Goal: Task Accomplishment & Management: Manage account settings

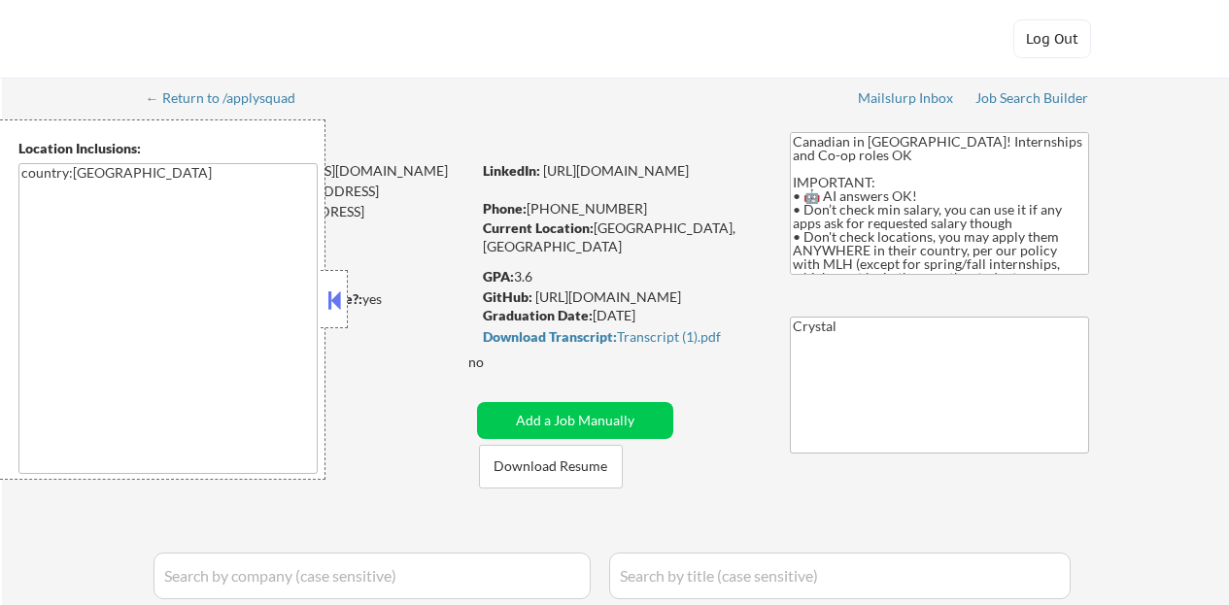
select select ""applied""
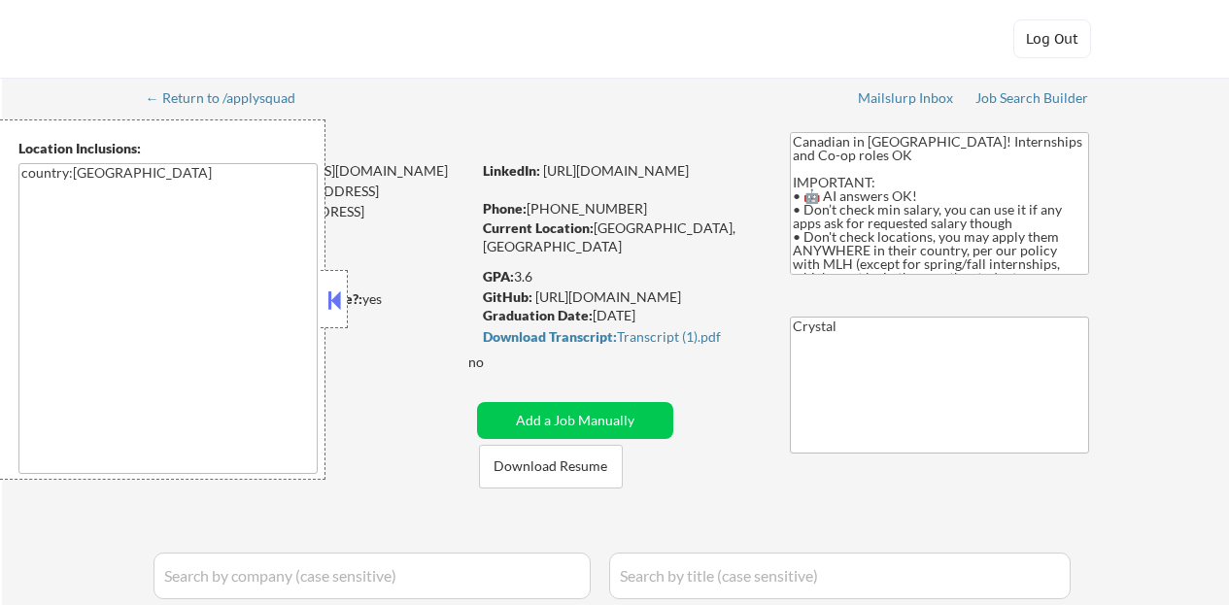
select select ""excluded__bad_match_""
select select ""excluded__expired_""
select select ""excluded__other_""
select select ""pending""
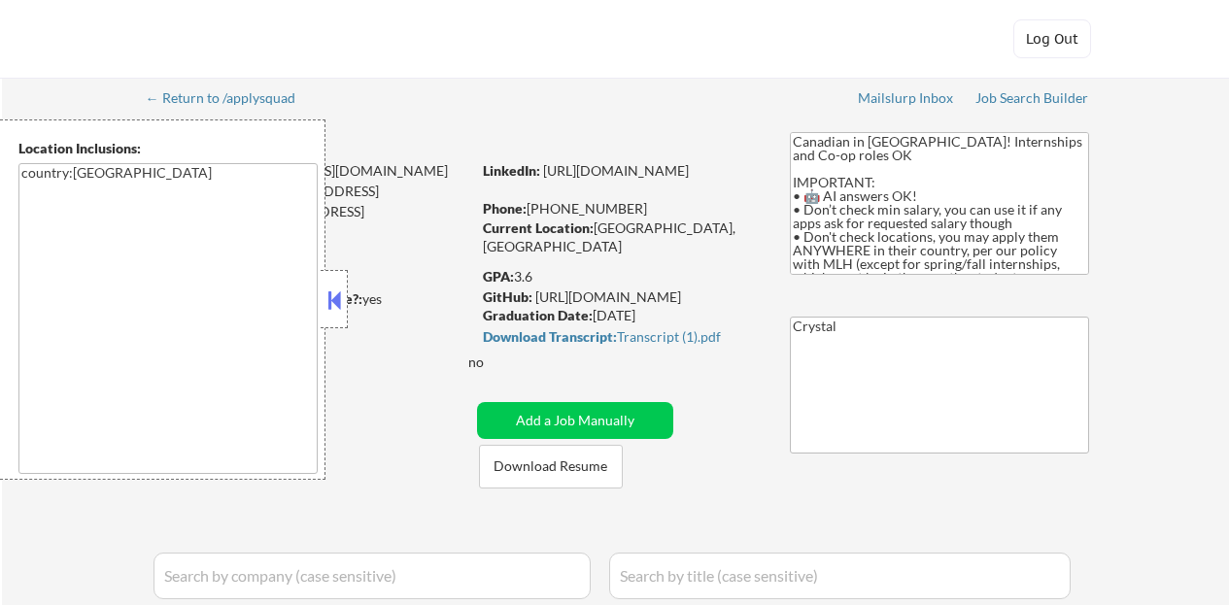
select select ""excluded__other_""
select select ""excluded__expired_""
select select ""pending""
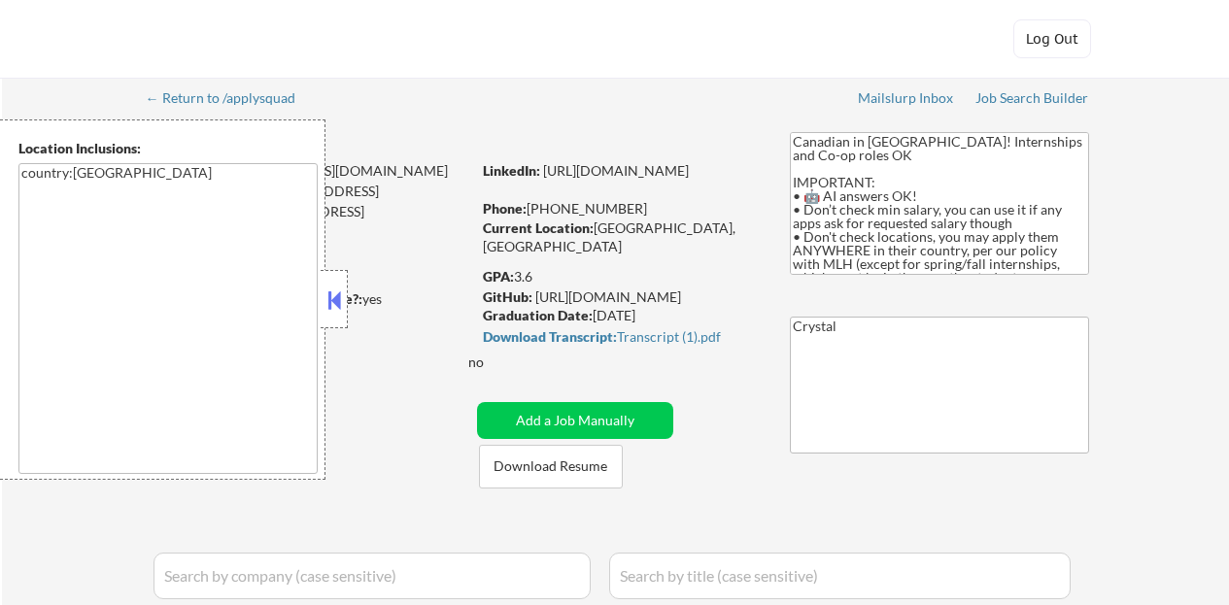
select select ""pending""
select select ""excluded__expired_""
select select ""pending""
select select ""excluded__other_""
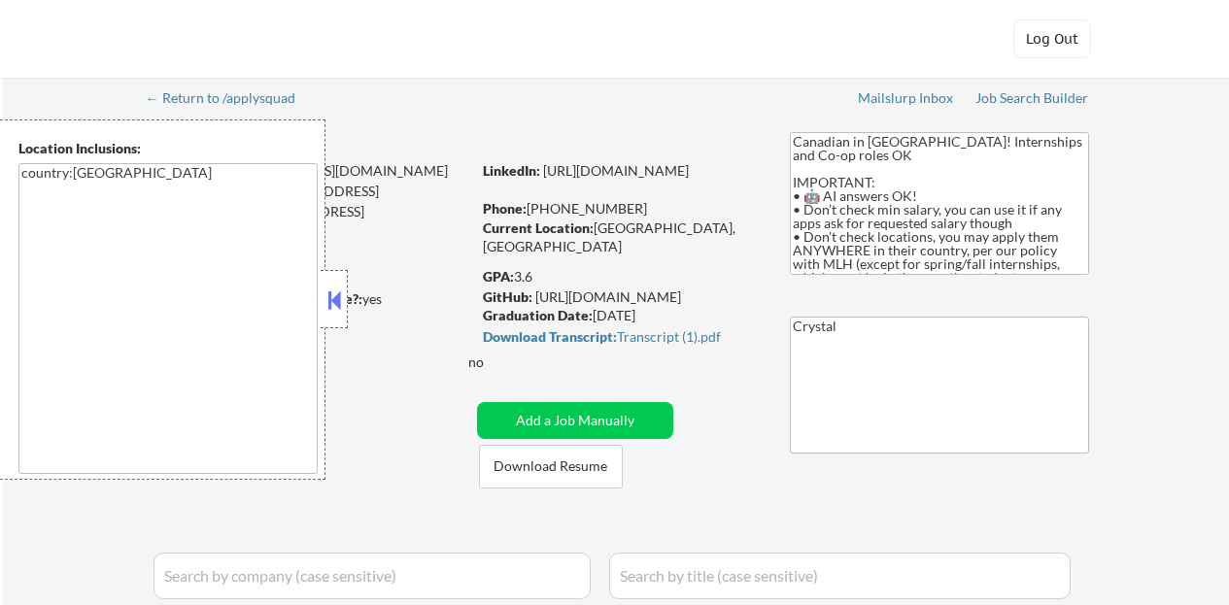
select select ""excluded__other_""
select select ""pending""
select select ""excluded__other_""
select select ""pending""
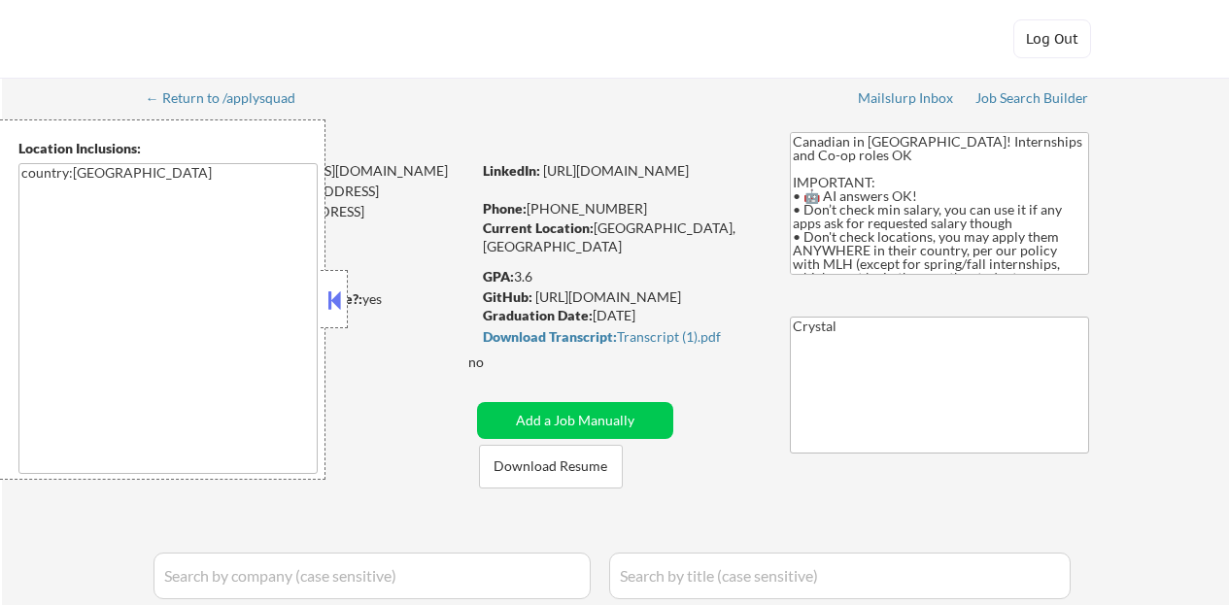
select select ""pending""
select select ""excluded__other_""
select select ""pending""
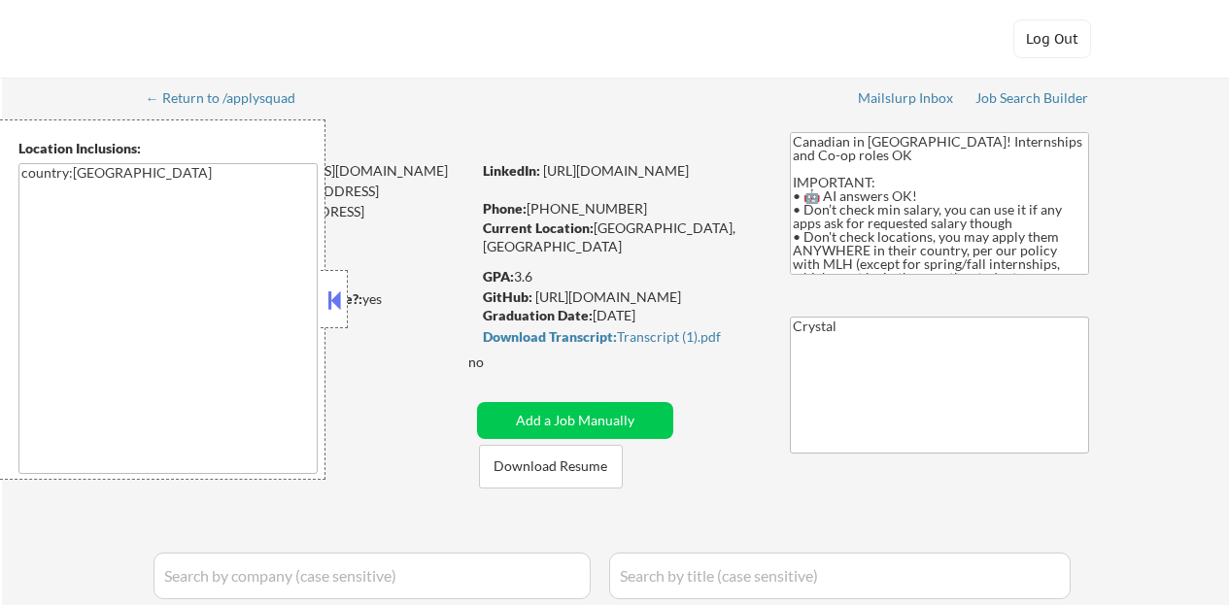
select select ""pending""
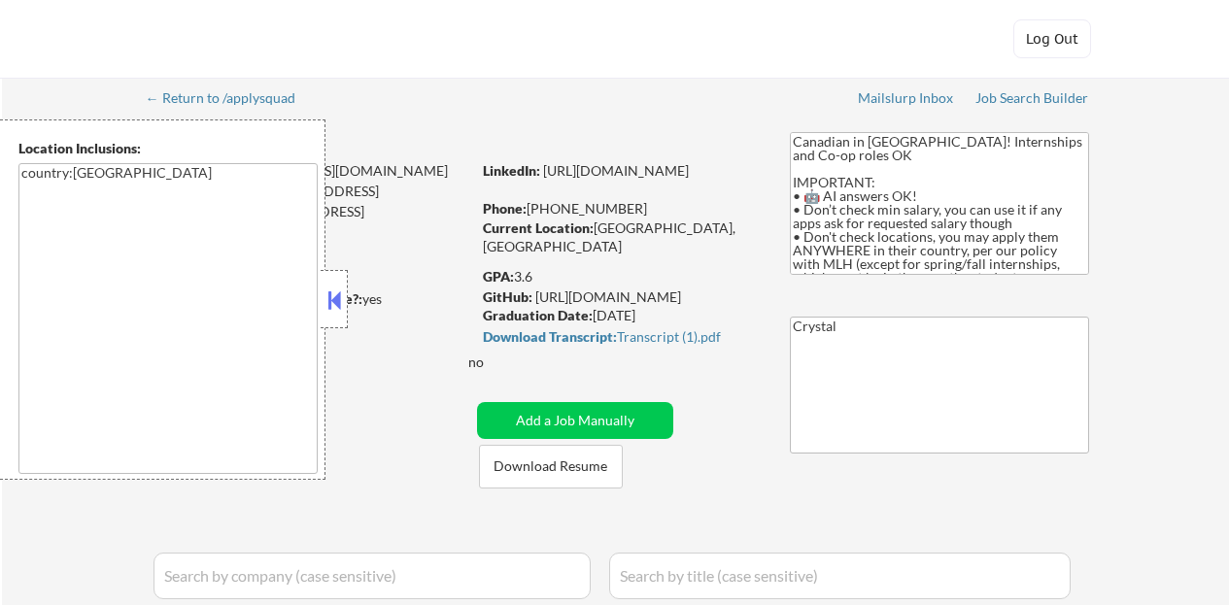
select select ""pending""
select select ""excluded""
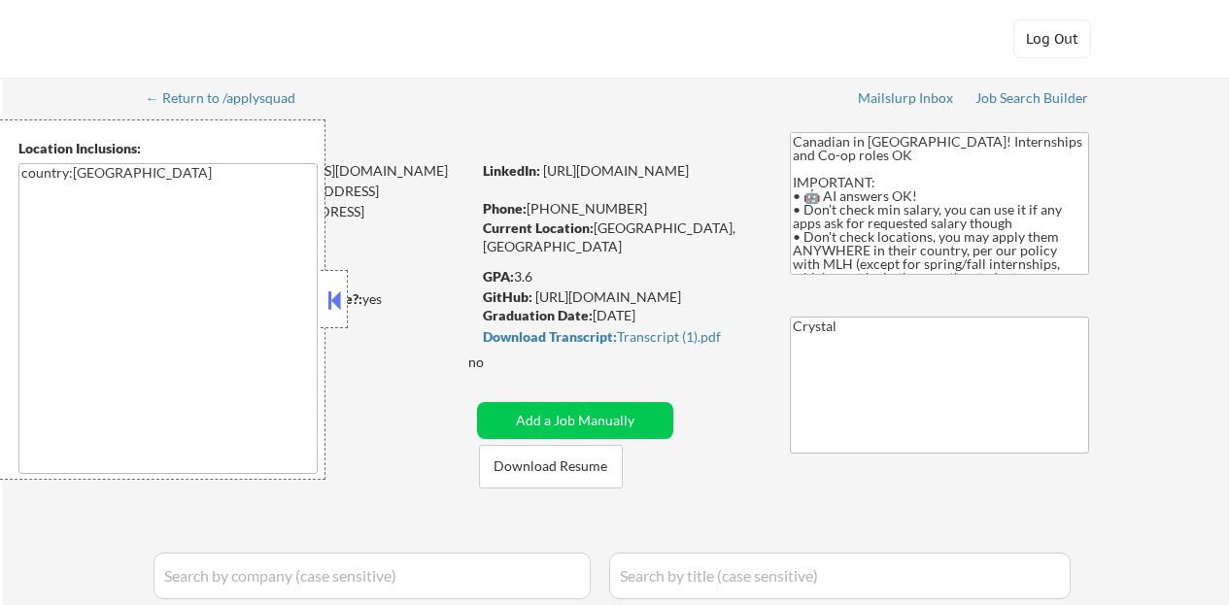
select select ""pending""
select select ""excluded""
select select ""pending""
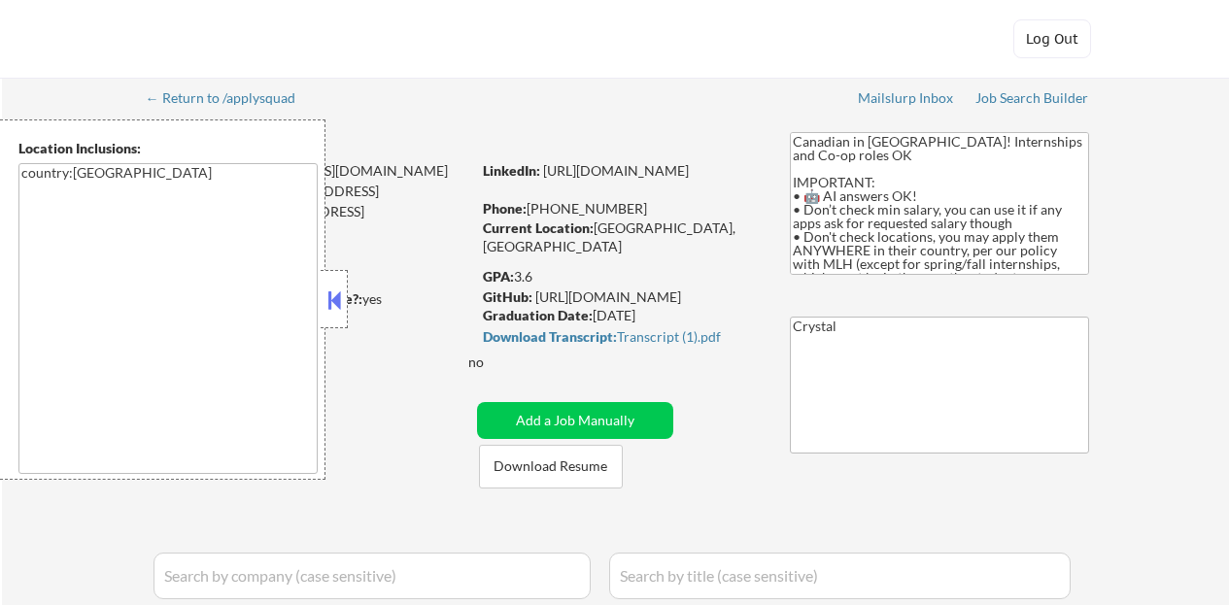
select select ""pending""
select select ""excluded__expired_""
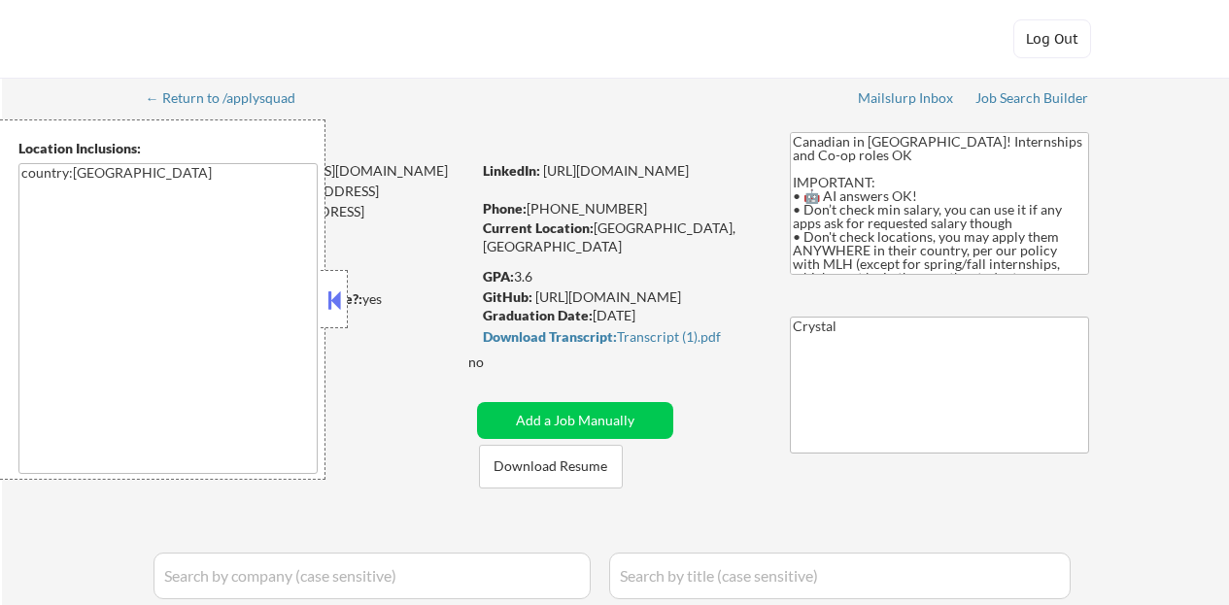
select select ""pending""
select select ""excluded__expired_""
select select ""pending""
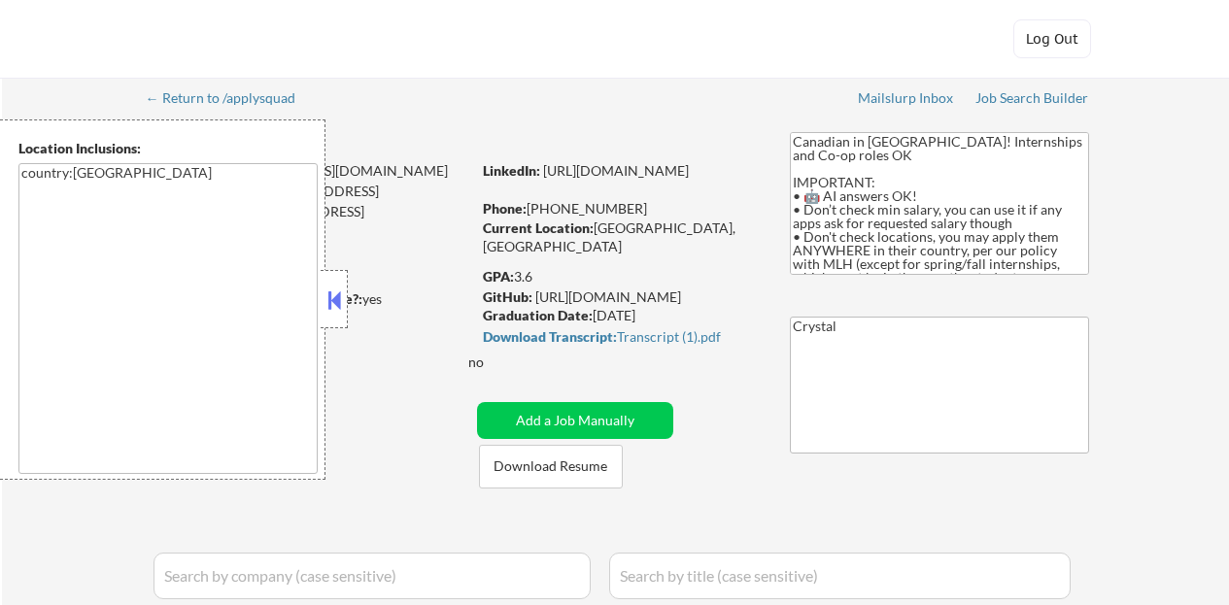
select select ""pending""
select select ""excluded__bad_match_""
select select ""pending""
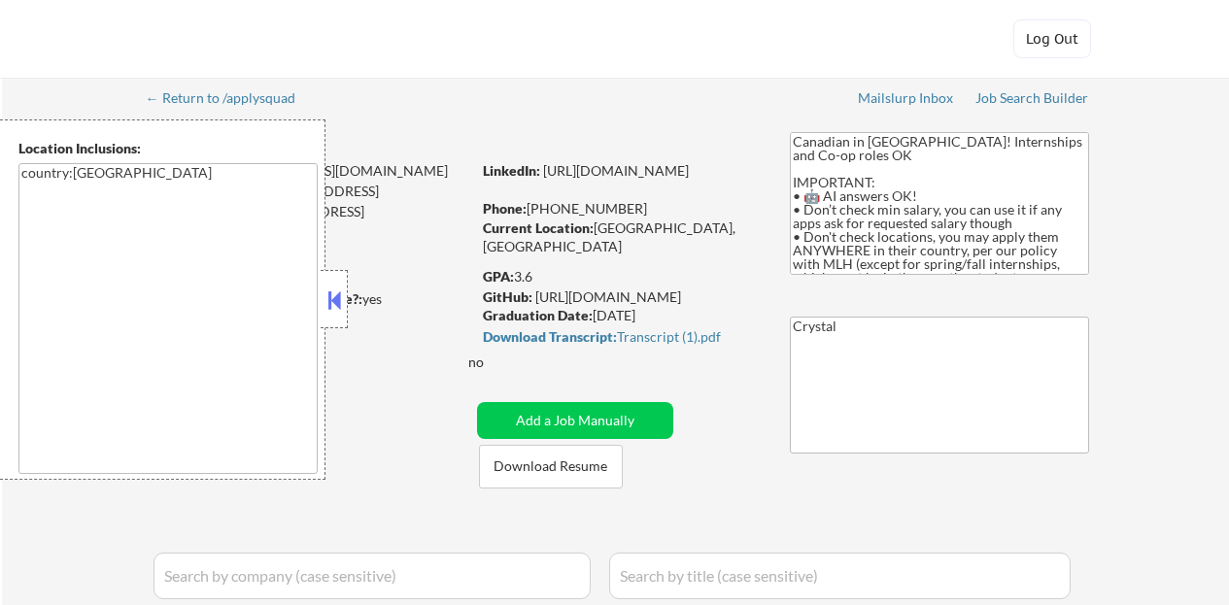
select select ""pending""
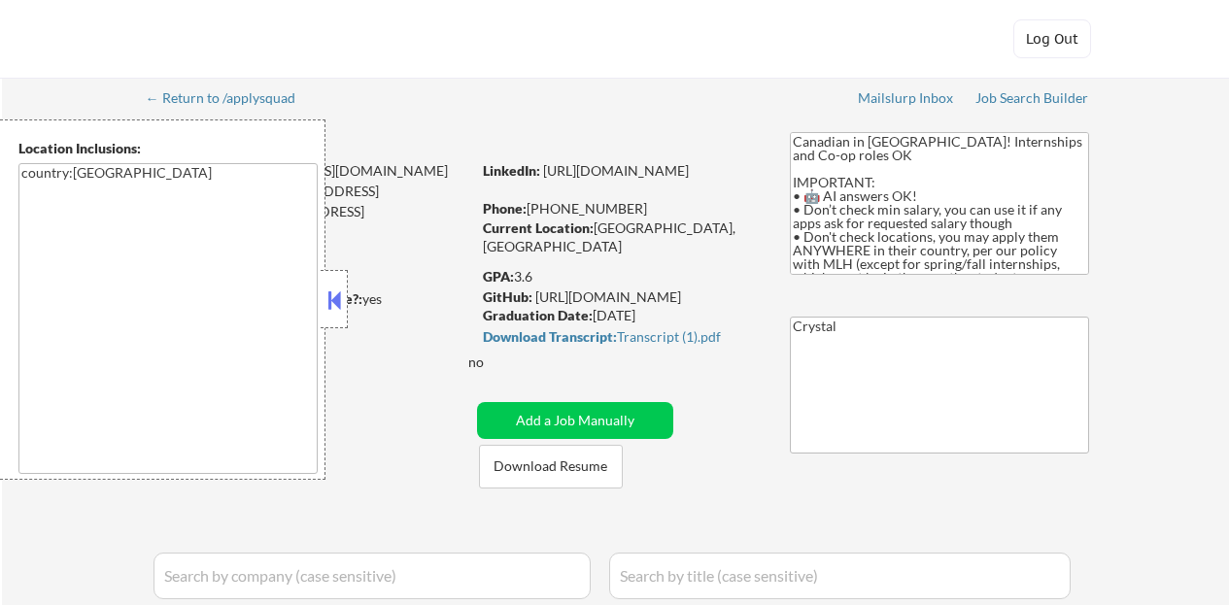
select select ""pending""
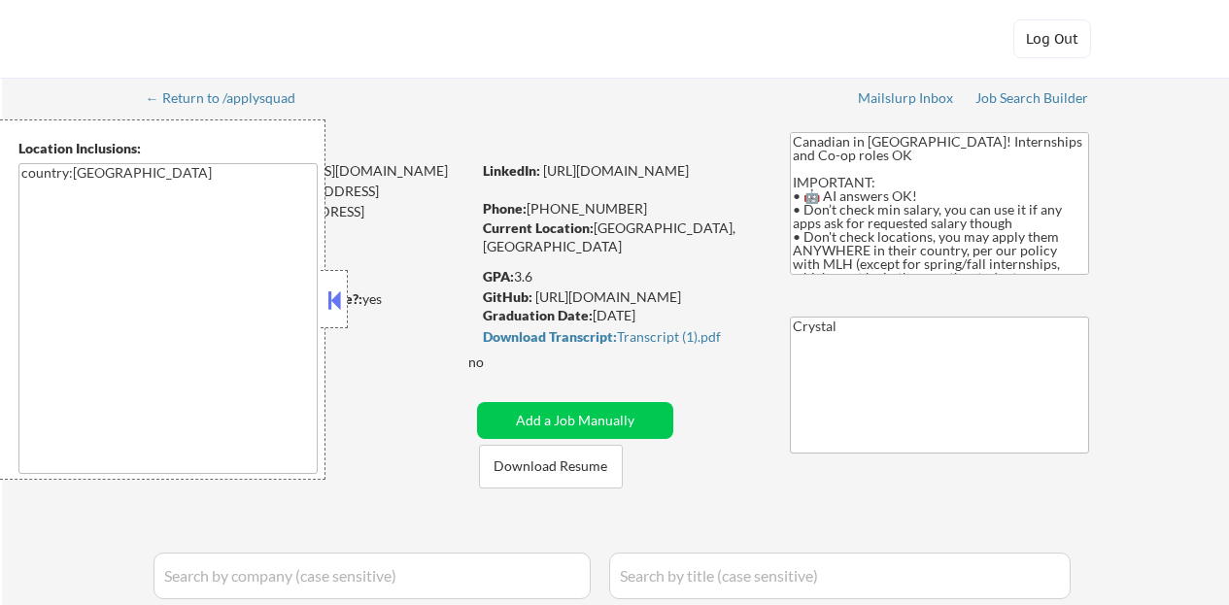
select select ""pending""
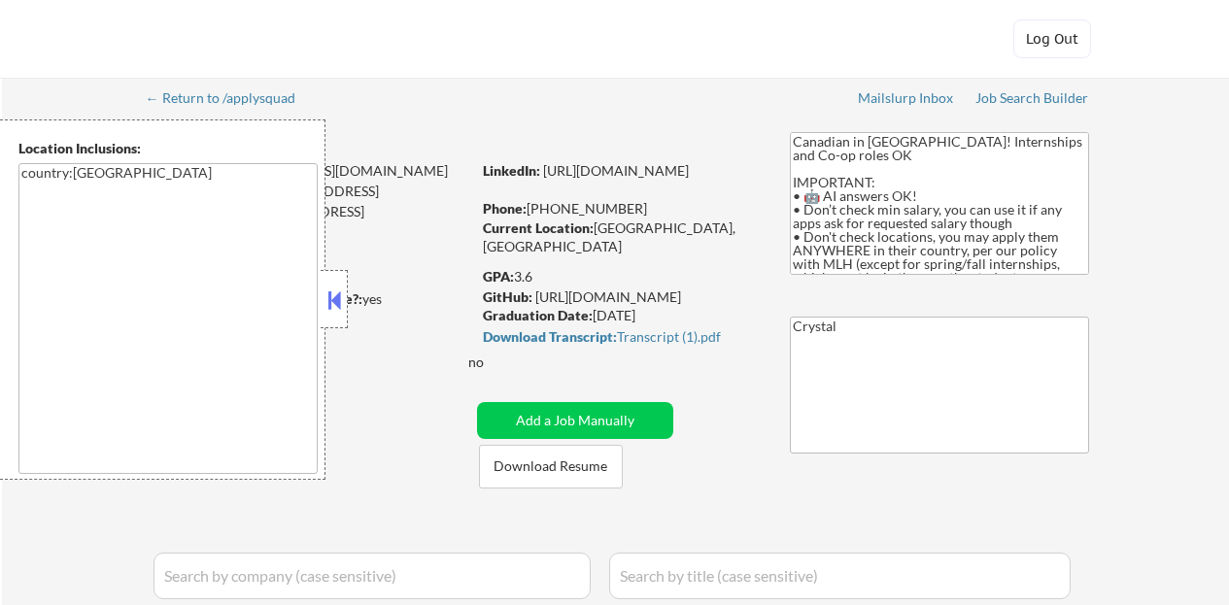
select select ""pending""
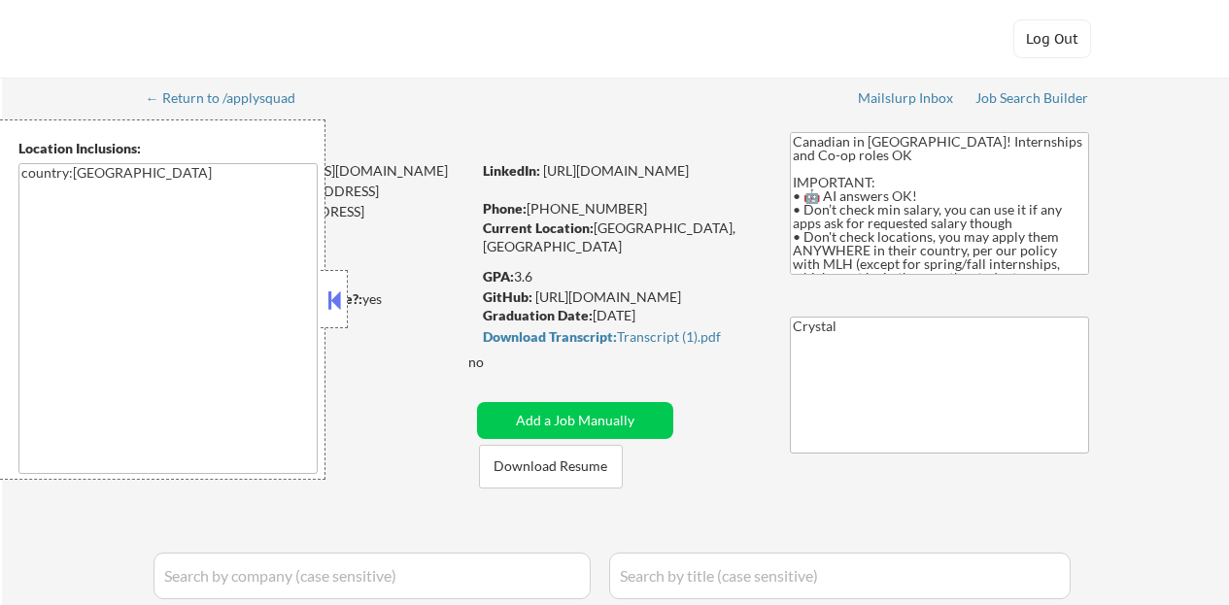
select select ""pending""
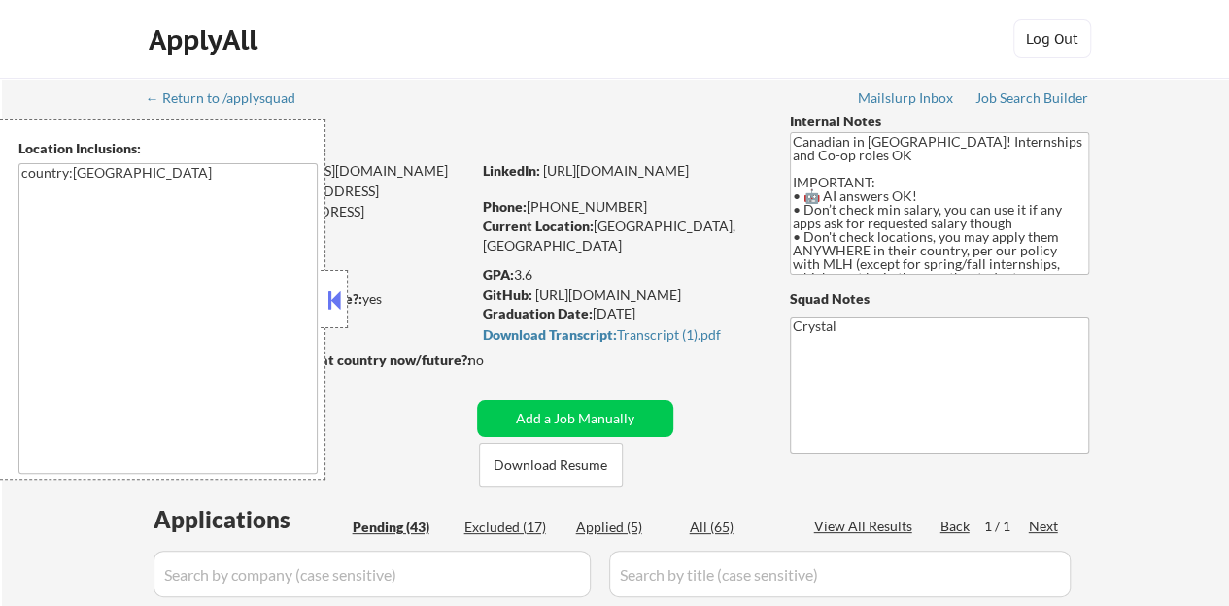
click at [338, 312] on button at bounding box center [333, 300] width 21 height 29
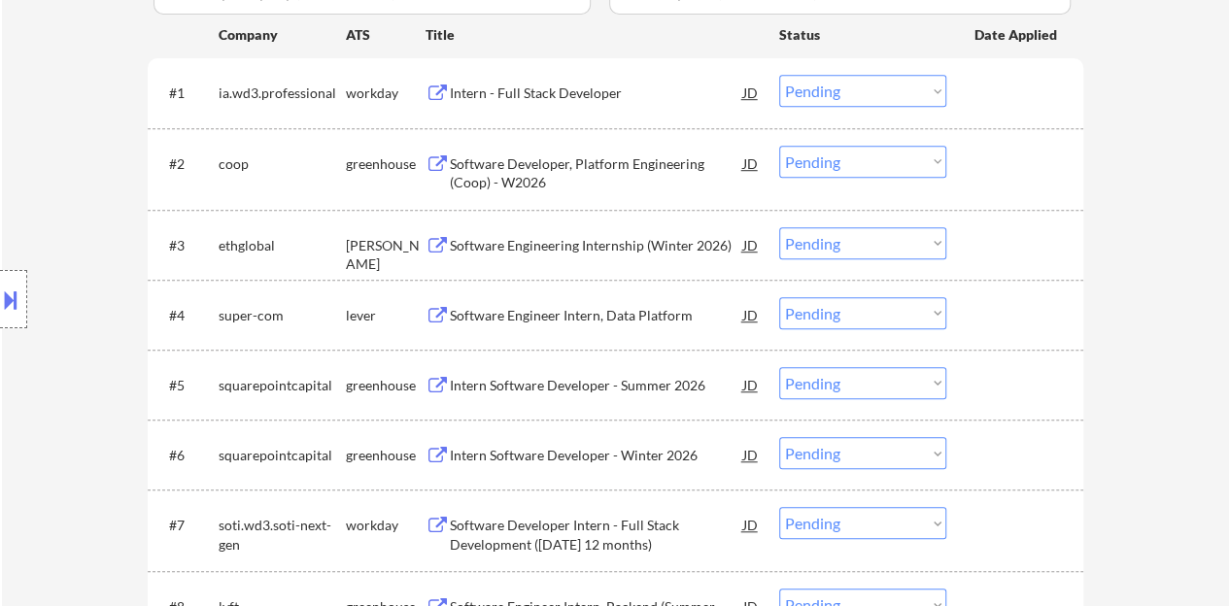
scroll to position [680, 0]
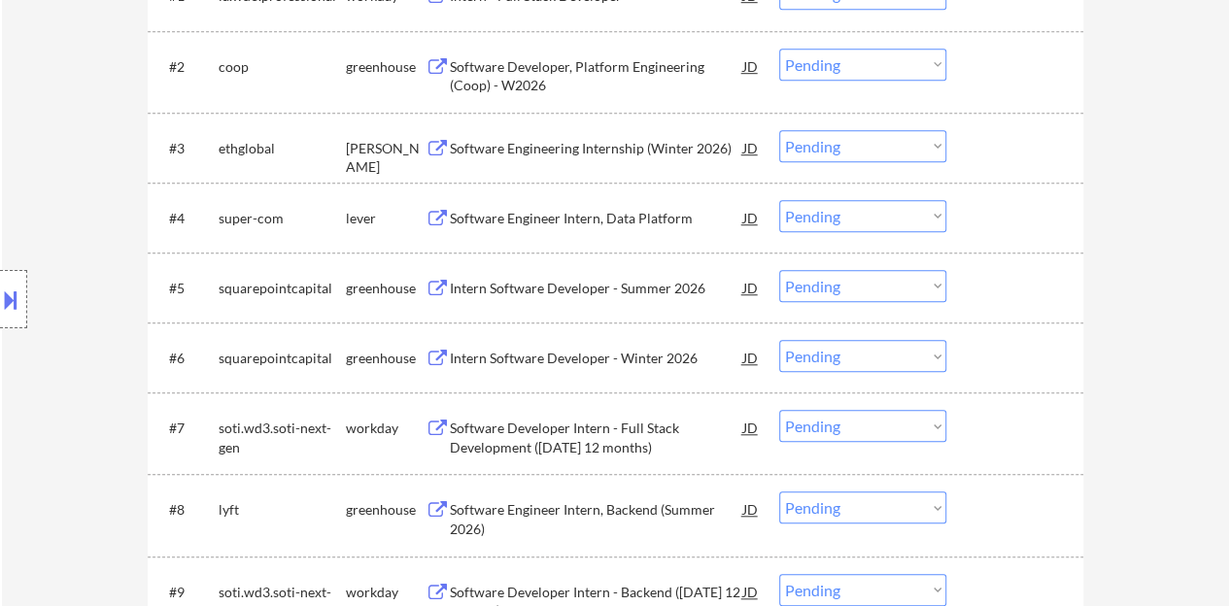
click at [536, 206] on div "Software Engineer Intern, Data Platform" at bounding box center [596, 217] width 293 height 35
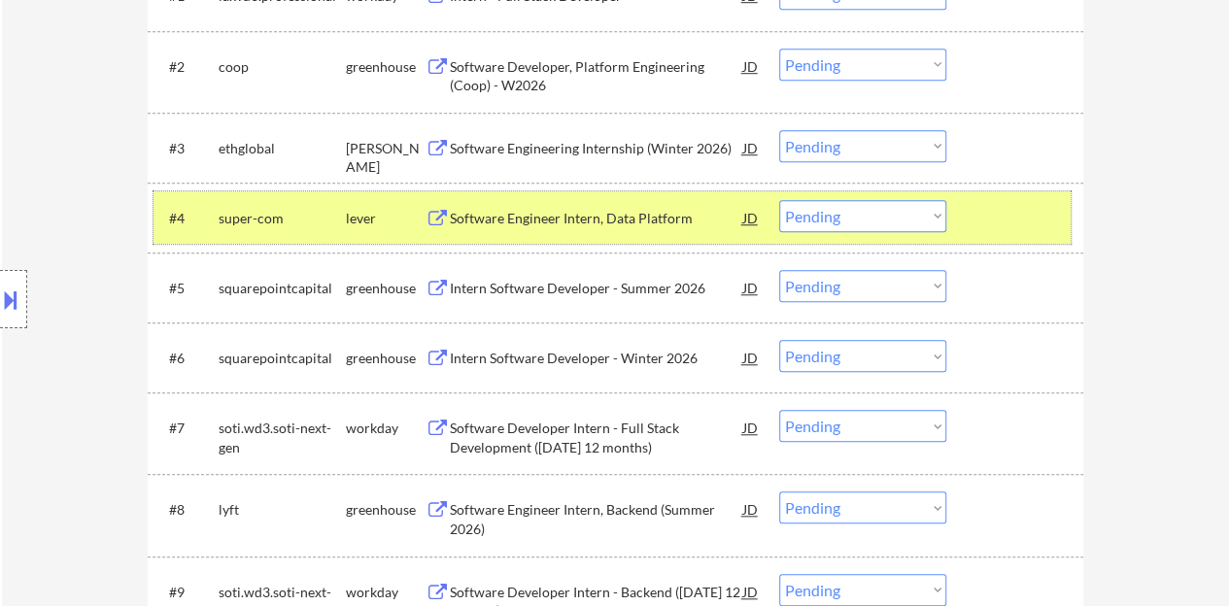
click at [996, 206] on div at bounding box center [1016, 217] width 85 height 35
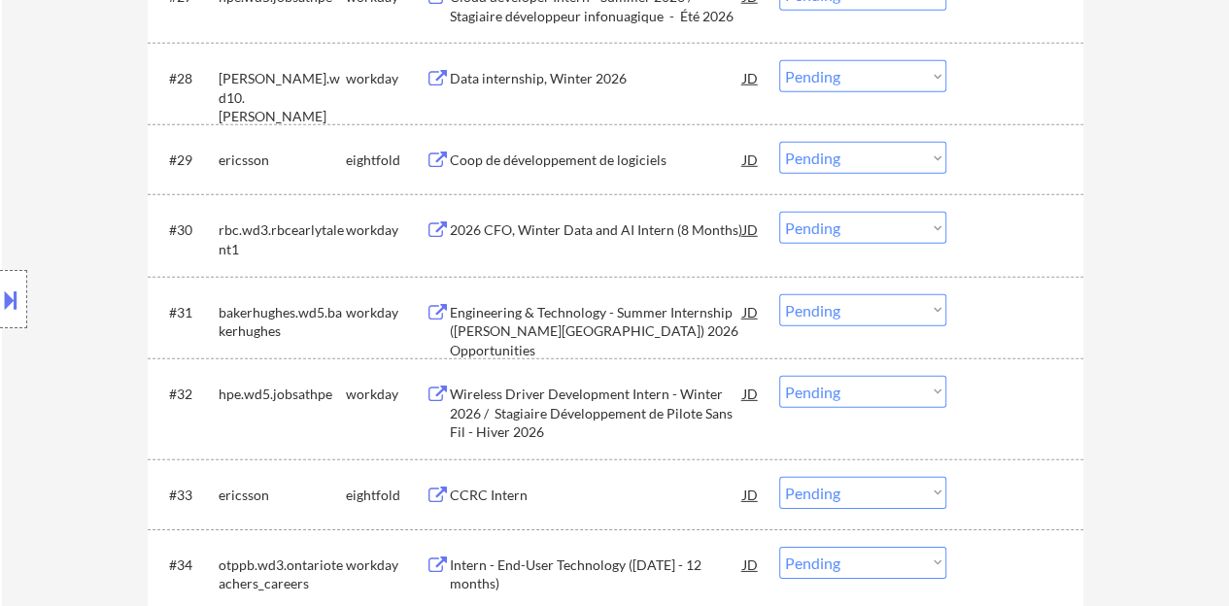
scroll to position [2720, 0]
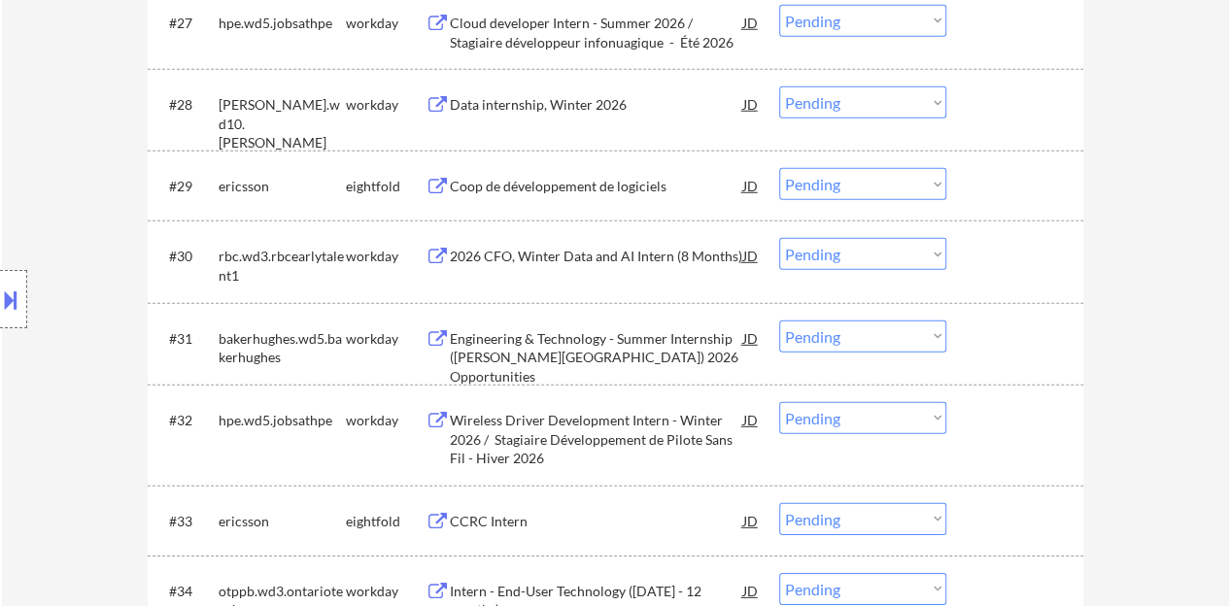
click at [634, 327] on div "Engineering & Technology - Summer Internship ([PERSON_NAME][GEOGRAPHIC_DATA]) 2…" at bounding box center [596, 344] width 293 height 47
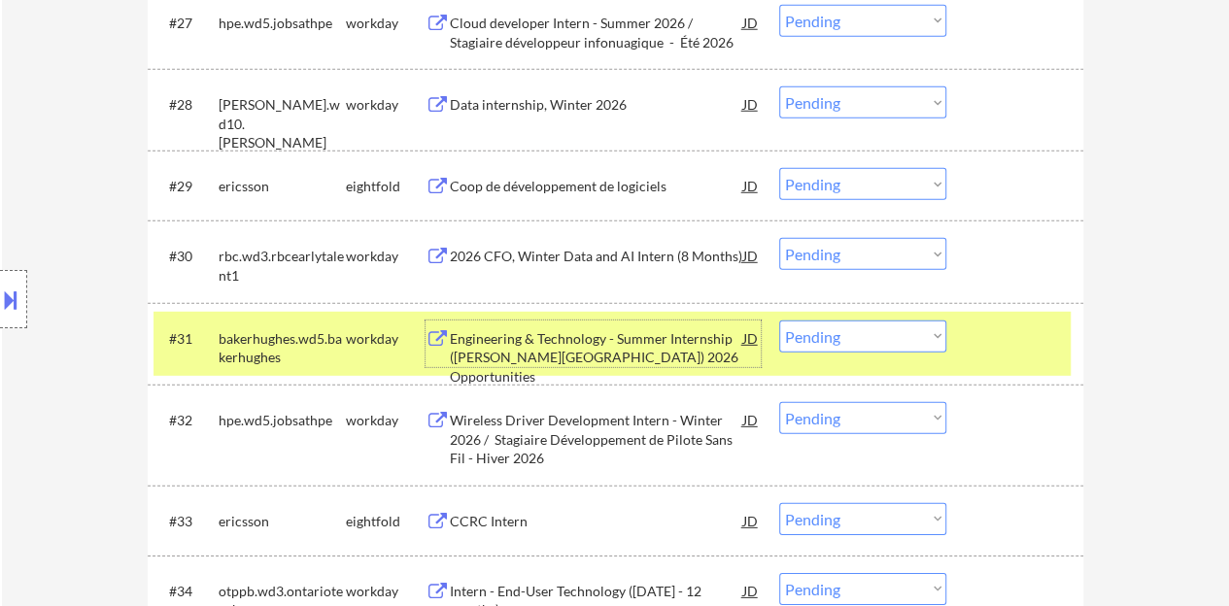
click at [1009, 352] on div at bounding box center [1016, 338] width 85 height 35
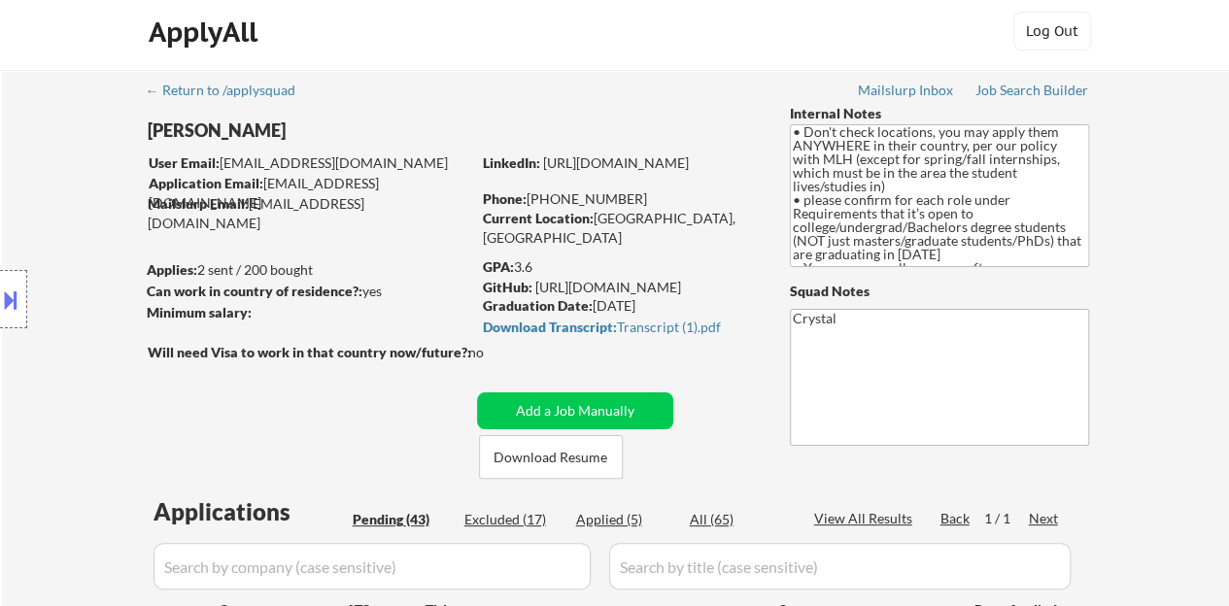
scroll to position [194, 0]
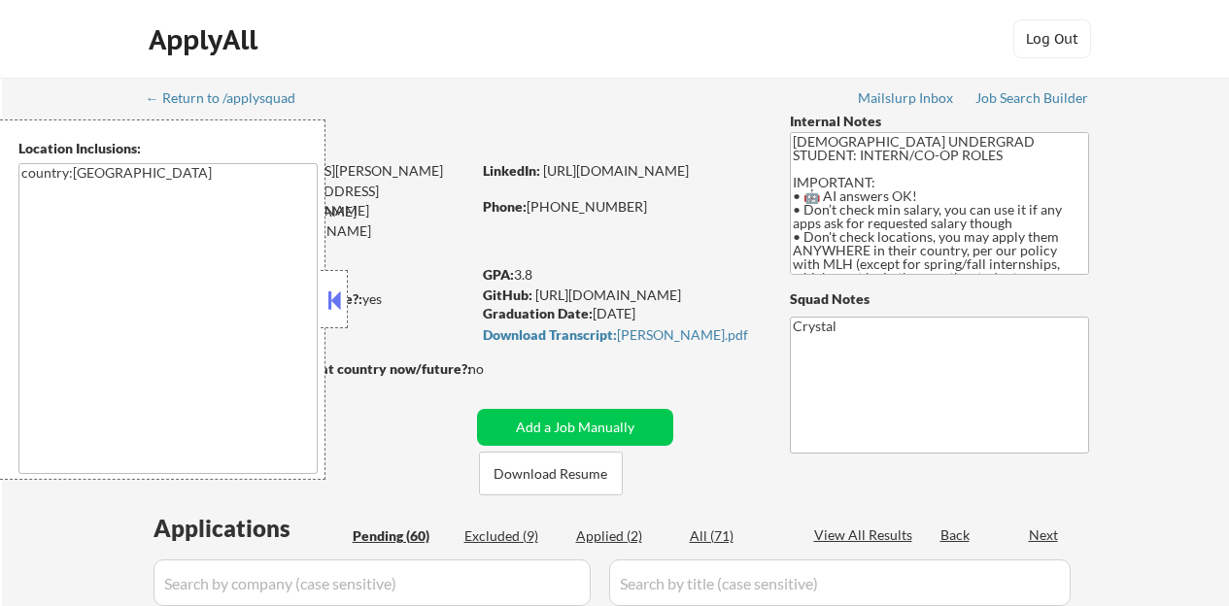
select select ""pending""
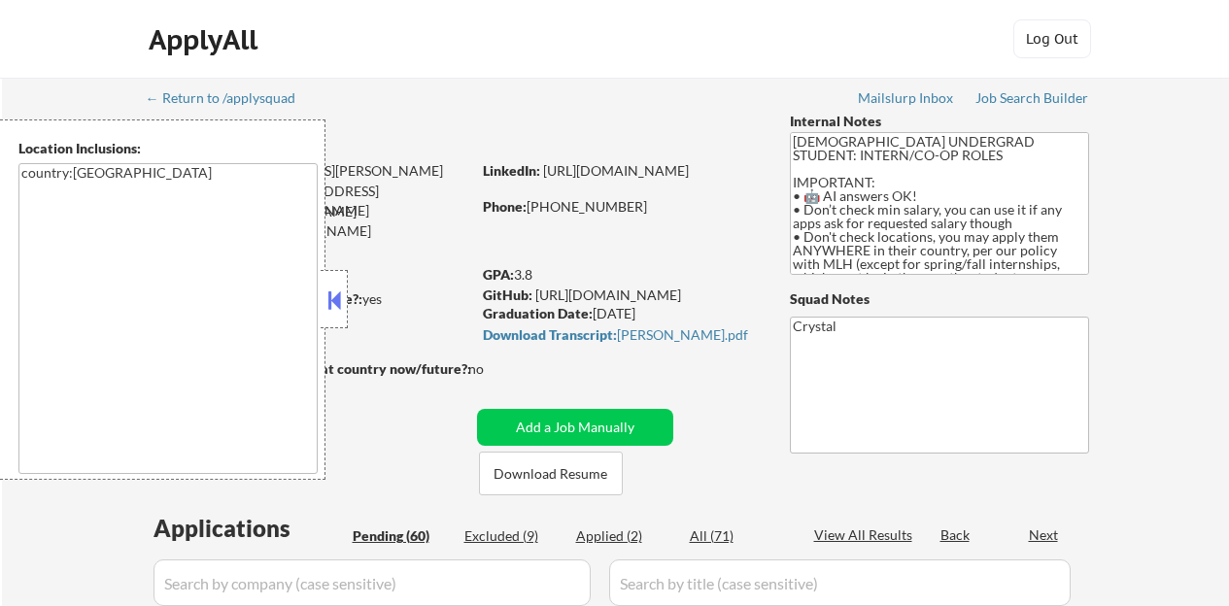
select select ""pending""
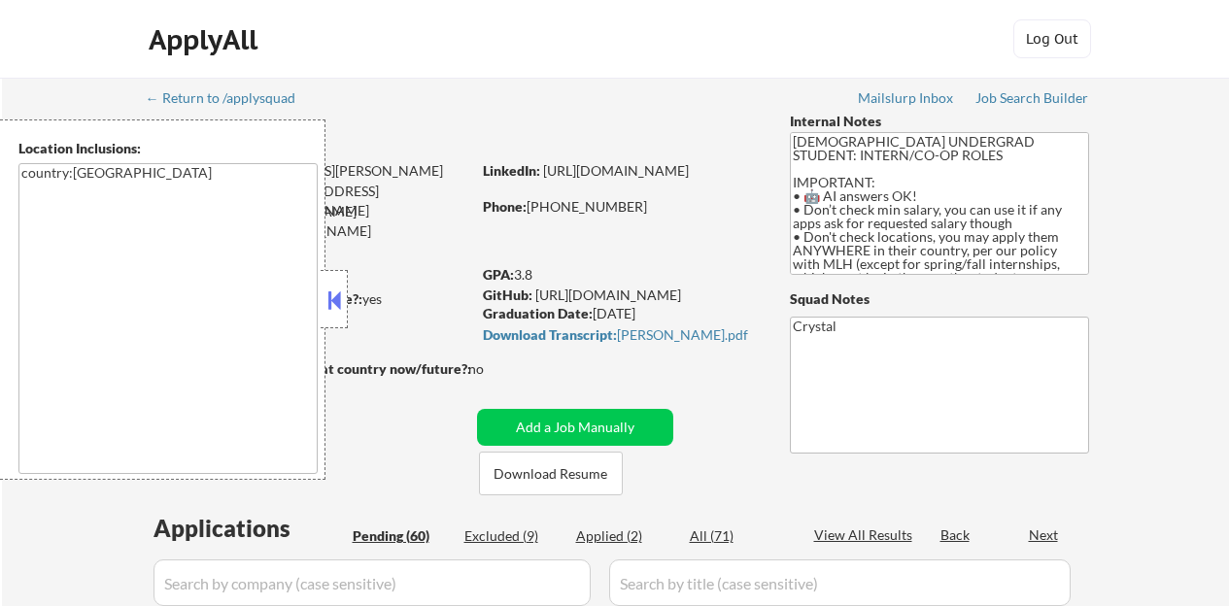
select select ""pending""
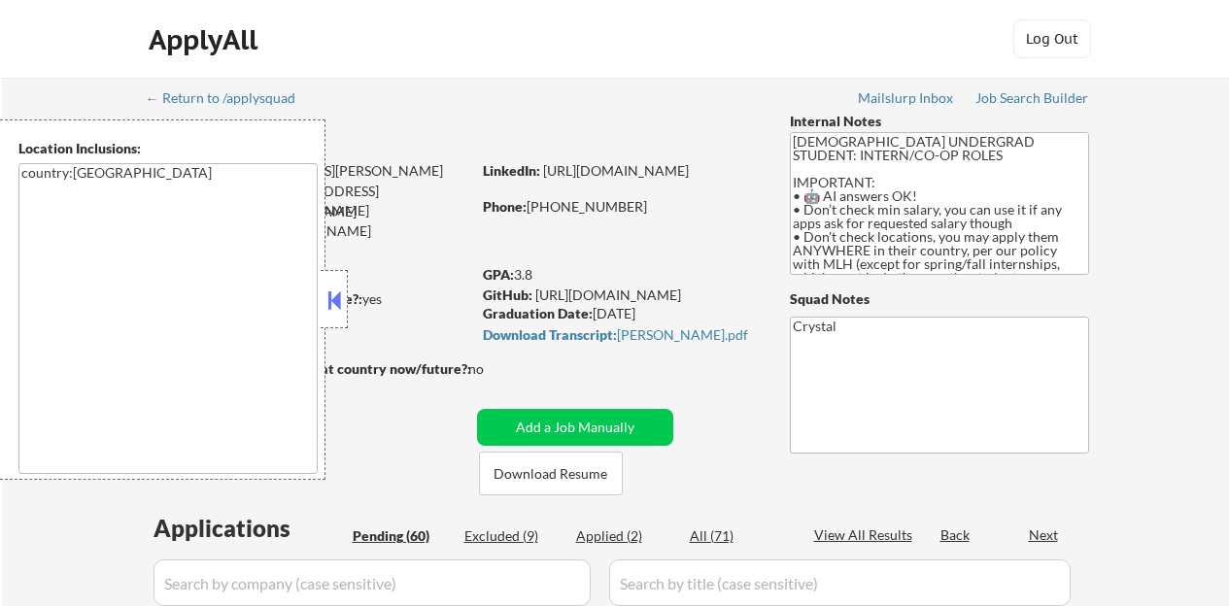
select select ""pending""
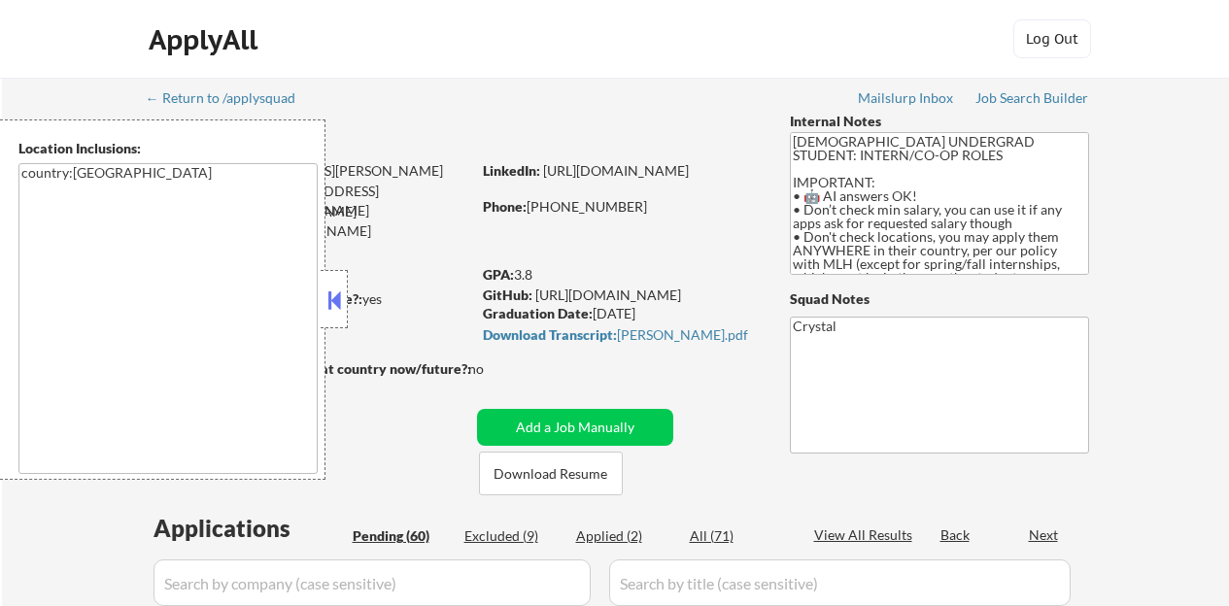
select select ""pending""
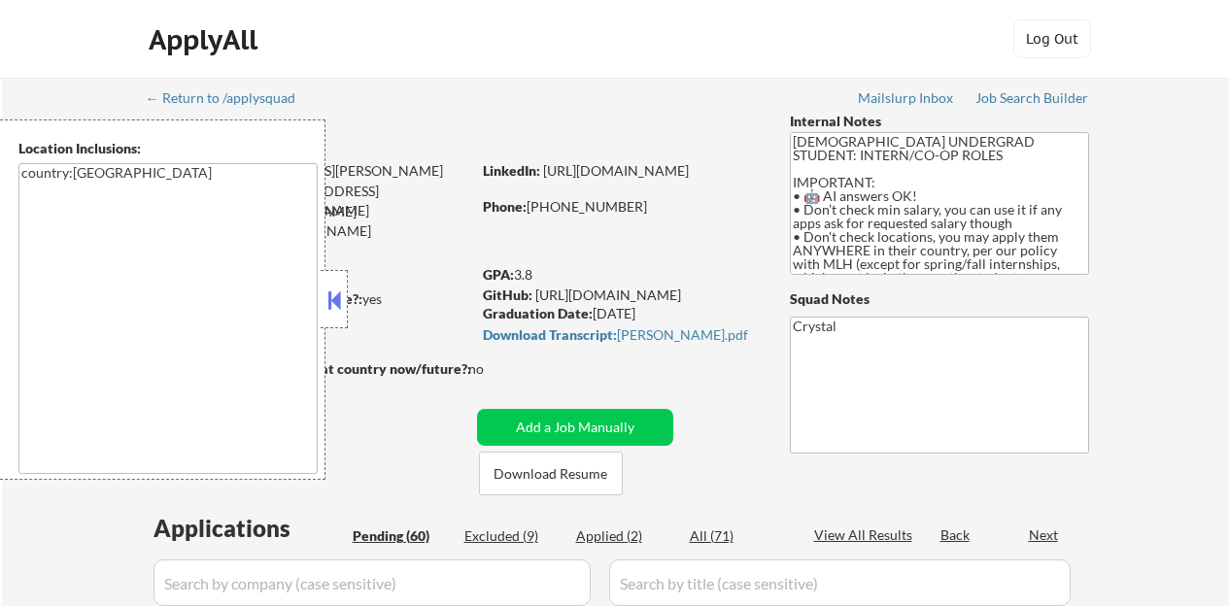
select select ""pending""
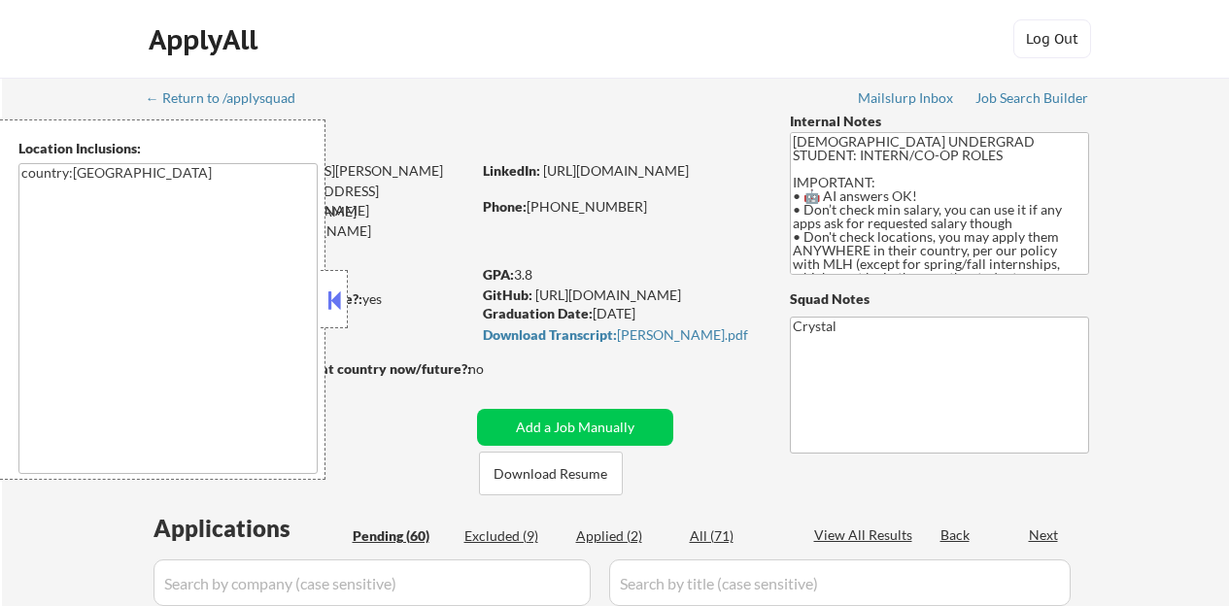
select select ""pending""
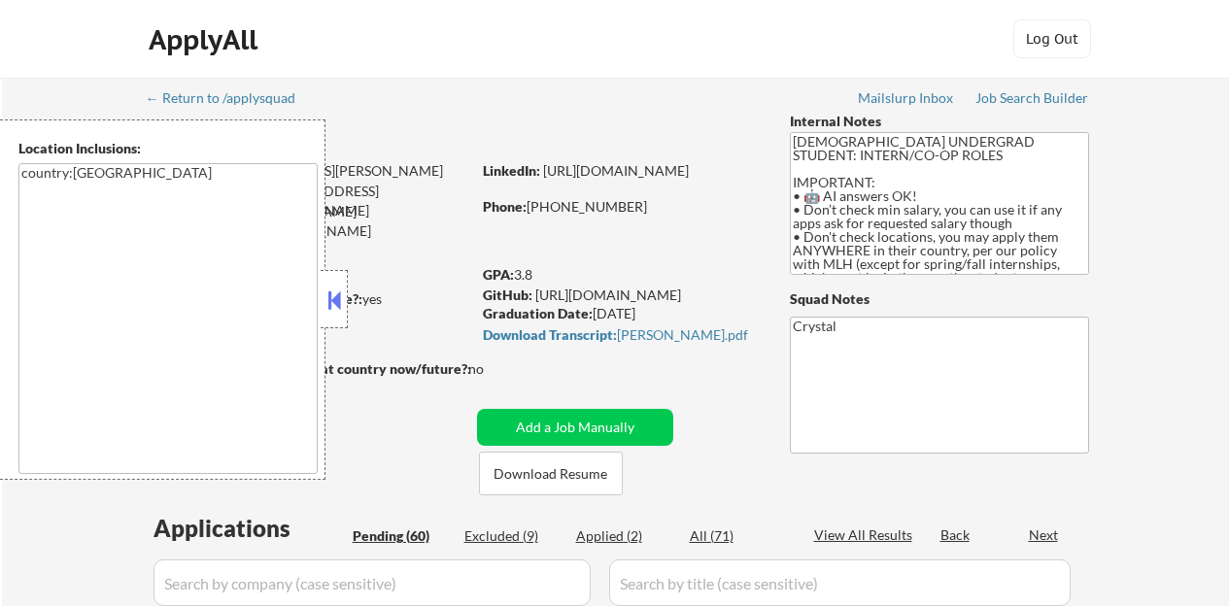
select select ""pending""
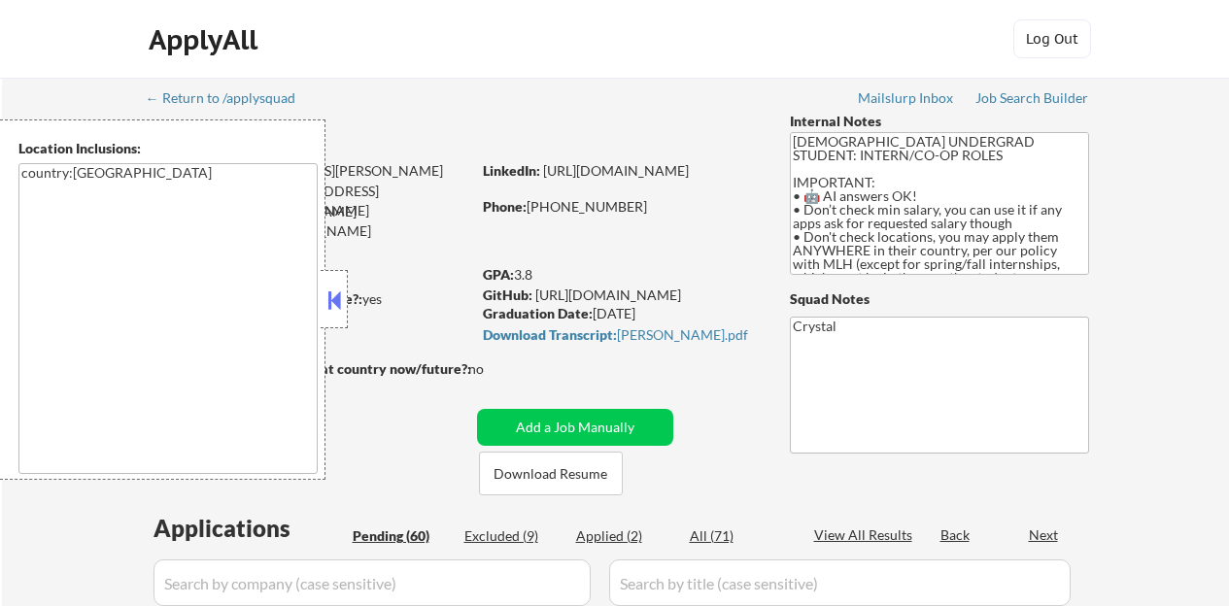
select select ""pending""
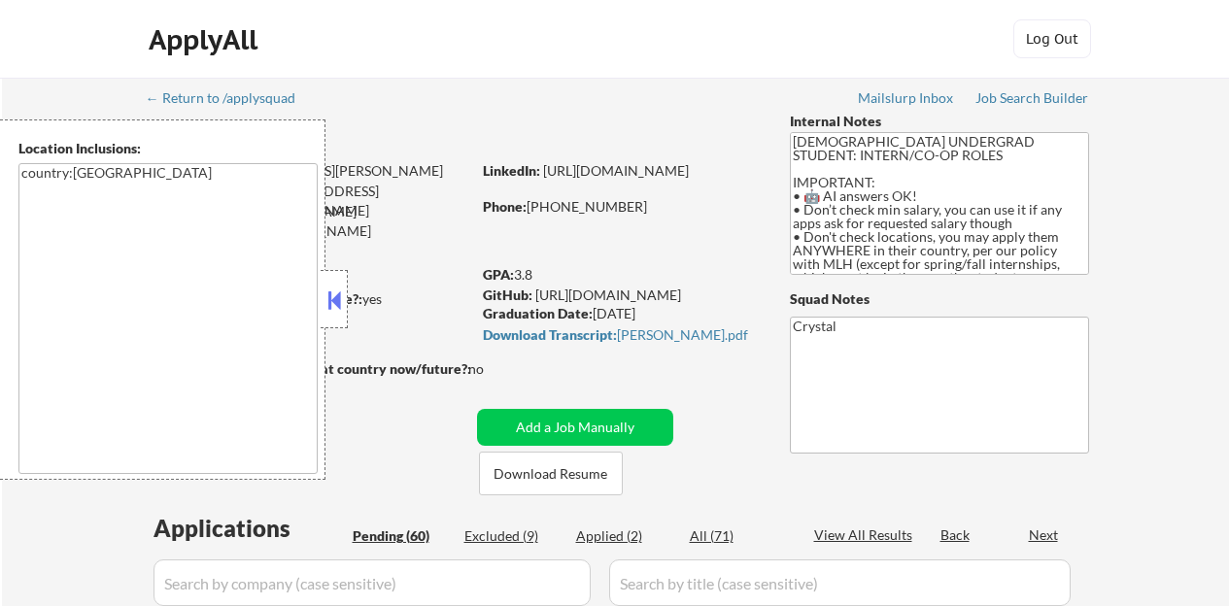
select select ""pending""
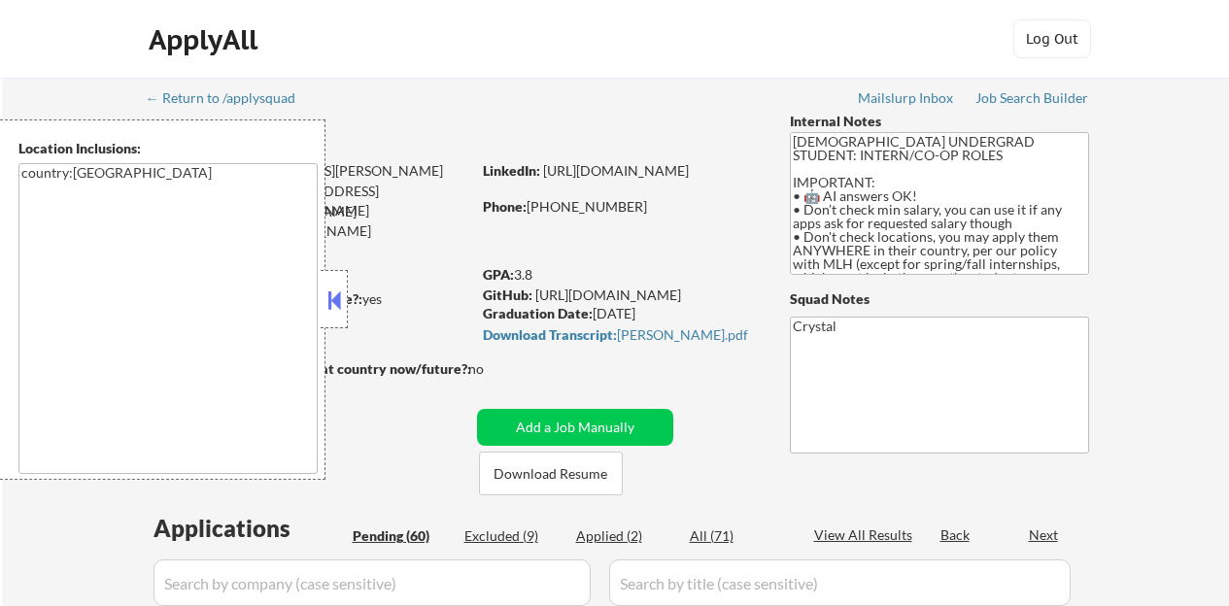
select select ""pending""
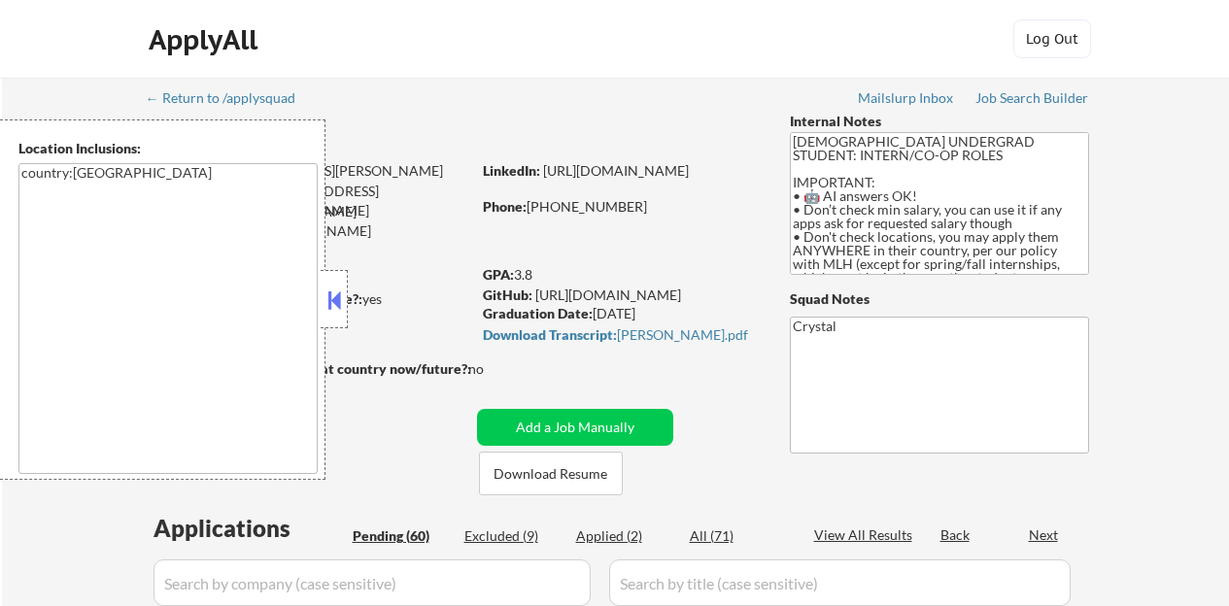
select select ""pending""
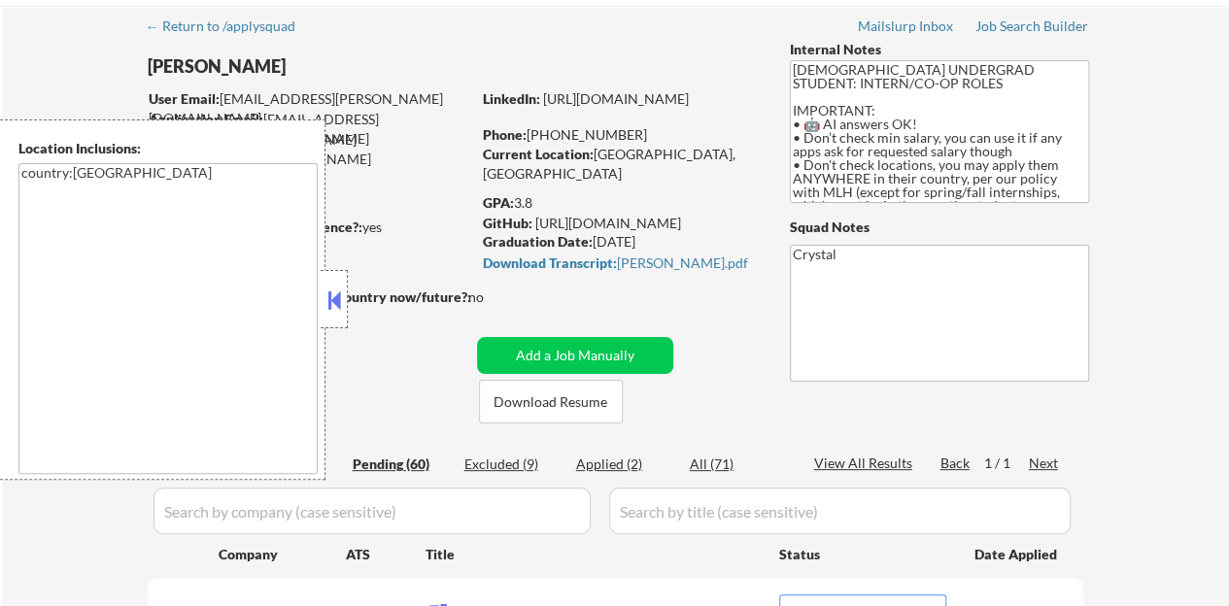
scroll to position [97, 0]
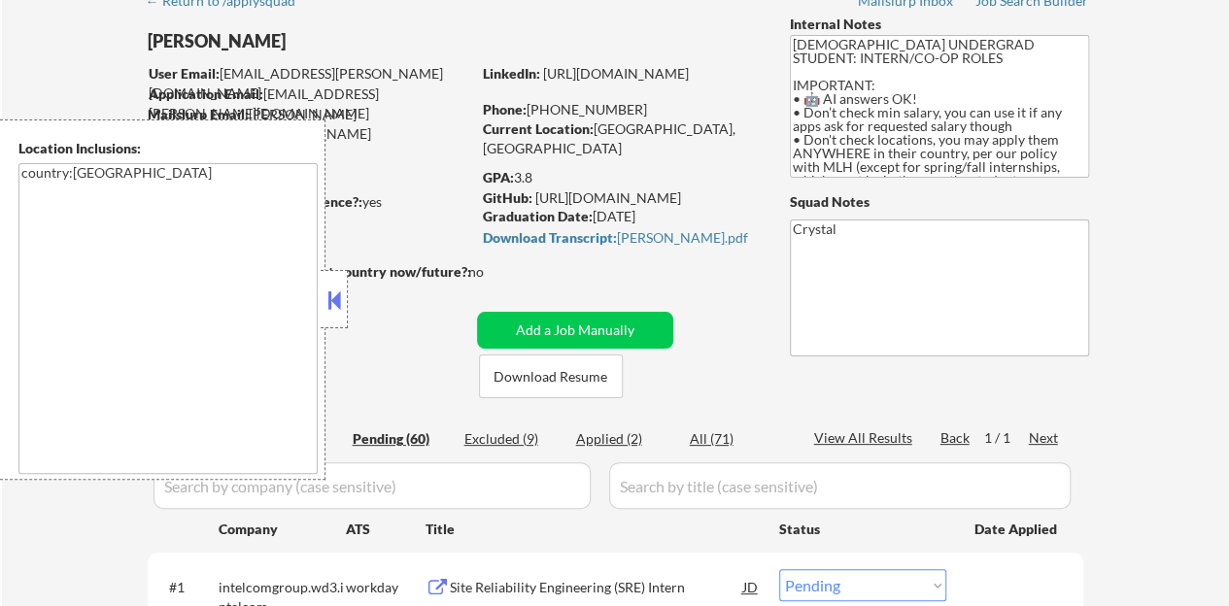
click at [346, 304] on div at bounding box center [334, 299] width 27 height 58
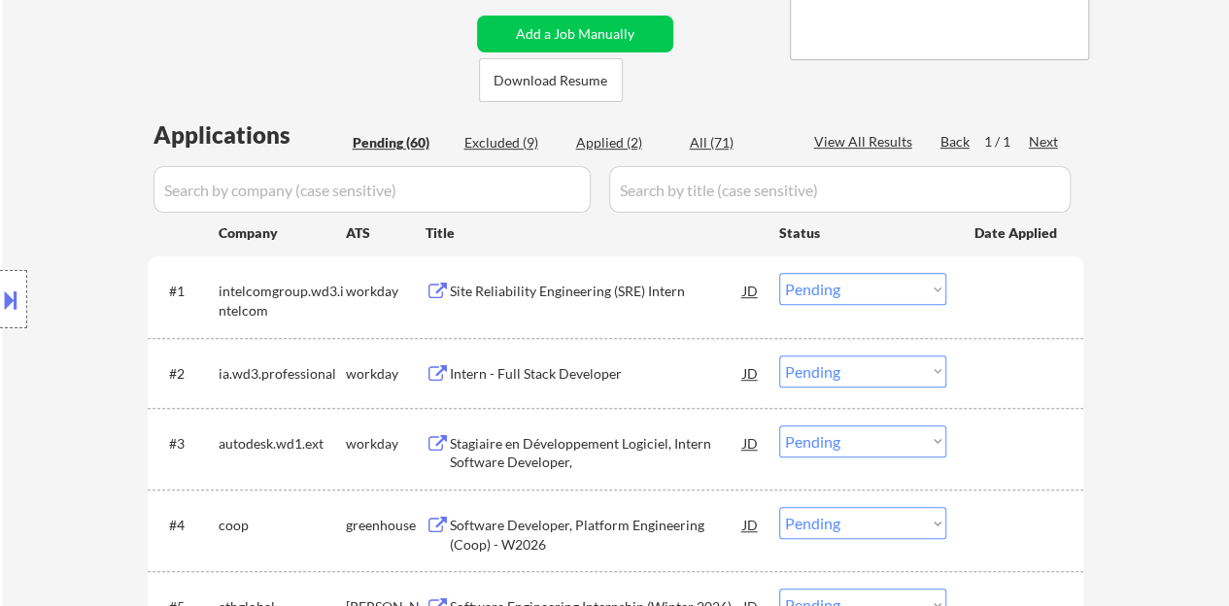
scroll to position [486, 0]
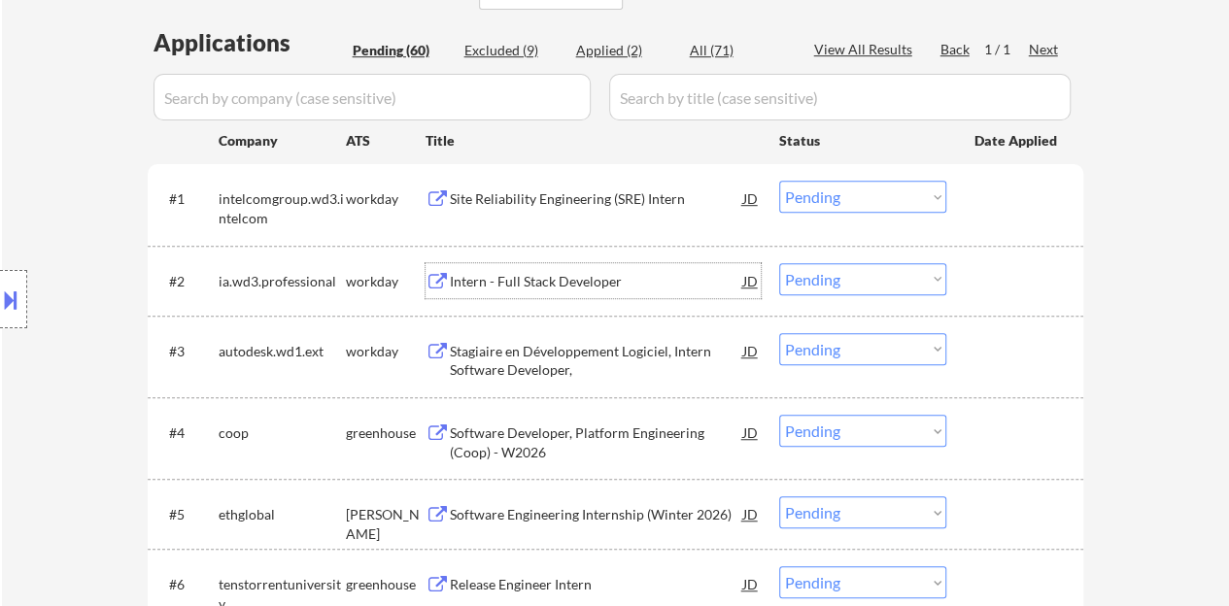
click at [554, 283] on div "Intern - Full Stack Developer" at bounding box center [596, 281] width 293 height 19
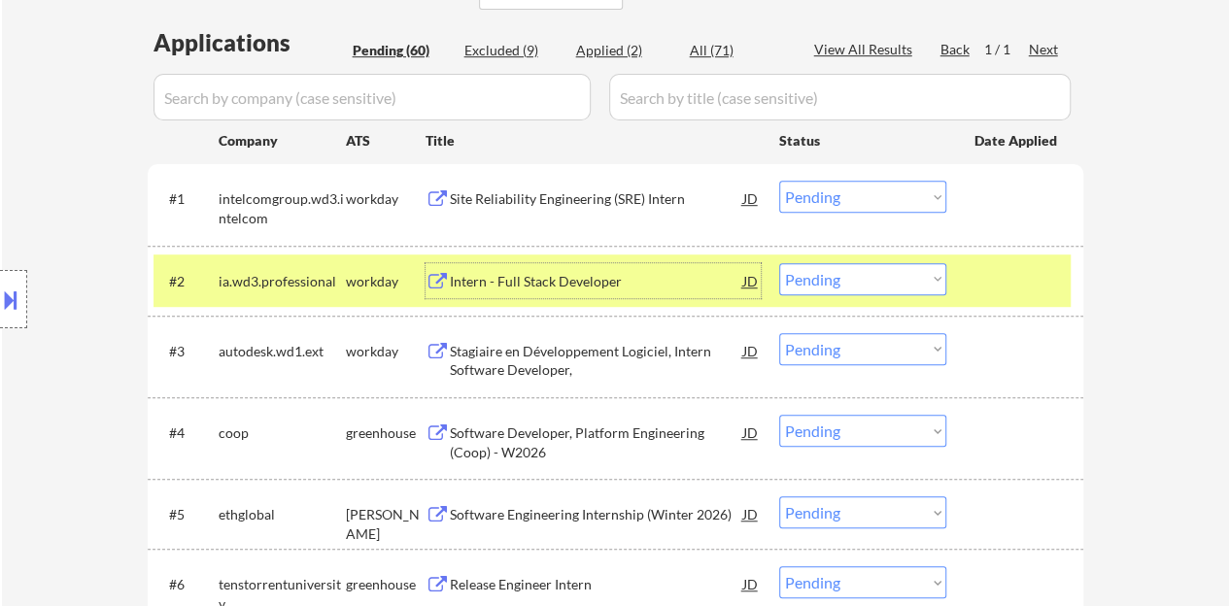
click at [847, 293] on select "Choose an option... Pending Applied Excluded (Questions) Excluded (Expired) Exc…" at bounding box center [862, 279] width 167 height 32
click at [779, 263] on select "Choose an option... Pending Applied Excluded (Questions) Excluded (Expired) Exc…" at bounding box center [862, 279] width 167 height 32
select select ""pending""
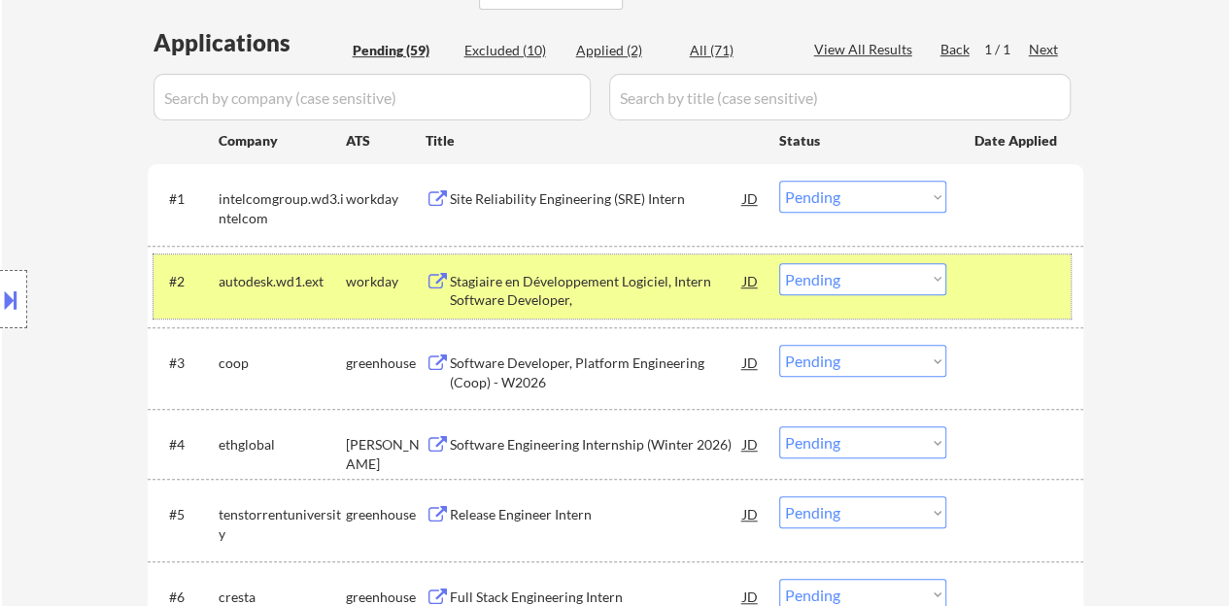
click at [1012, 267] on div at bounding box center [1016, 280] width 85 height 35
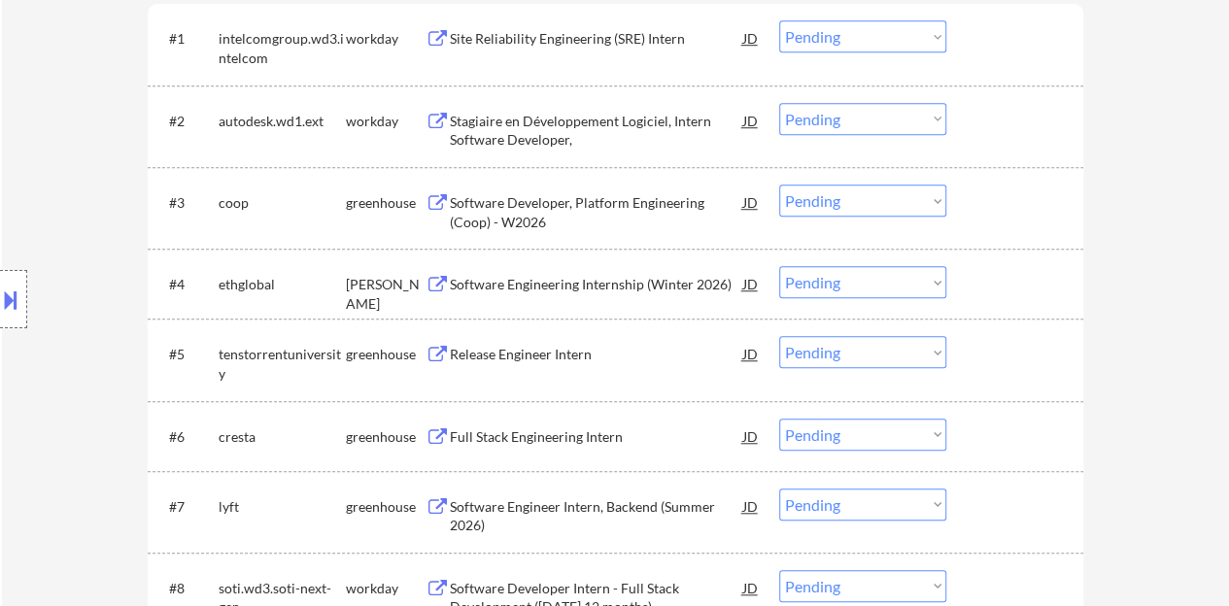
scroll to position [680, 0]
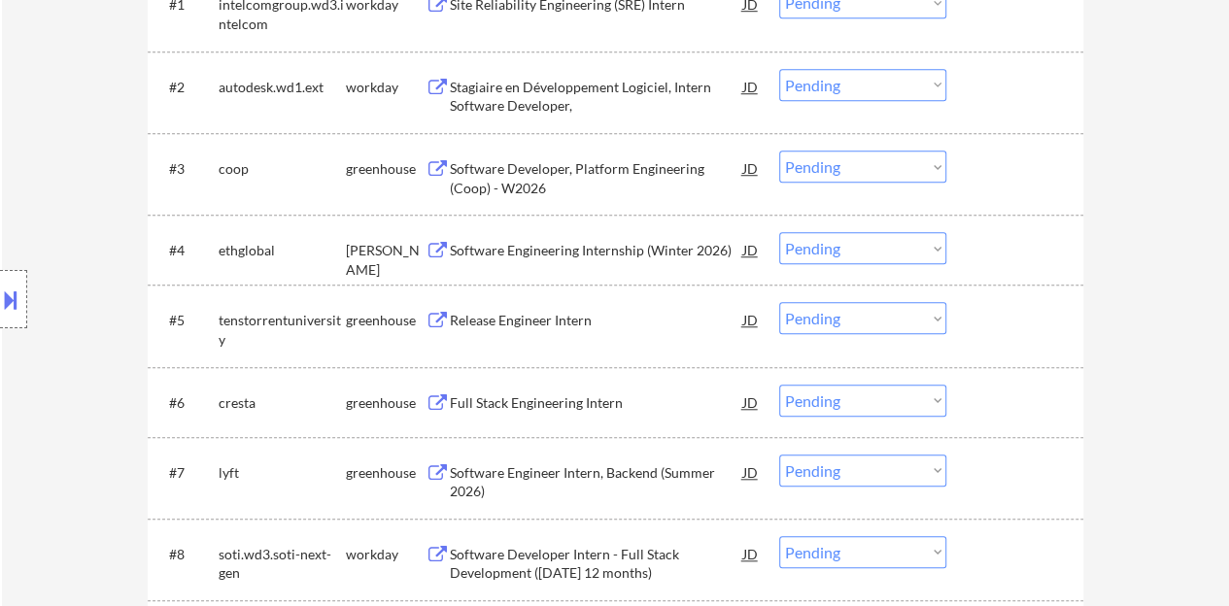
click at [551, 320] on div "Release Engineer Intern" at bounding box center [596, 320] width 293 height 19
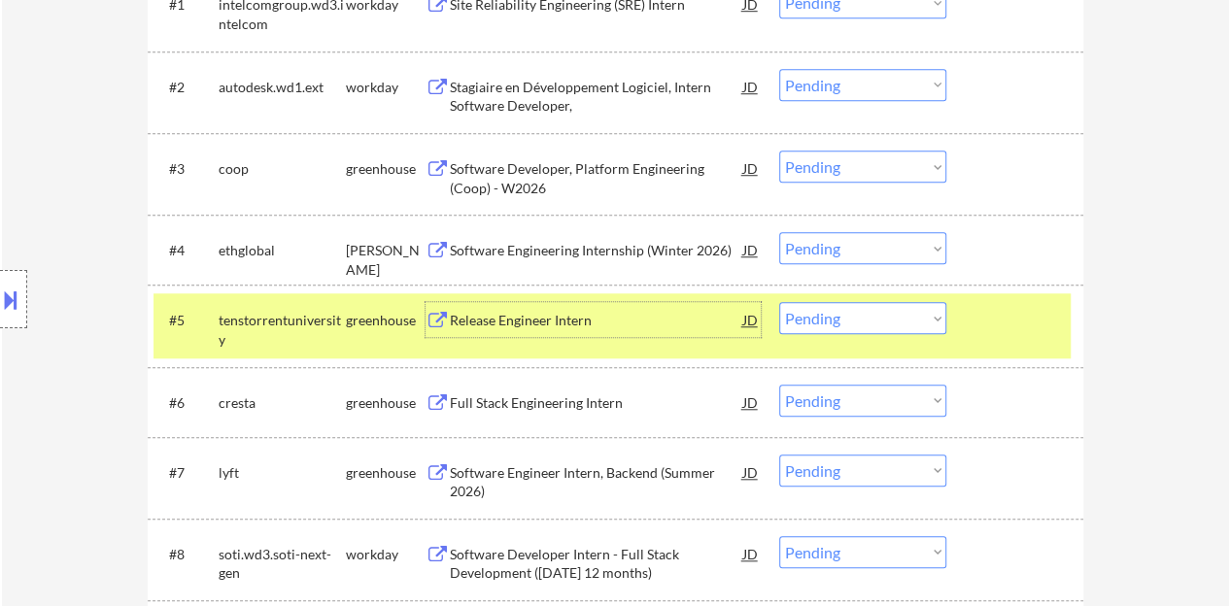
click at [988, 341] on div "#5 tenstorrentuniversity greenhouse Release Engineer Intern JD Choose an option…" at bounding box center [611, 325] width 917 height 64
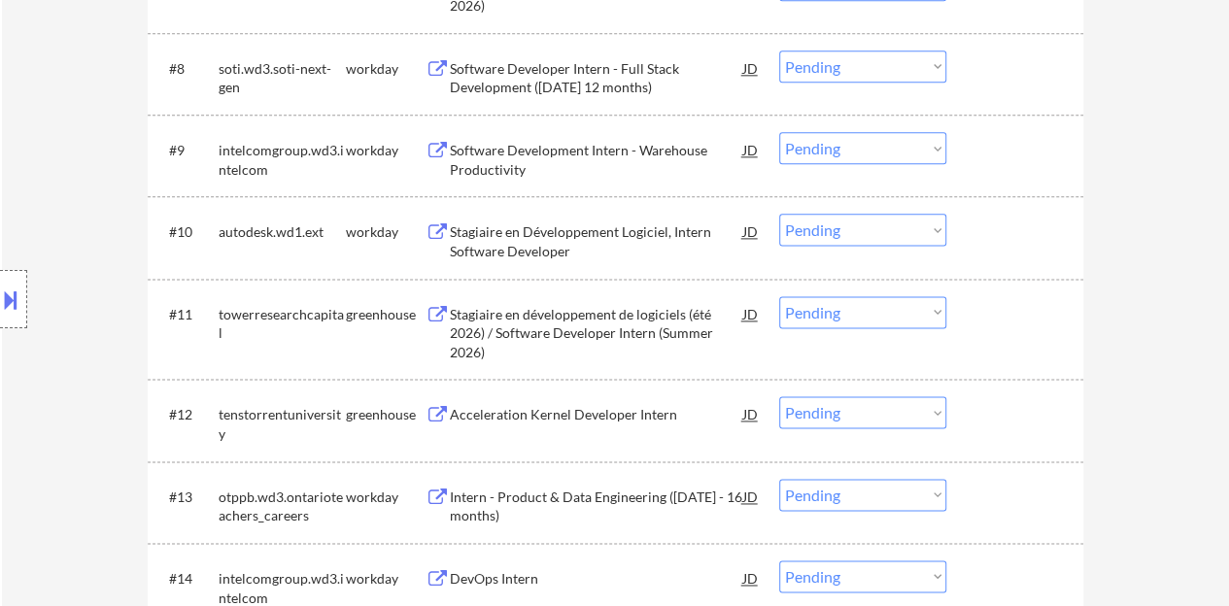
scroll to position [1068, 0]
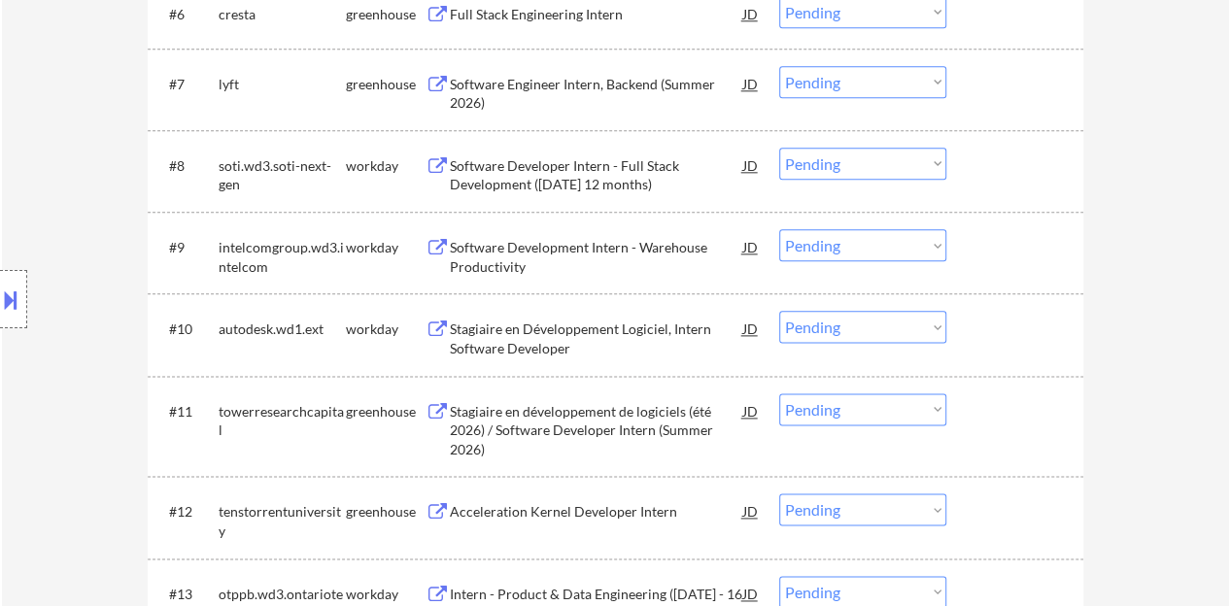
click at [505, 271] on div "Software Development Intern - Warehouse Productivity" at bounding box center [596, 257] width 293 height 38
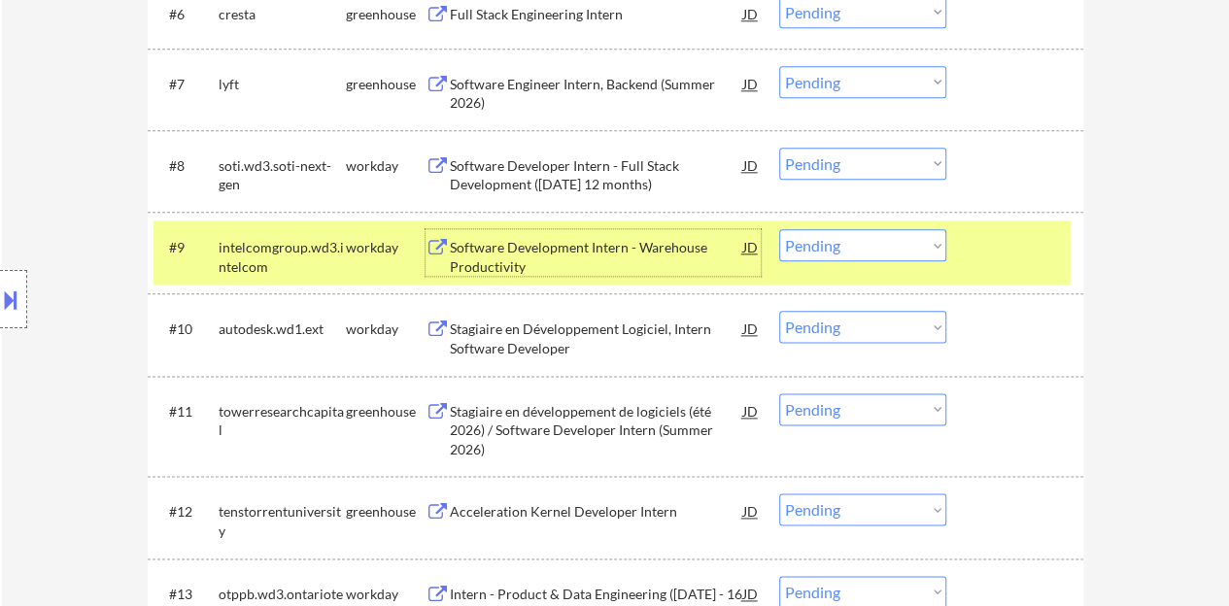
click at [811, 246] on select "Choose an option... Pending Applied Excluded (Questions) Excluded (Expired) Exc…" at bounding box center [862, 245] width 167 height 32
click at [779, 229] on select "Choose an option... Pending Applied Excluded (Questions) Excluded (Expired) Exc…" at bounding box center [862, 245] width 167 height 32
select select ""pending""
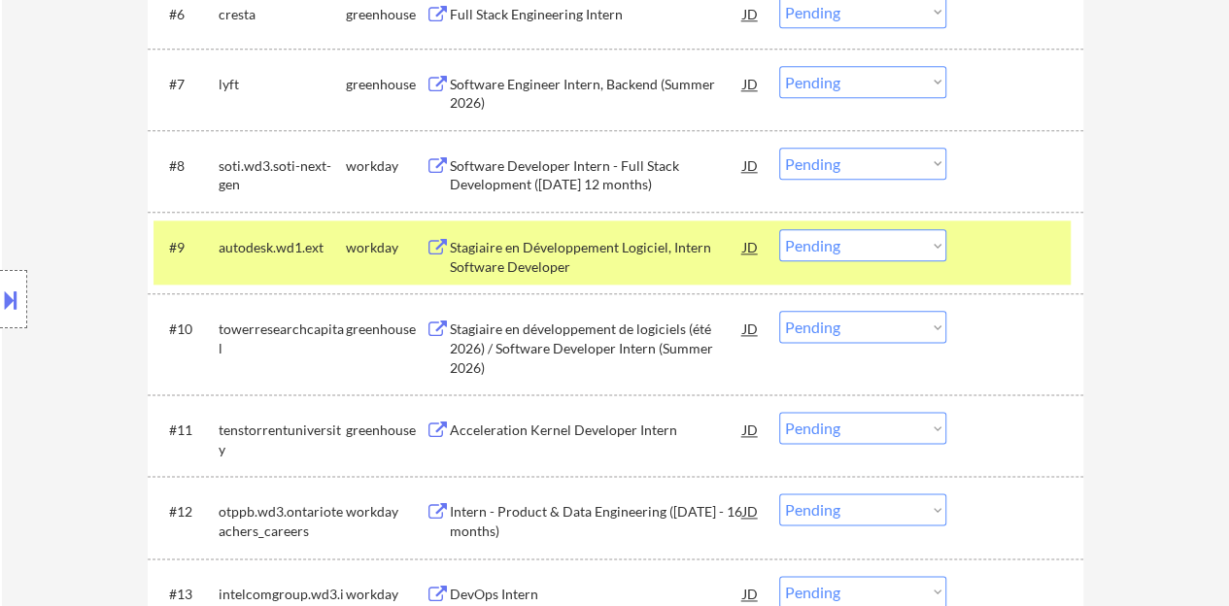
click at [997, 271] on div "#9 autodesk.wd1.ext workday Stagiaire en Développement Logiciel, Intern Softwar…" at bounding box center [611, 252] width 917 height 64
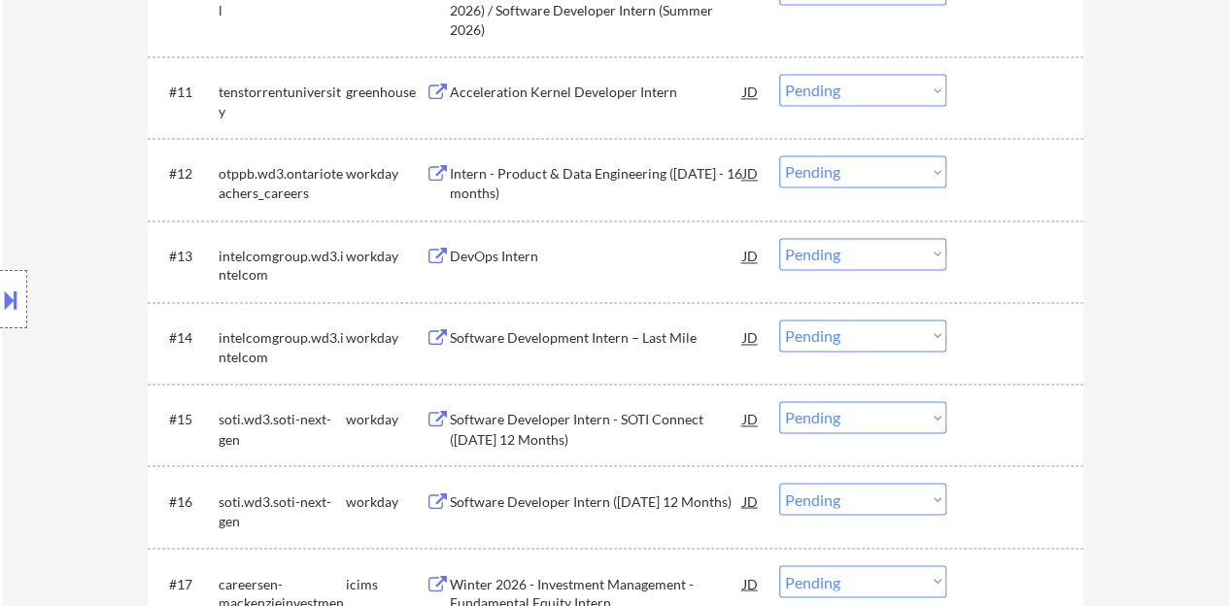
scroll to position [1457, 0]
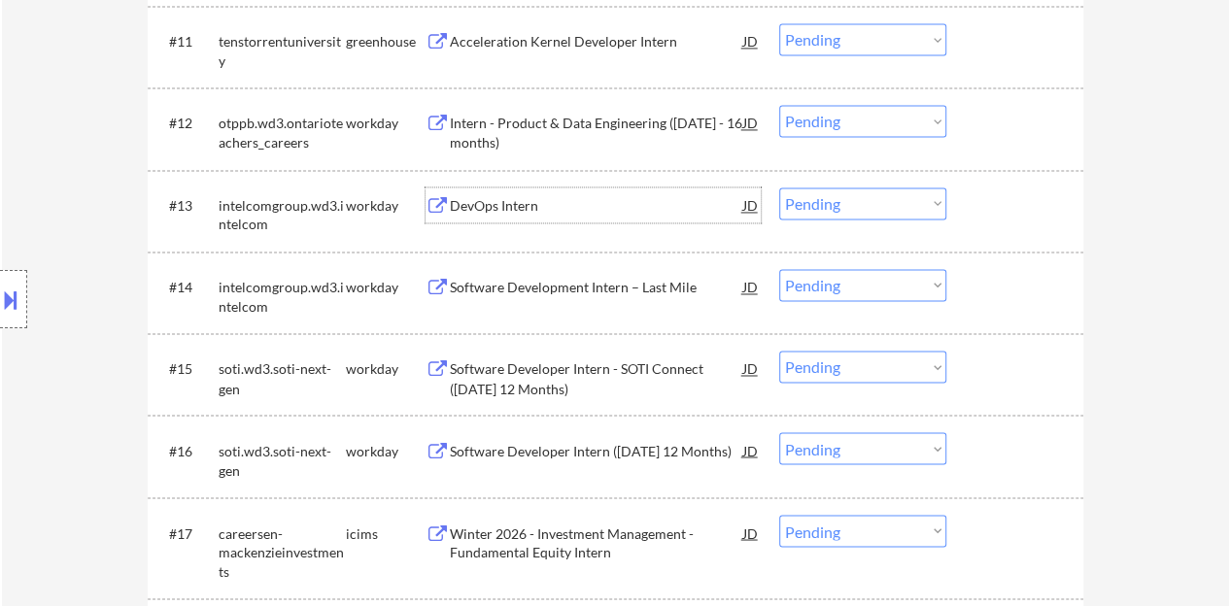
click at [480, 211] on div "DevOps Intern" at bounding box center [596, 205] width 293 height 19
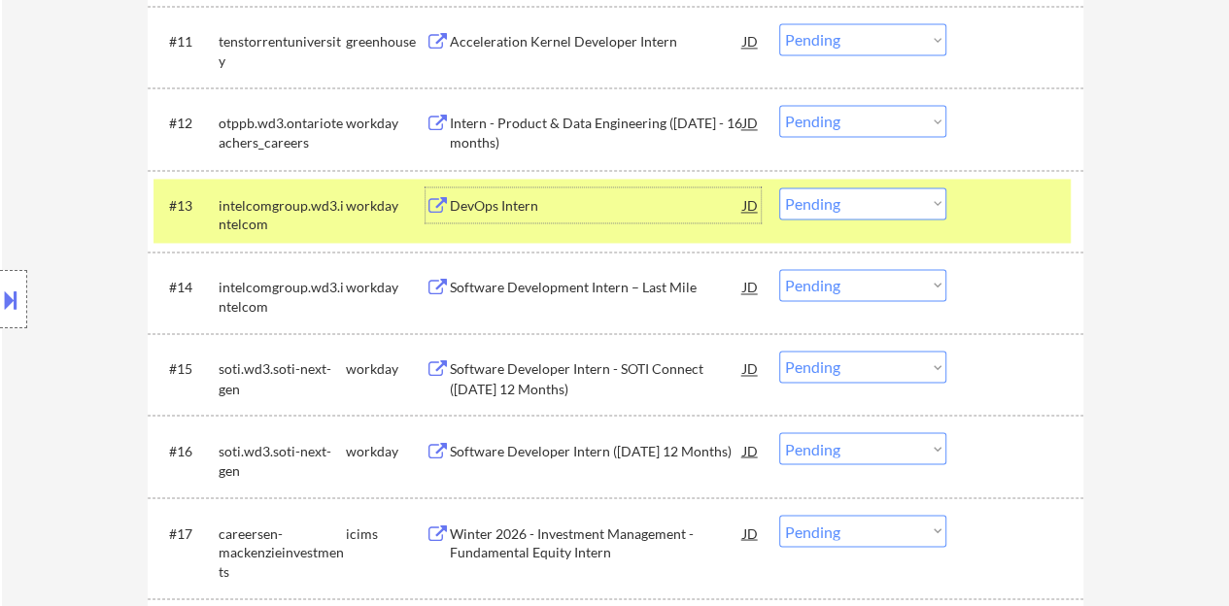
click at [1027, 195] on div at bounding box center [1016, 204] width 85 height 35
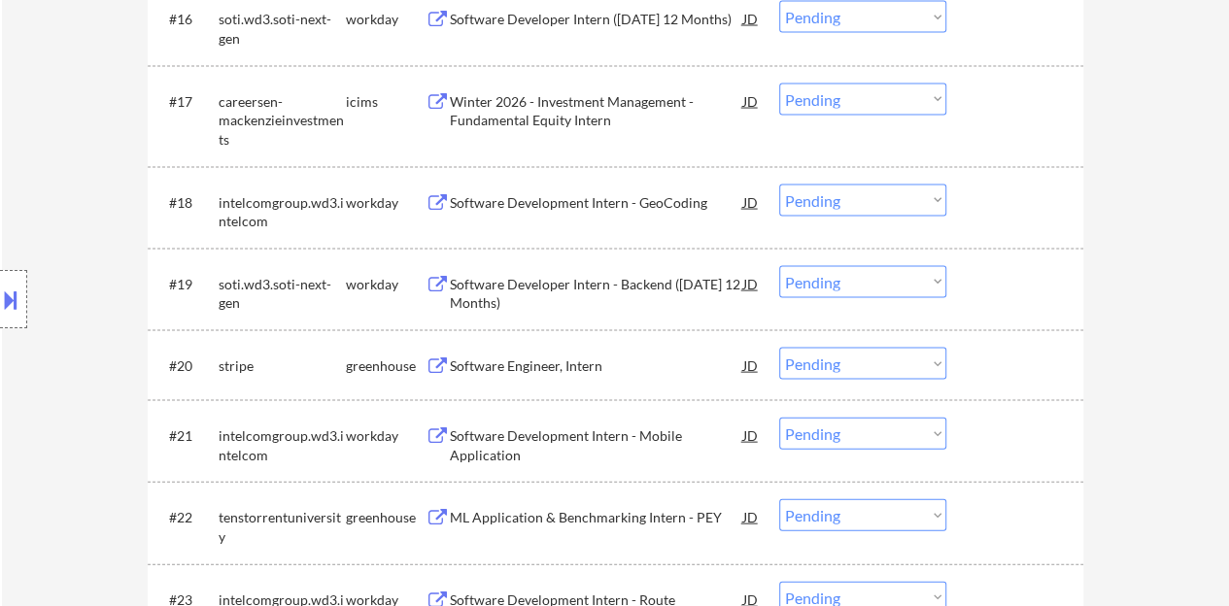
scroll to position [1943, 0]
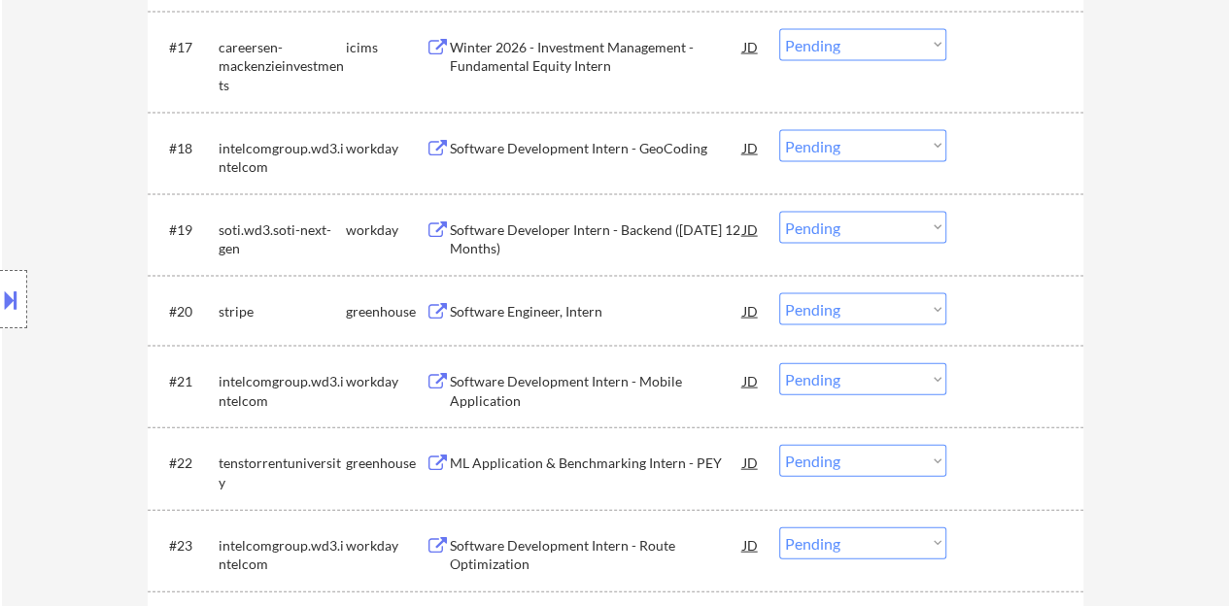
click at [530, 316] on div "Software Engineer, Intern" at bounding box center [596, 311] width 293 height 19
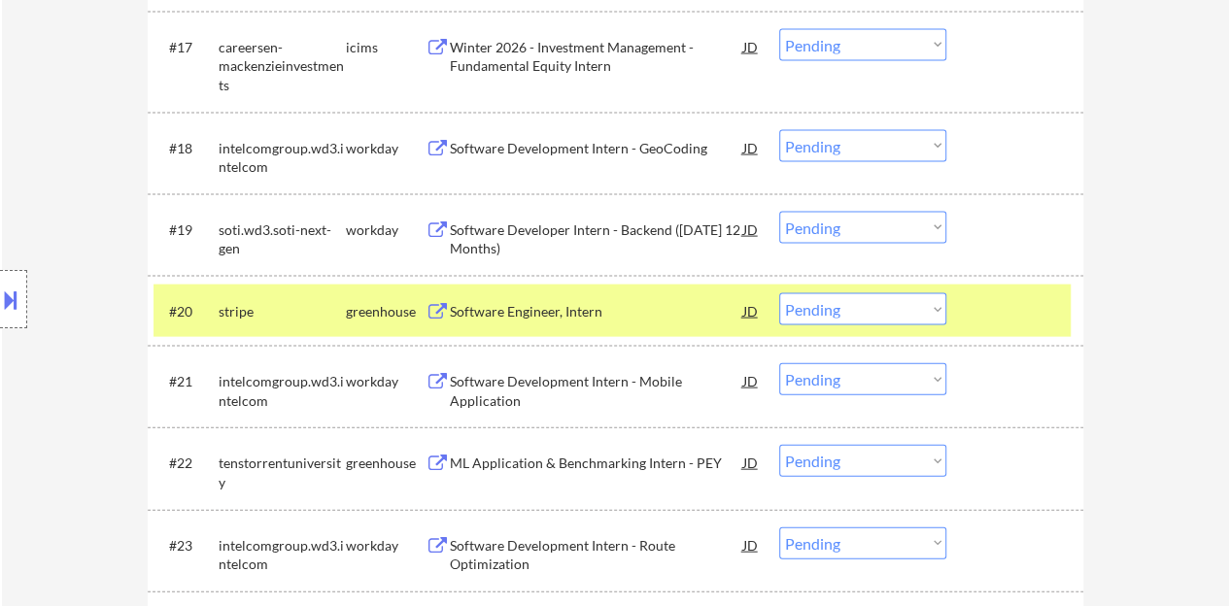
type textarea "Crystal [URL][DOMAIN_NAME]"
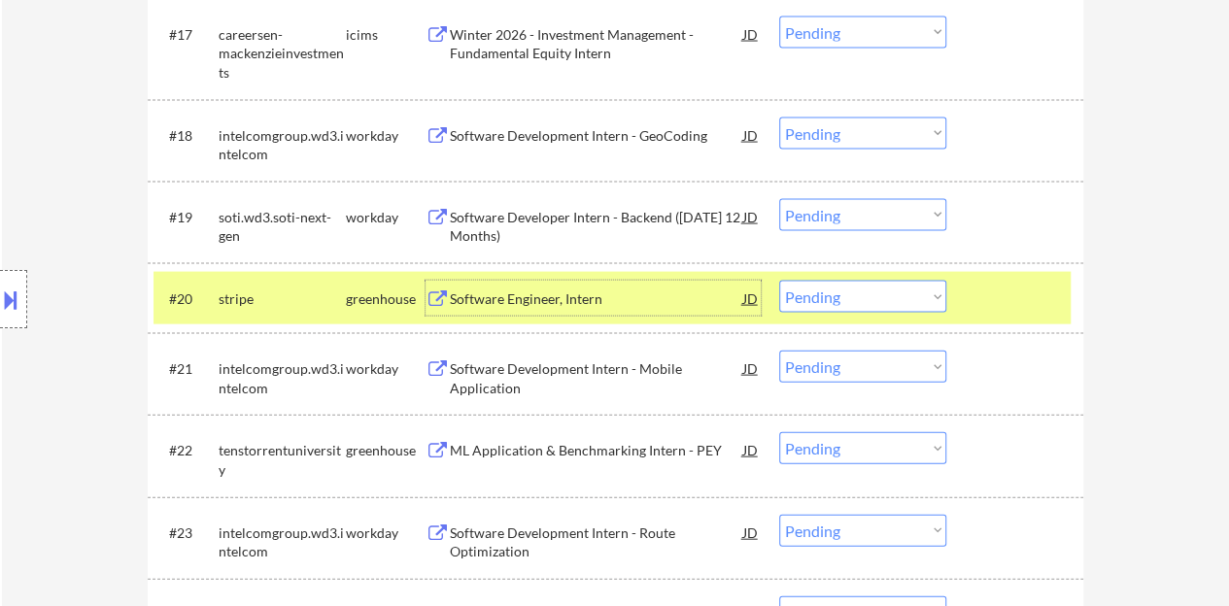
scroll to position [2040, 0]
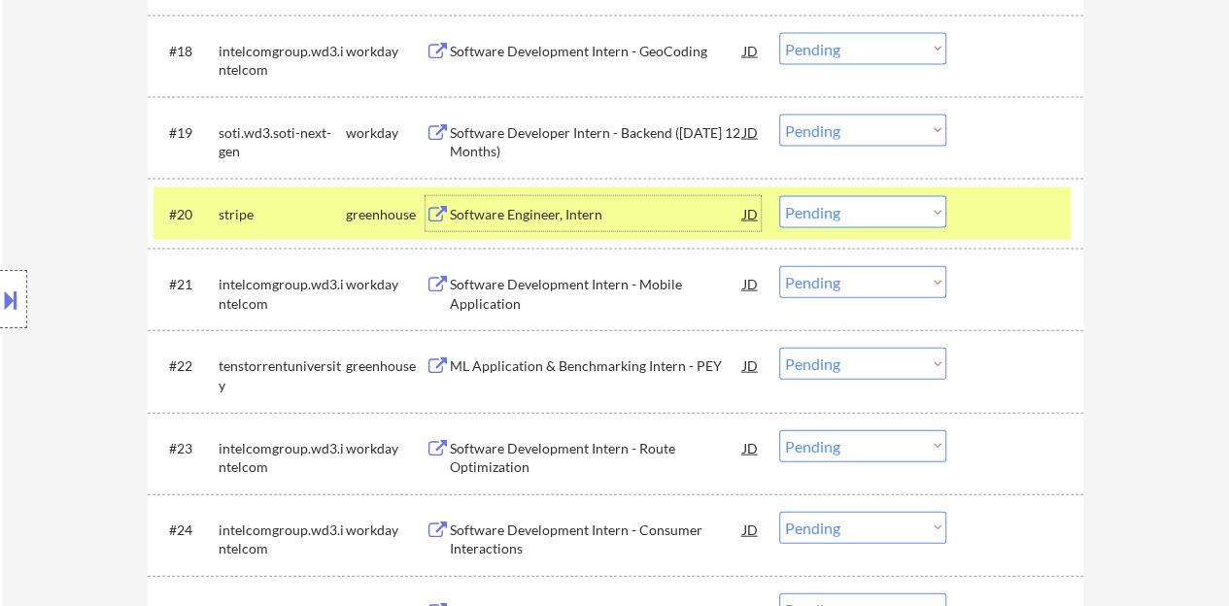
click at [863, 199] on select "Choose an option... Pending Applied Excluded (Questions) Excluded (Expired) Exc…" at bounding box center [862, 212] width 167 height 32
click at [779, 196] on select "Choose an option... Pending Applied Excluded (Questions) Excluded (Expired) Exc…" at bounding box center [862, 212] width 167 height 32
select select ""pending""
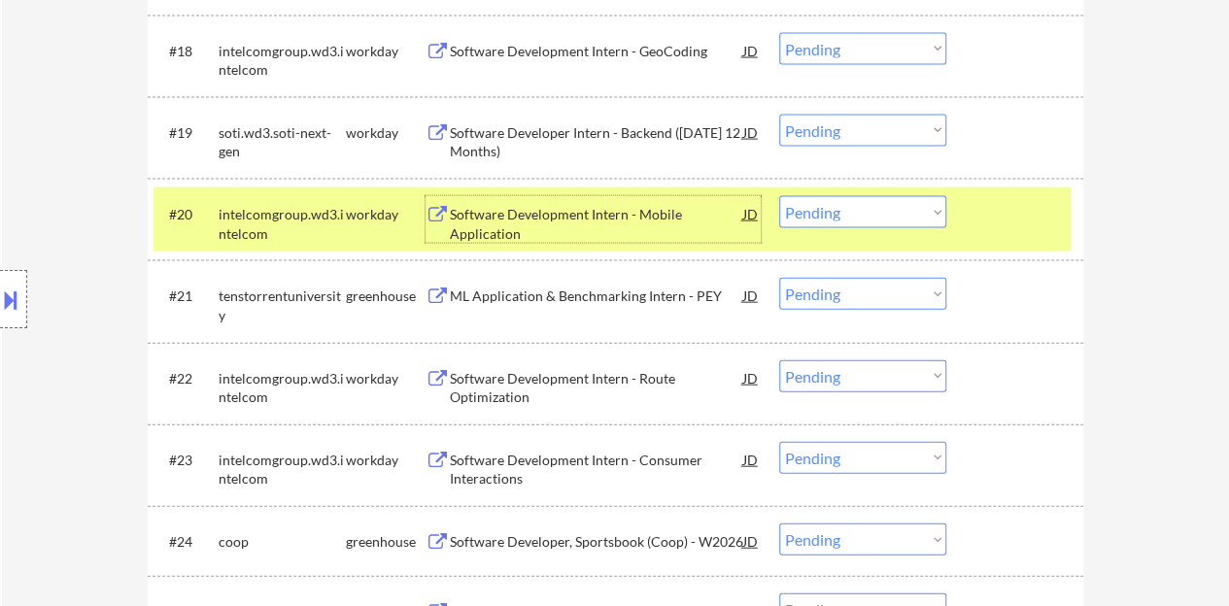
drag, startPoint x: 657, startPoint y: 204, endPoint x: 1085, endPoint y: 157, distance: 430.9
click at [1069, 147] on div "#19 soti.wd3.soti-next-gen workday Software Developer Intern - Backend ([DATE] …" at bounding box center [611, 138] width 917 height 64
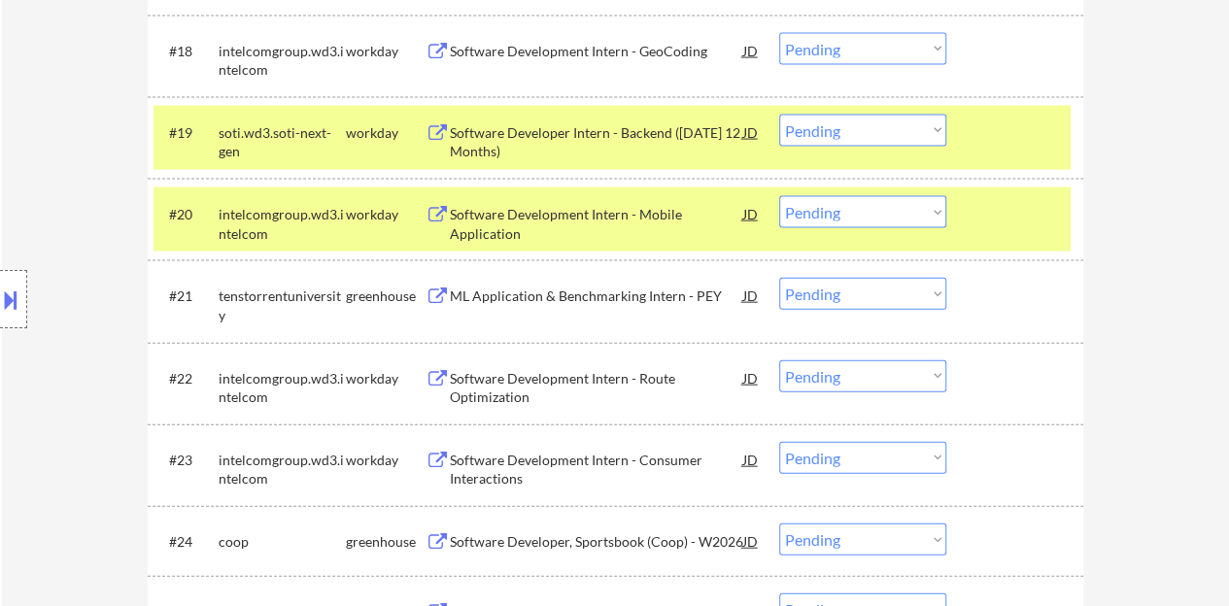
click at [1012, 122] on div at bounding box center [1016, 132] width 85 height 35
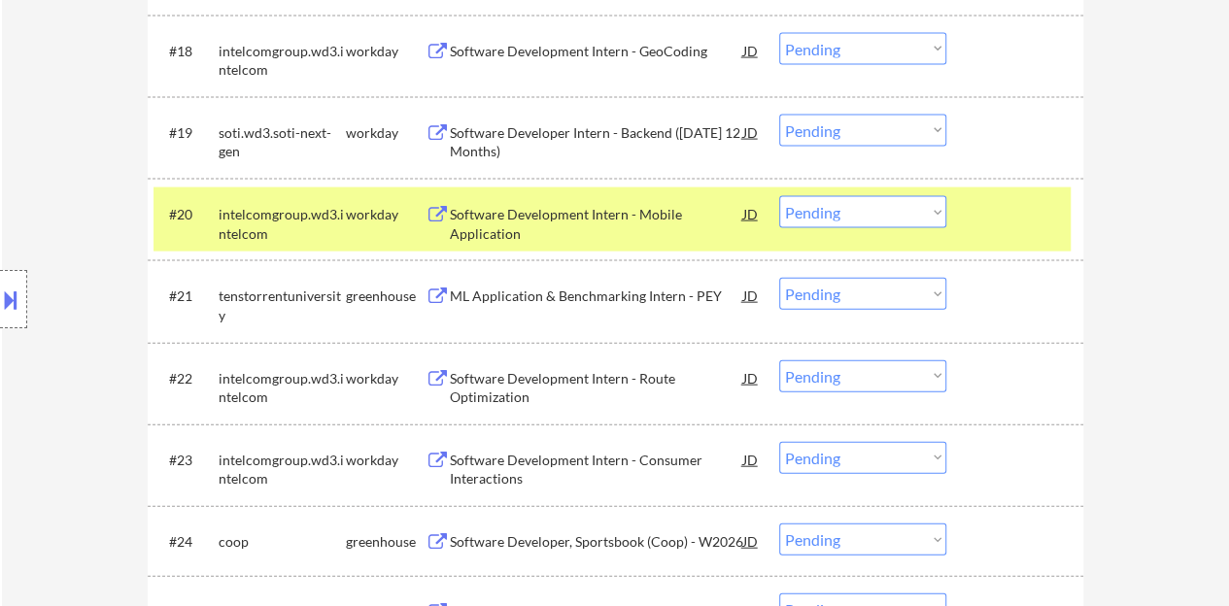
scroll to position [2075, 0]
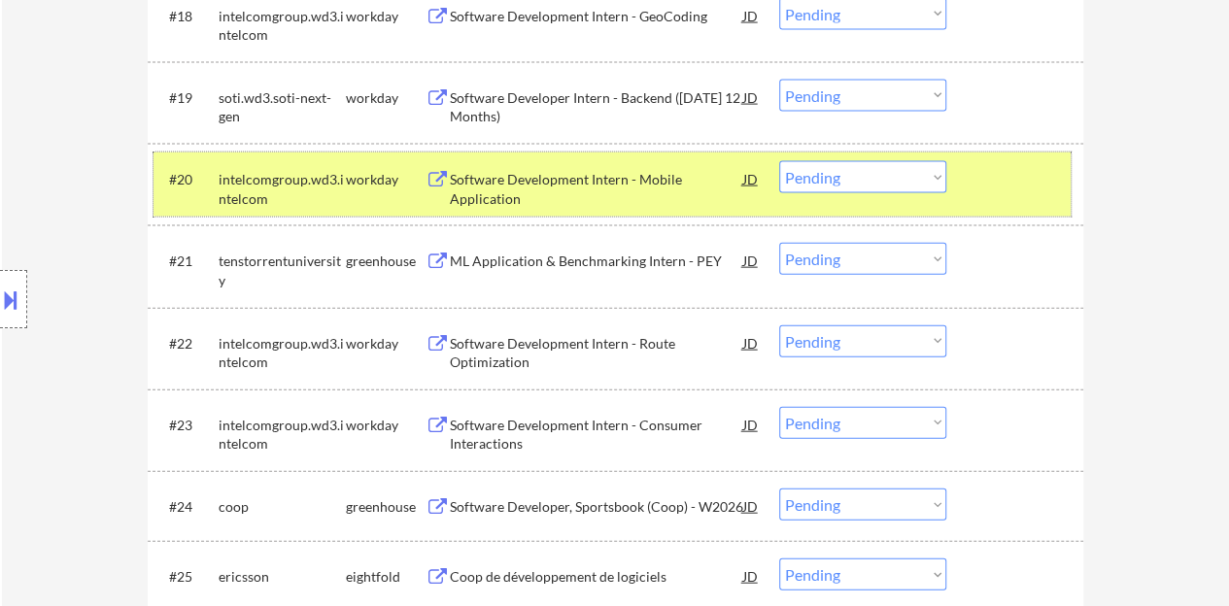
click at [983, 180] on div at bounding box center [1016, 178] width 85 height 35
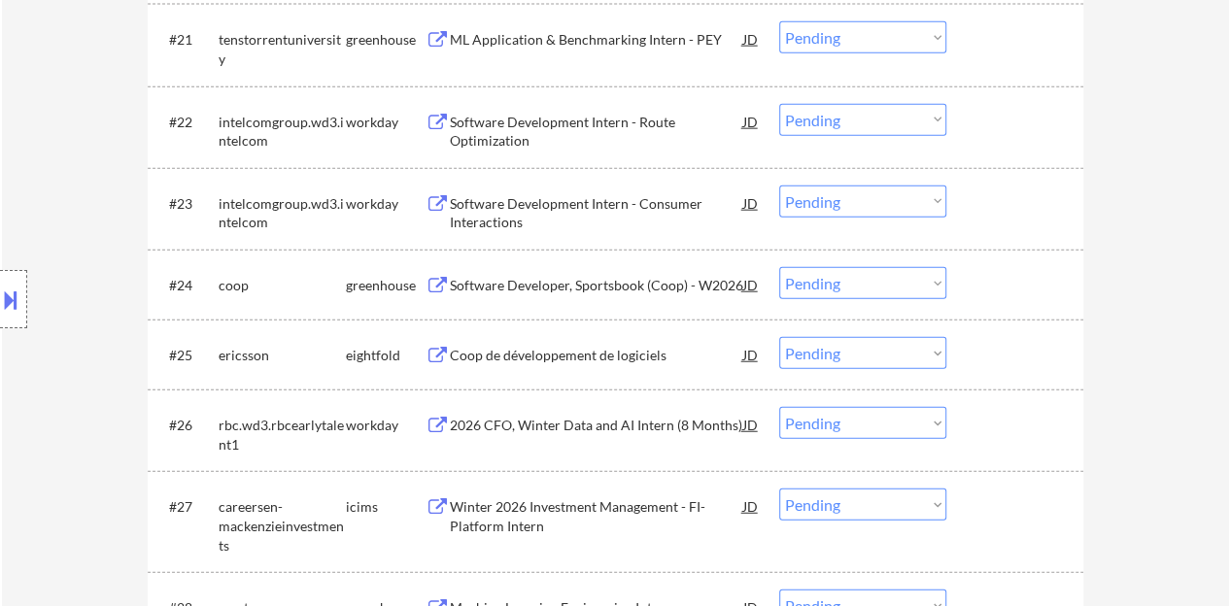
scroll to position [2366, 0]
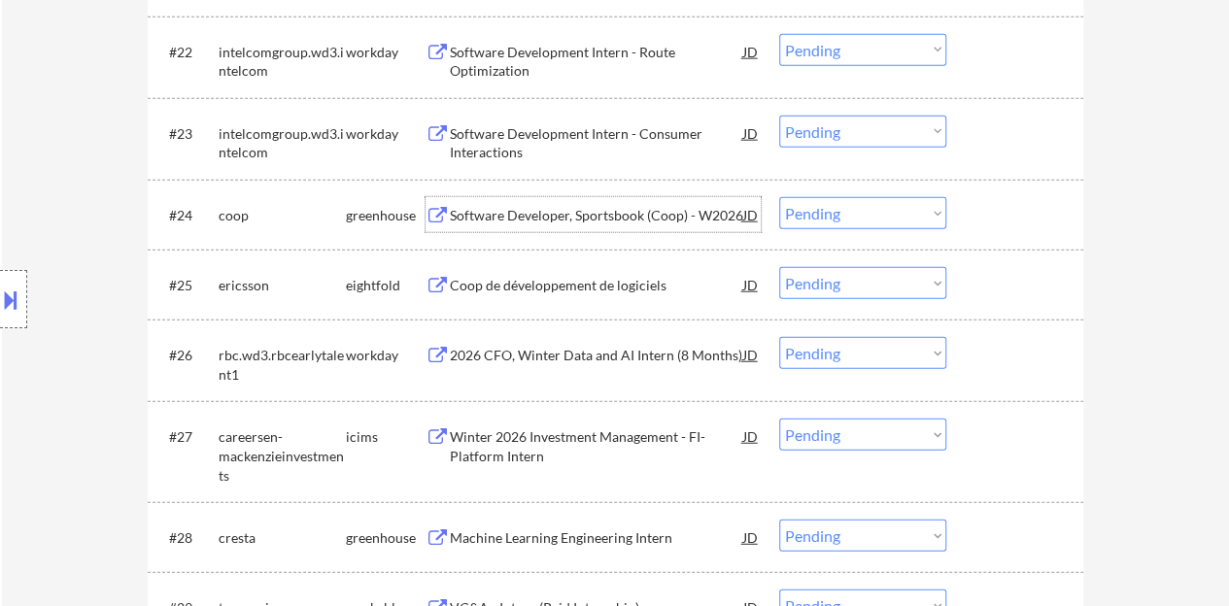
click at [647, 211] on div "Software Developer, Sportsbook (Coop) - W2026" at bounding box center [596, 215] width 293 height 19
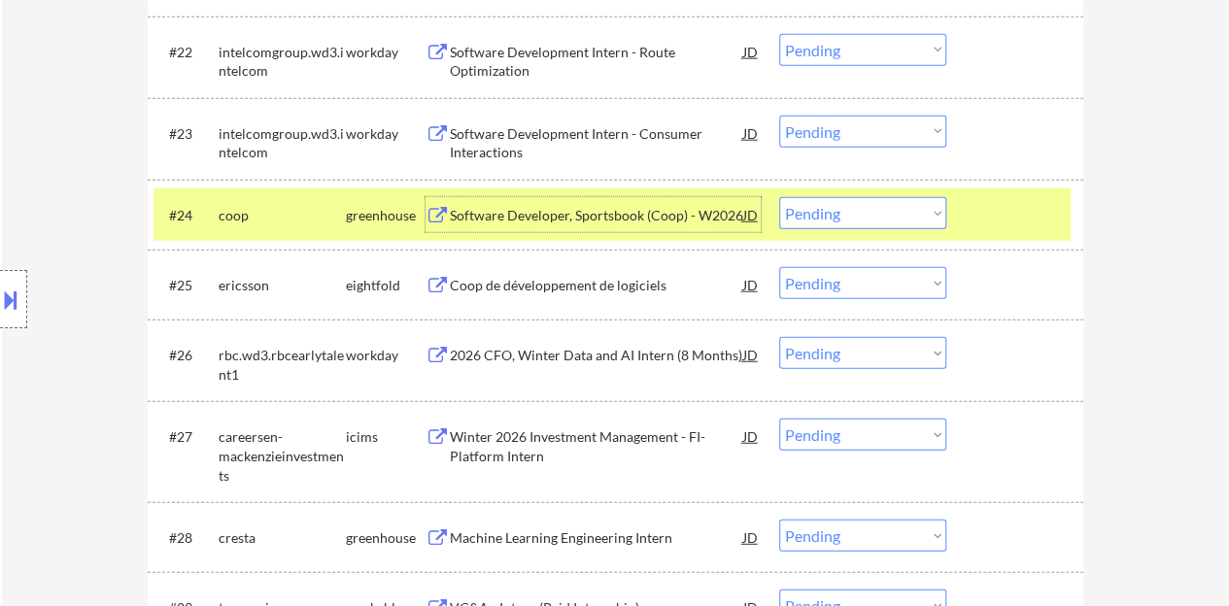
click at [1002, 213] on div at bounding box center [1016, 214] width 85 height 35
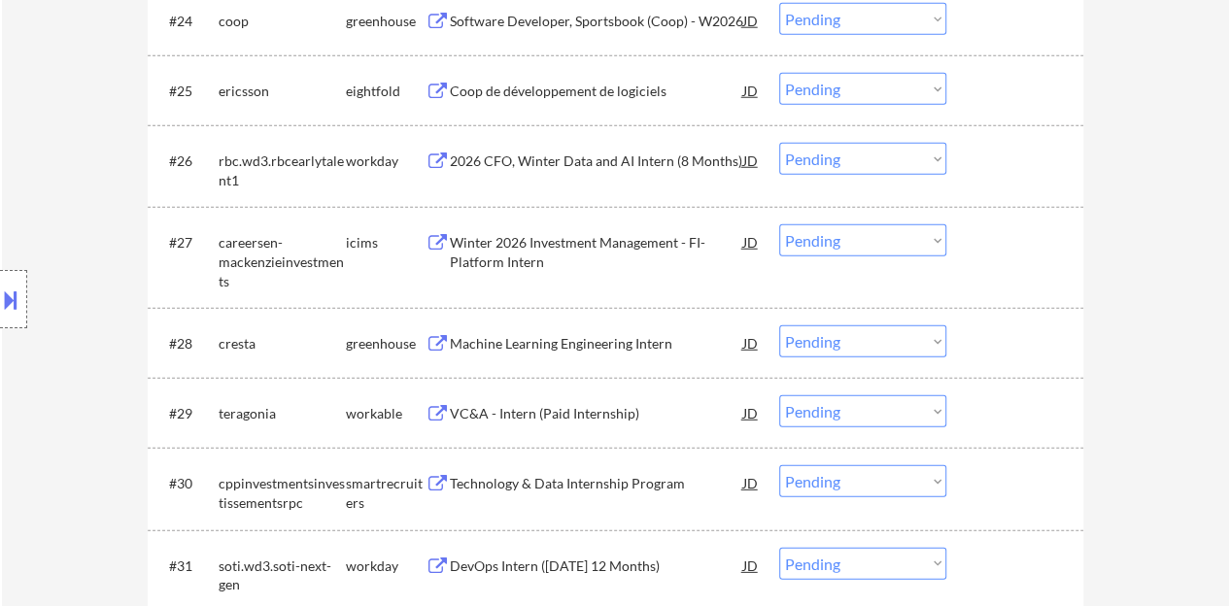
scroll to position [2657, 0]
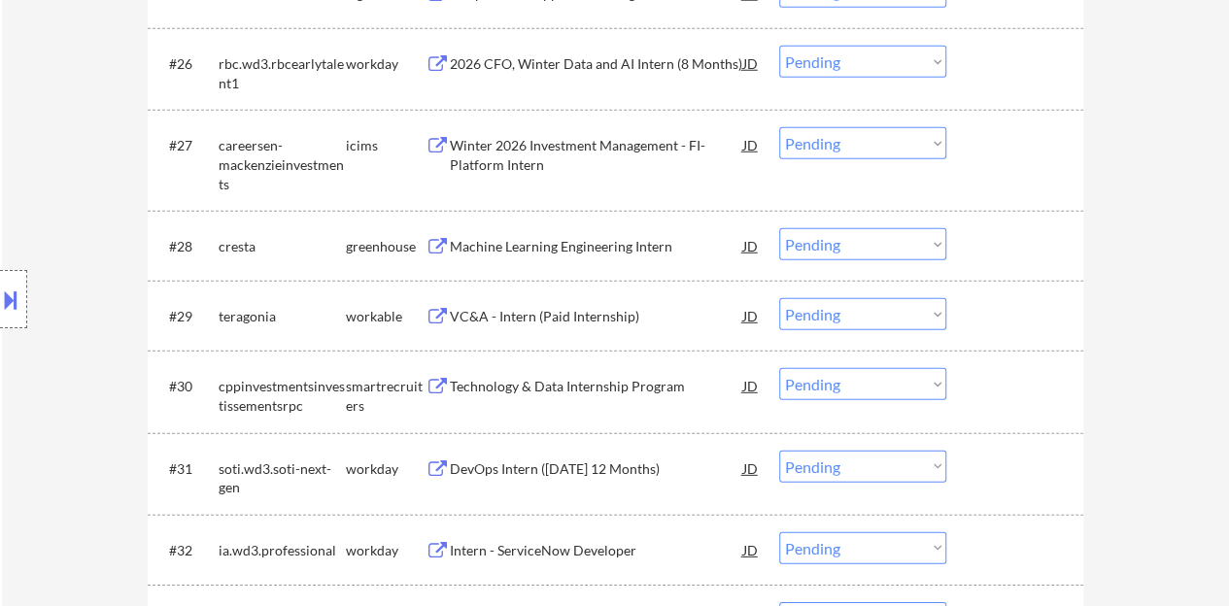
click at [511, 237] on div "Machine Learning Engineering Intern" at bounding box center [596, 246] width 293 height 19
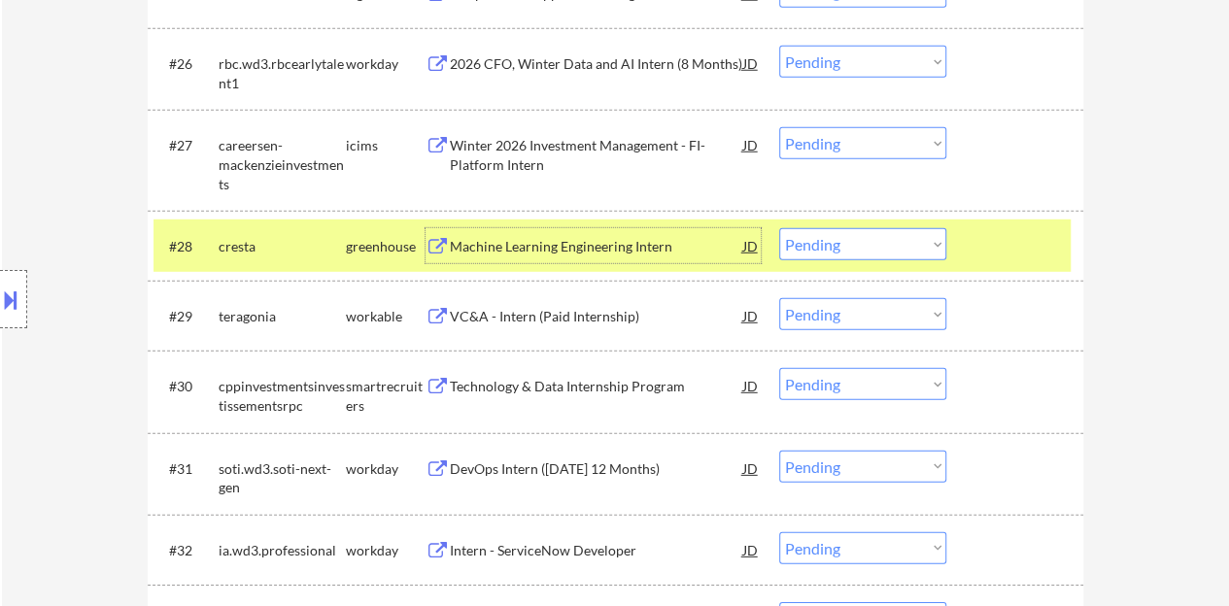
click at [1006, 255] on div at bounding box center [1016, 245] width 85 height 35
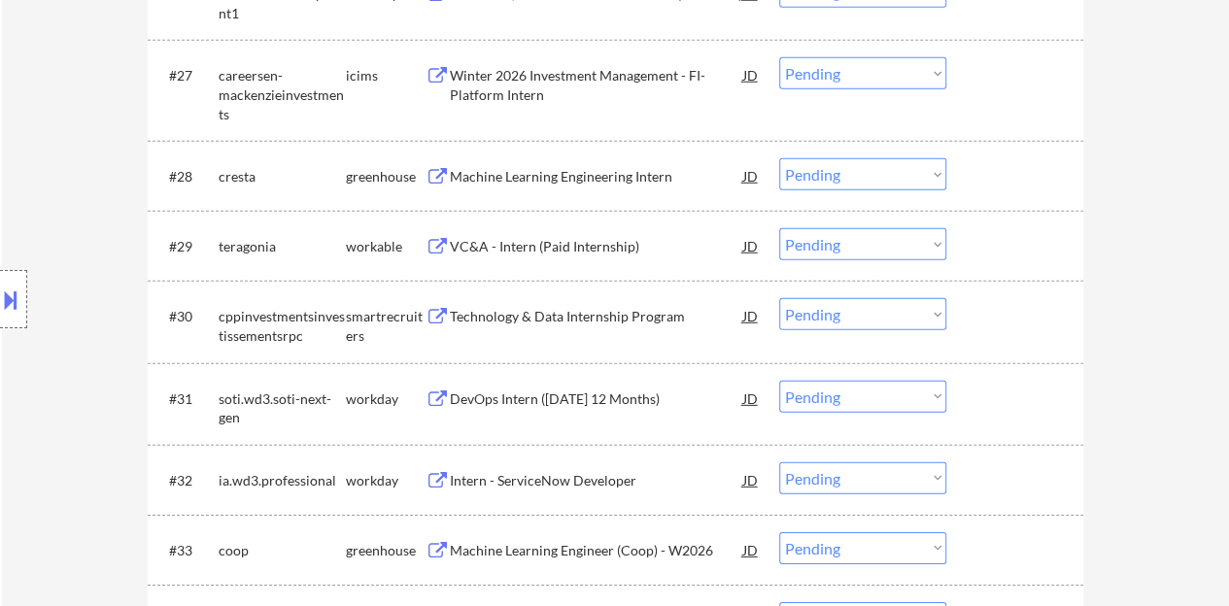
scroll to position [2755, 0]
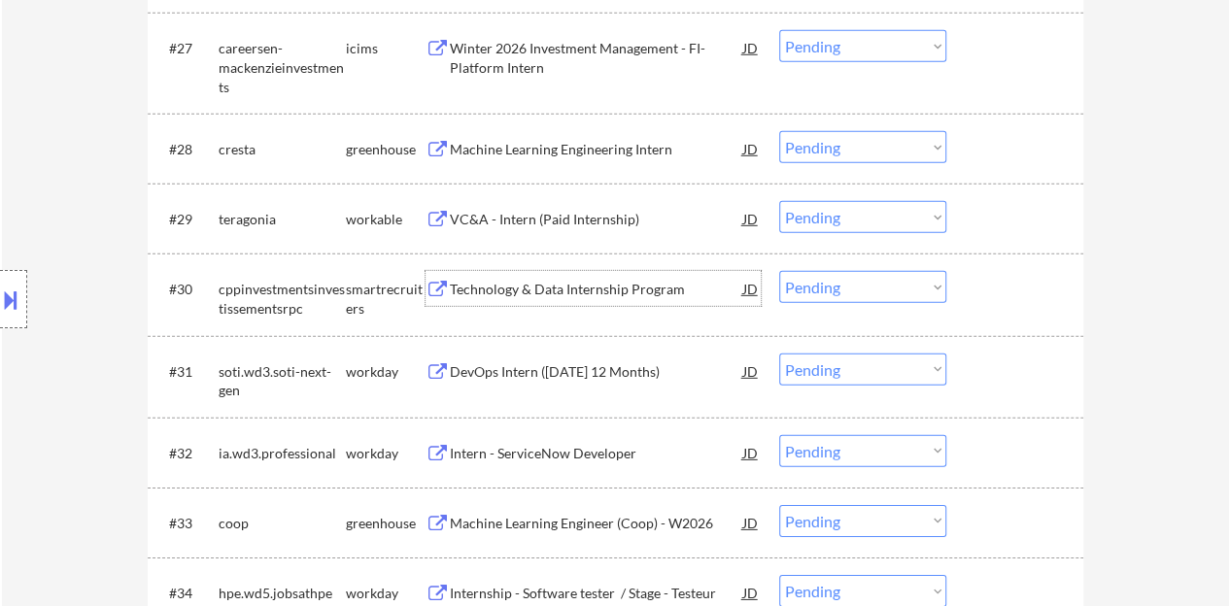
click at [584, 293] on div "Technology & Data Internship Program" at bounding box center [596, 289] width 293 height 19
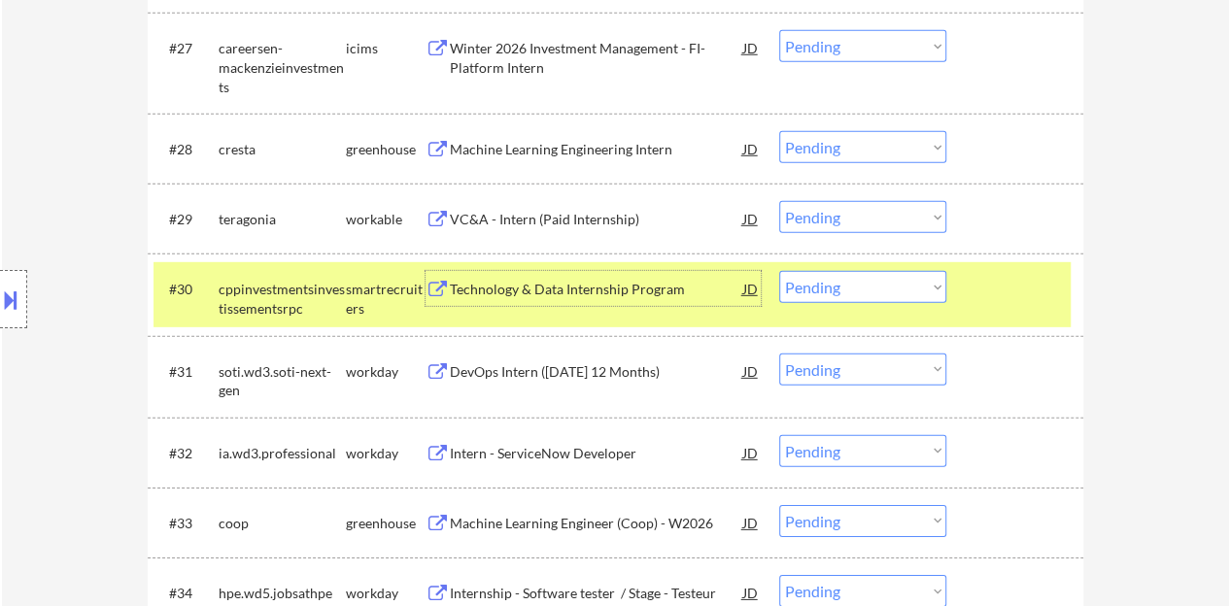
click at [897, 277] on select "Choose an option... Pending Applied Excluded (Questions) Excluded (Expired) Exc…" at bounding box center [862, 287] width 167 height 32
click at [779, 271] on select "Choose an option... Pending Applied Excluded (Questions) Excluded (Expired) Exc…" at bounding box center [862, 287] width 167 height 32
select select ""pending""
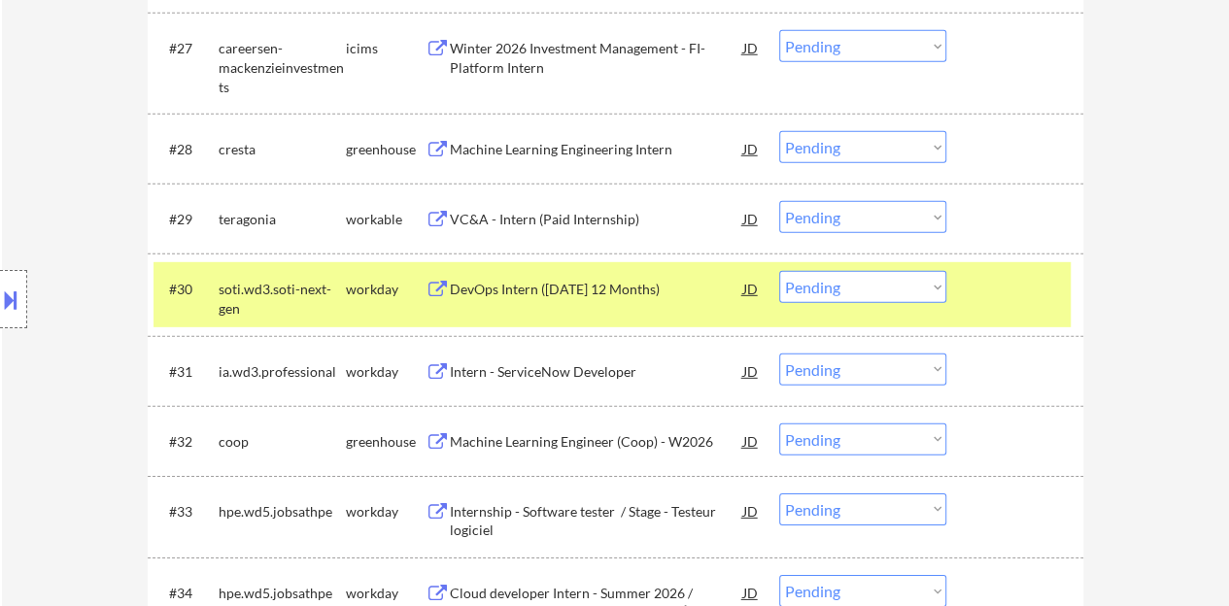
click at [1003, 294] on div at bounding box center [1016, 288] width 85 height 35
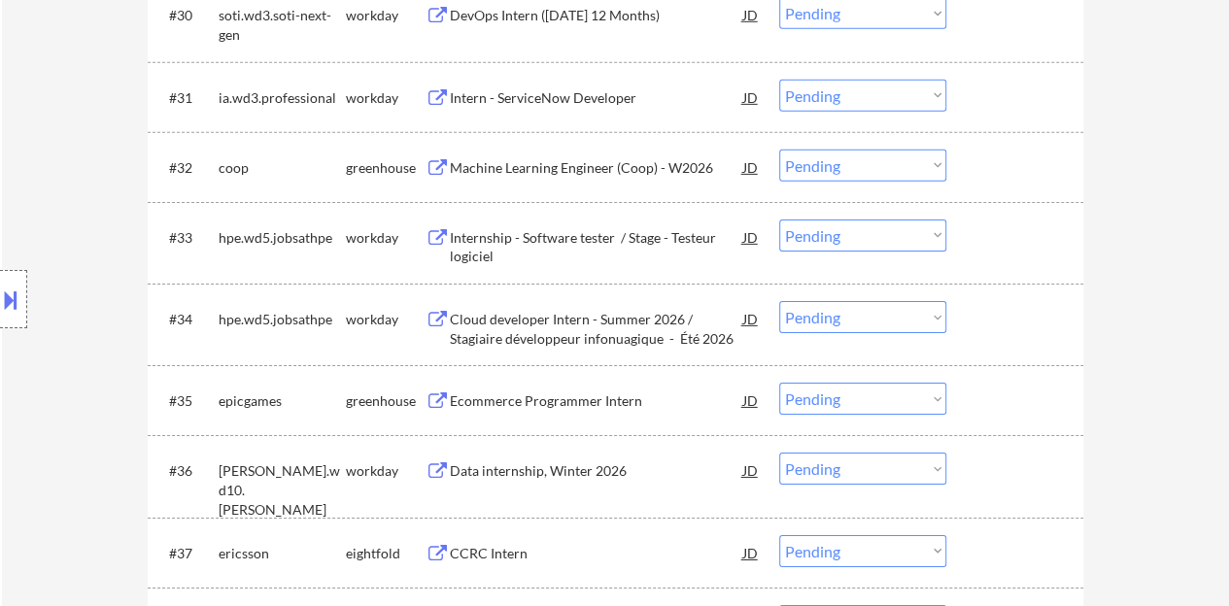
scroll to position [3046, 0]
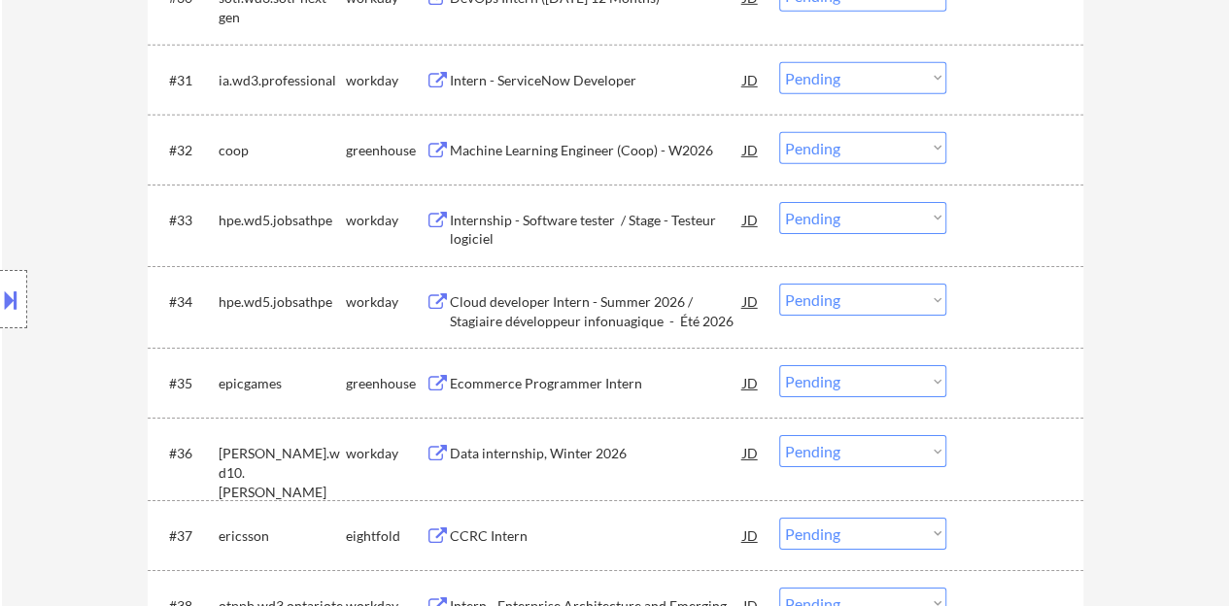
click at [542, 378] on div "Ecommerce Programmer Intern" at bounding box center [596, 383] width 293 height 19
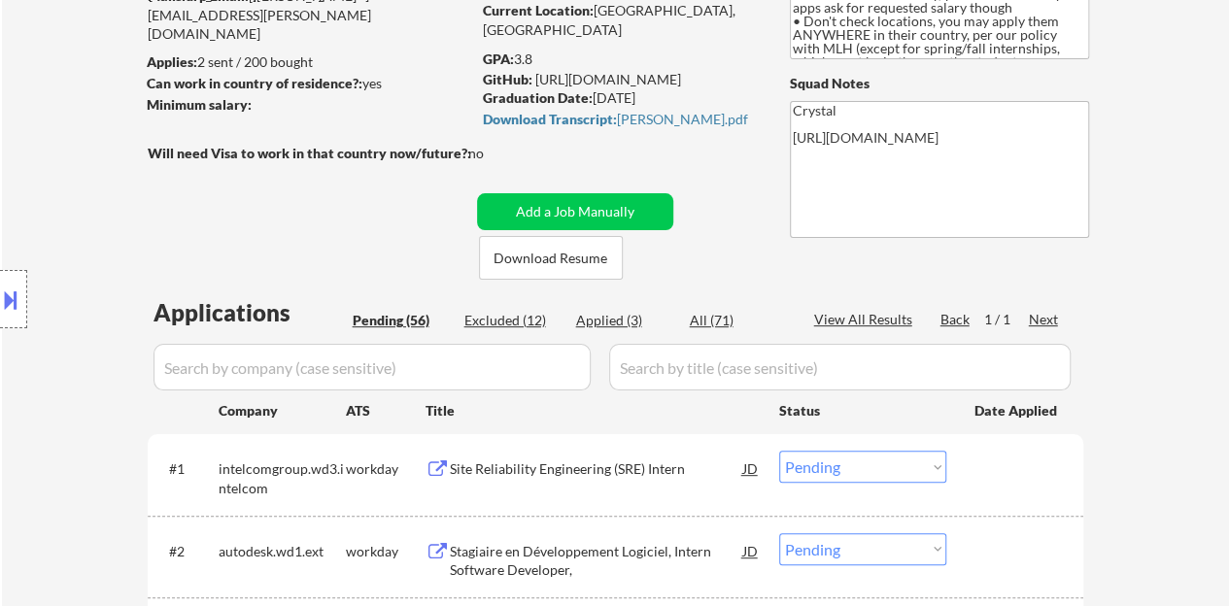
scroll to position [326, 0]
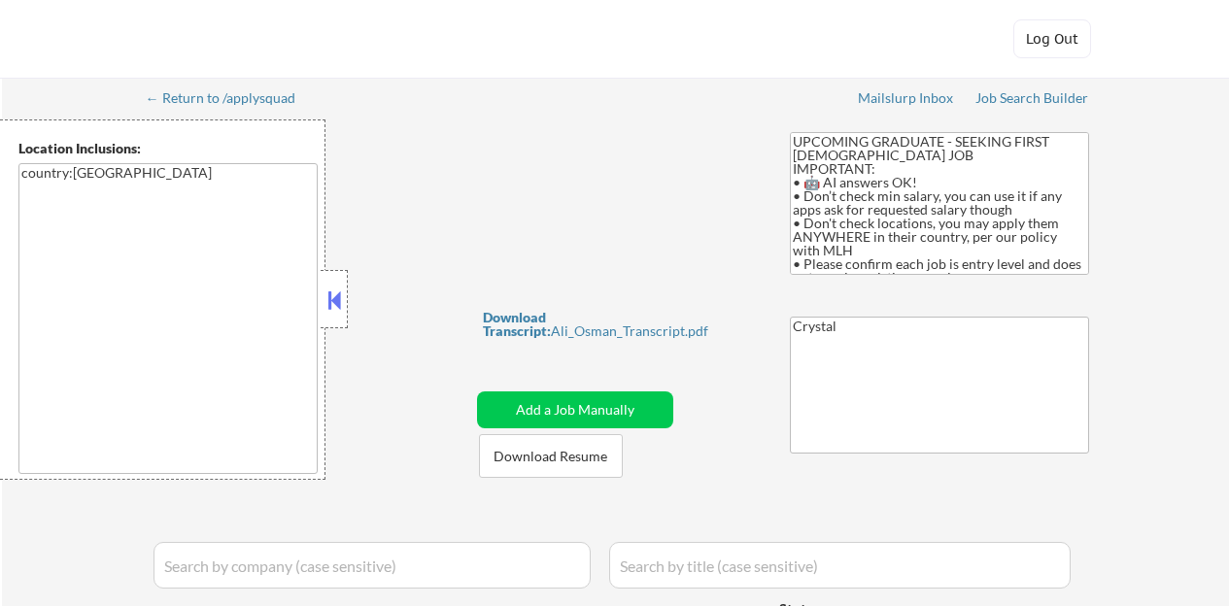
select select ""applied""
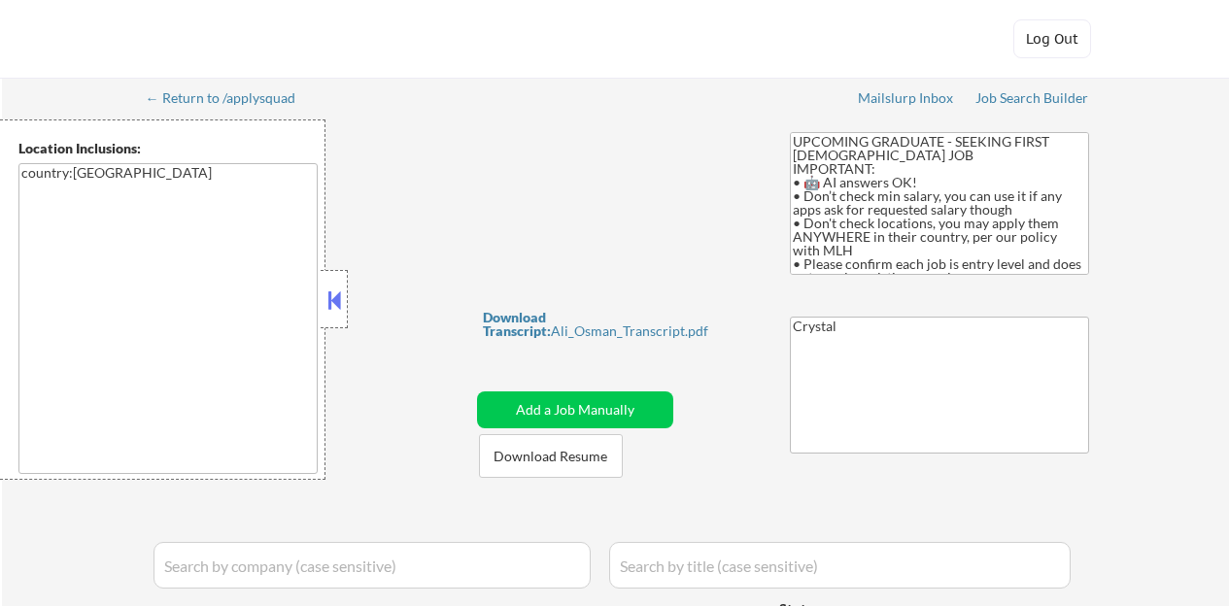
select select ""applied""
select select ""pending""
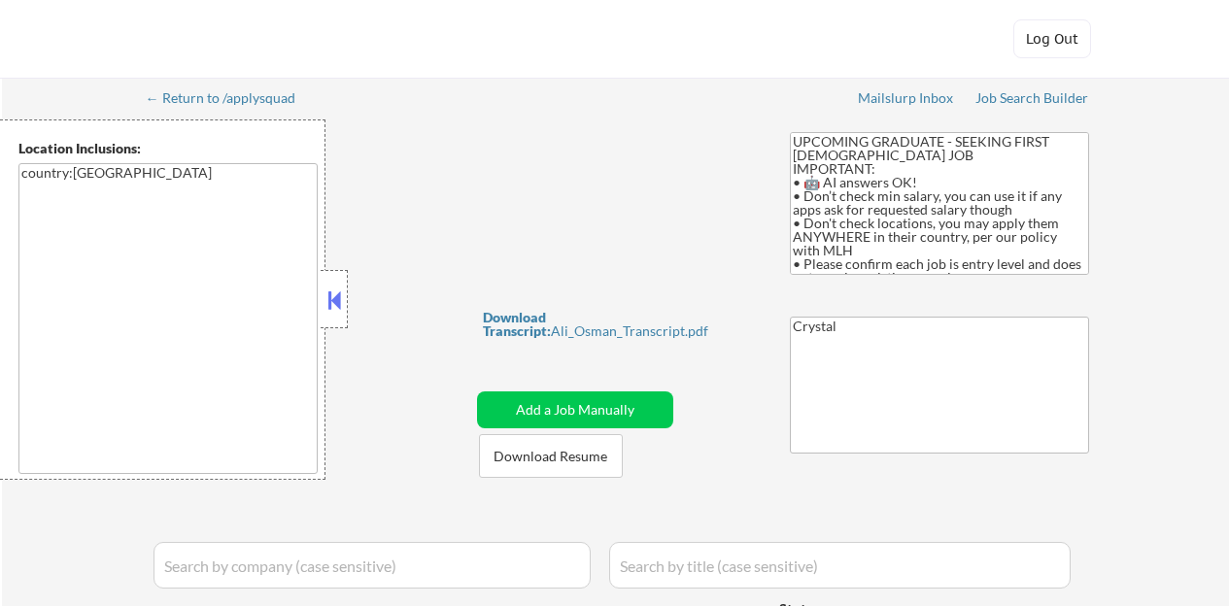
select select ""pending""
select select ""excluded__expired_""
select select ""pending""
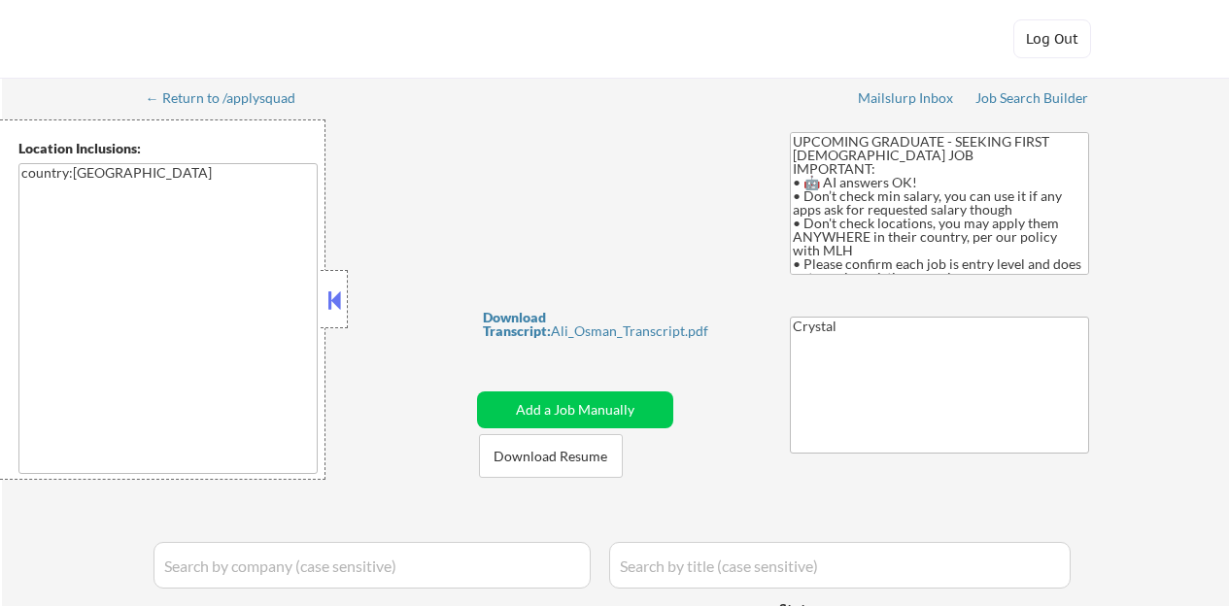
select select ""excluded__expired_""
select select ""pending""
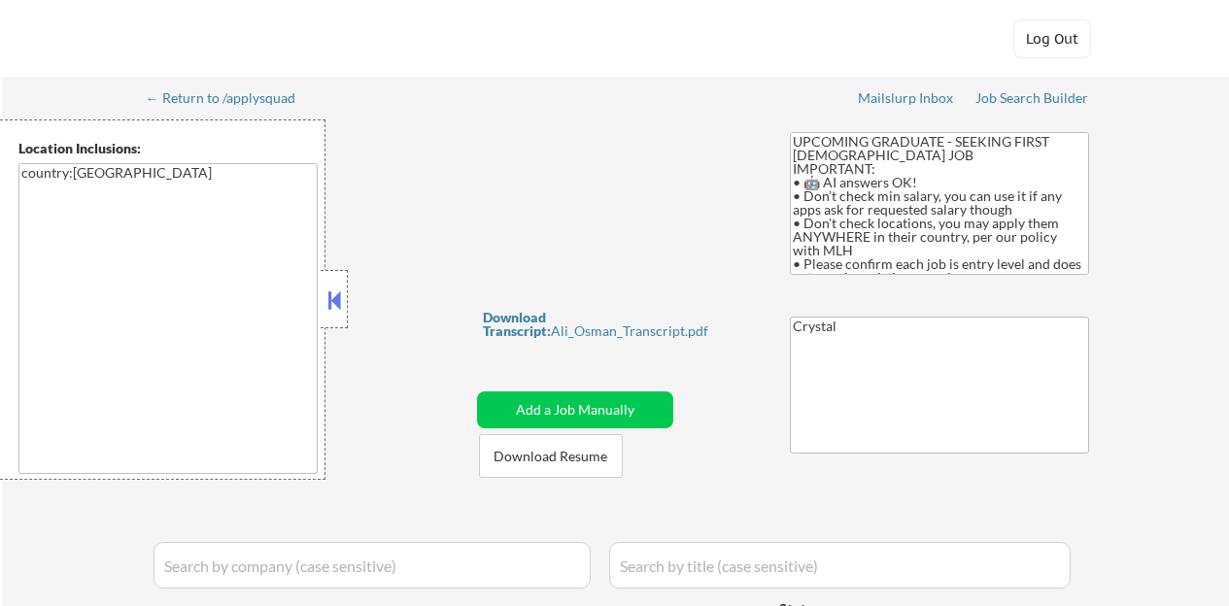
select select ""pending""
select select ""excluded__expired_""
select select ""pending""
select select ""excluded__expired_""
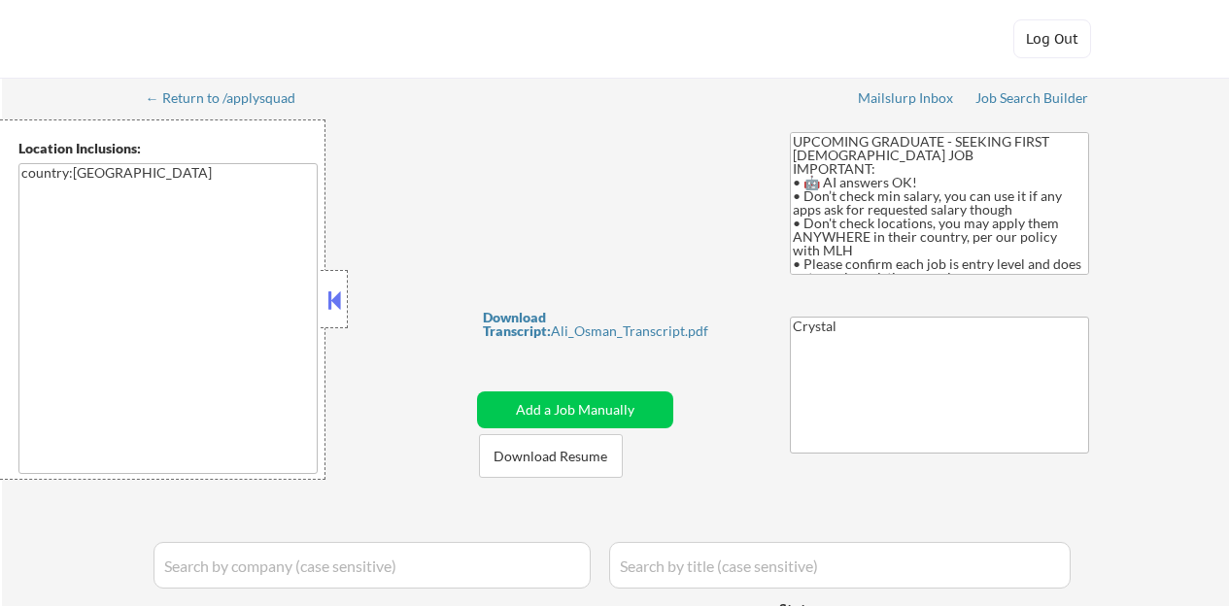
select select ""excluded__bad_match_""
select select ""excluded__expired_""
select select ""pending""
select select ""excluded__expired_""
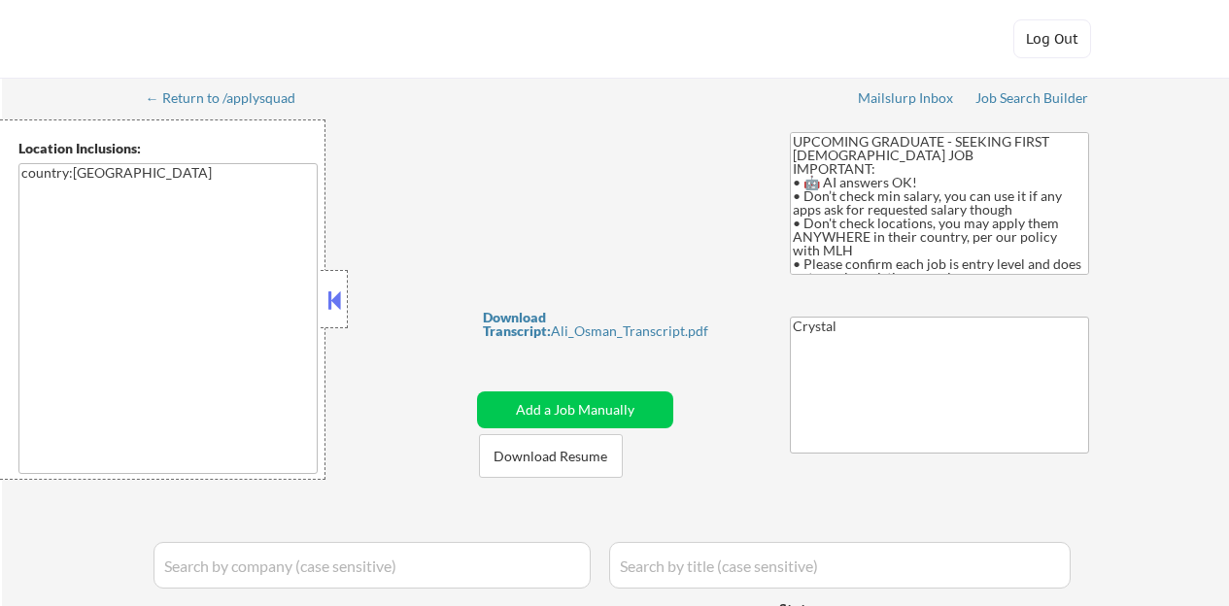
select select ""excluded__expired_""
select select ""pending""
select select ""excluded__bad_match_""
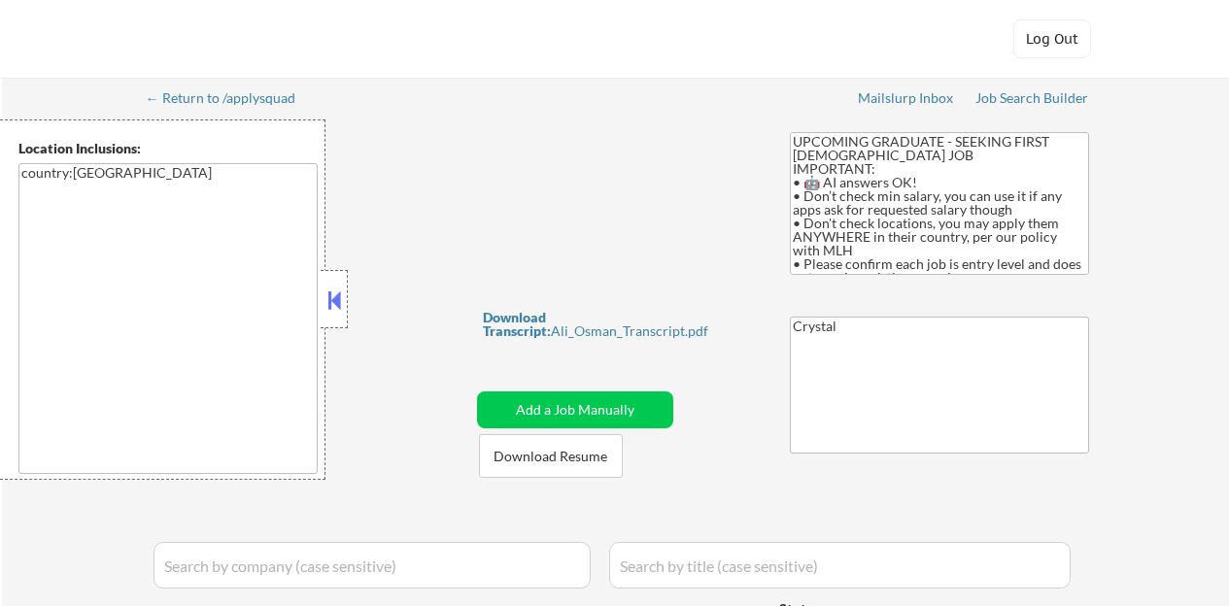
select select ""pending""
select select ""excluded__expired_""
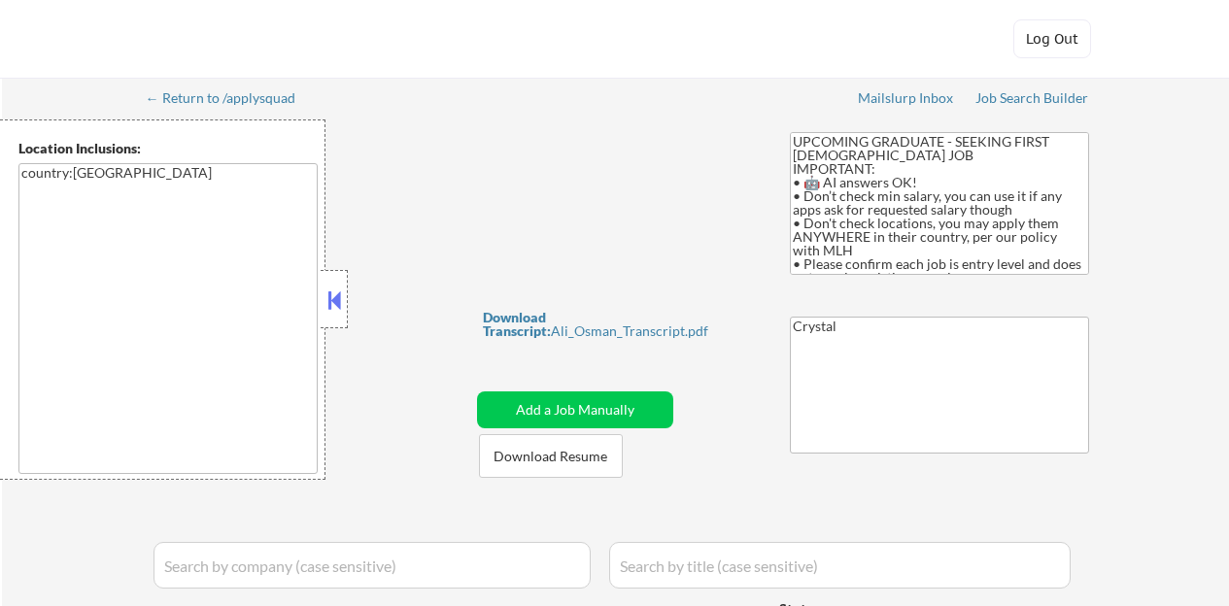
select select ""pending""
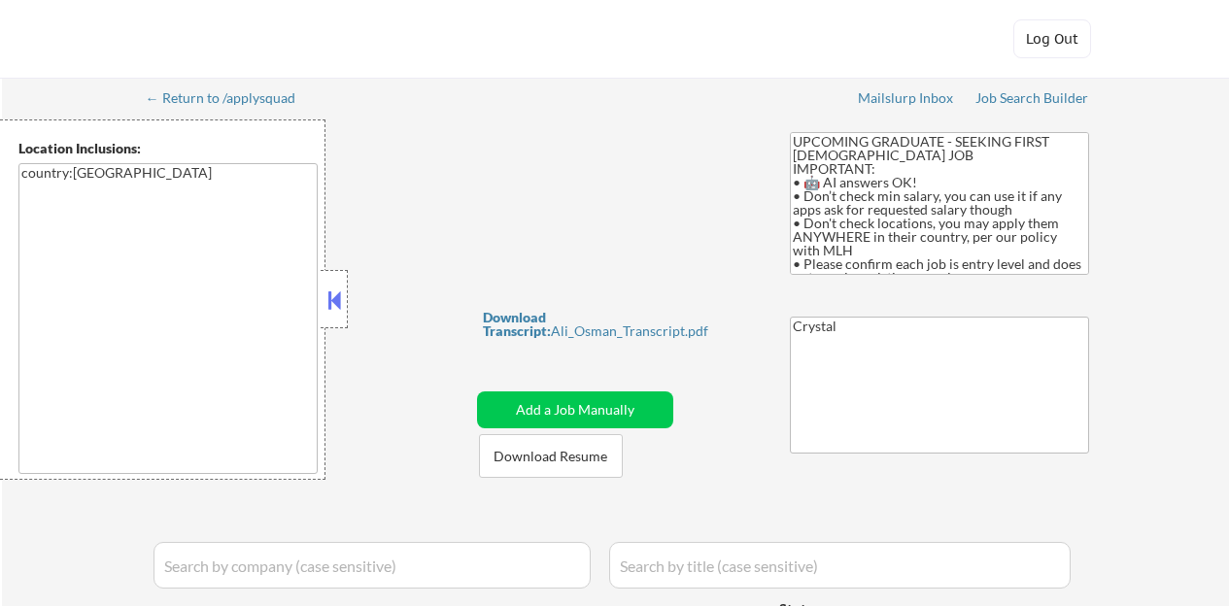
select select ""pending""
select select ""excluded__other_""
select select ""pending""
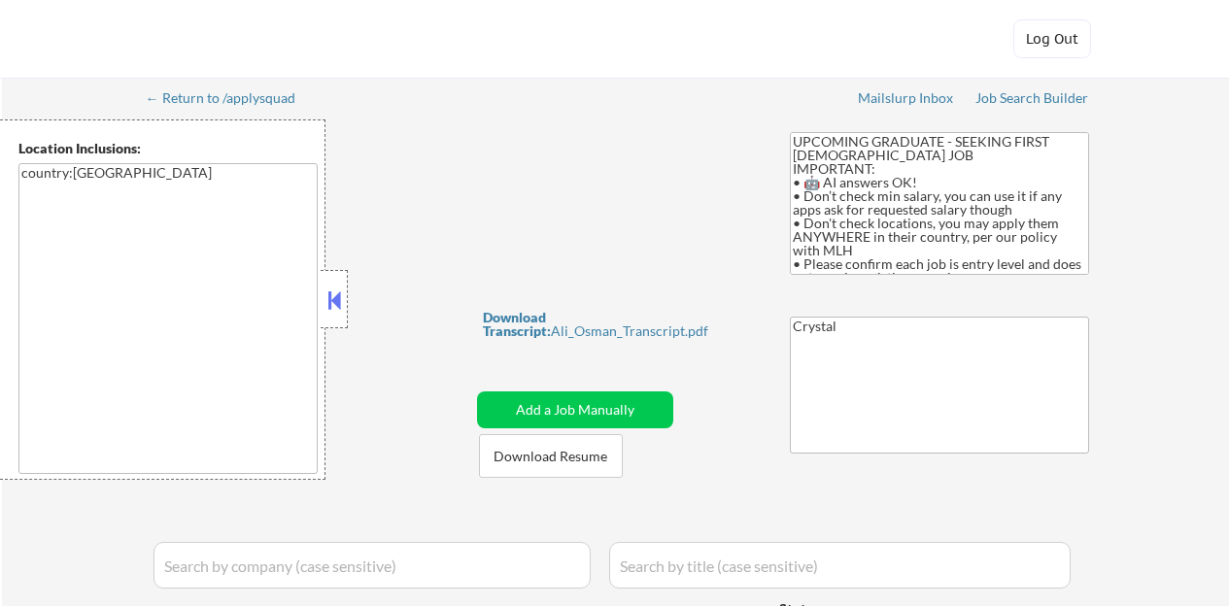
select select ""pending""
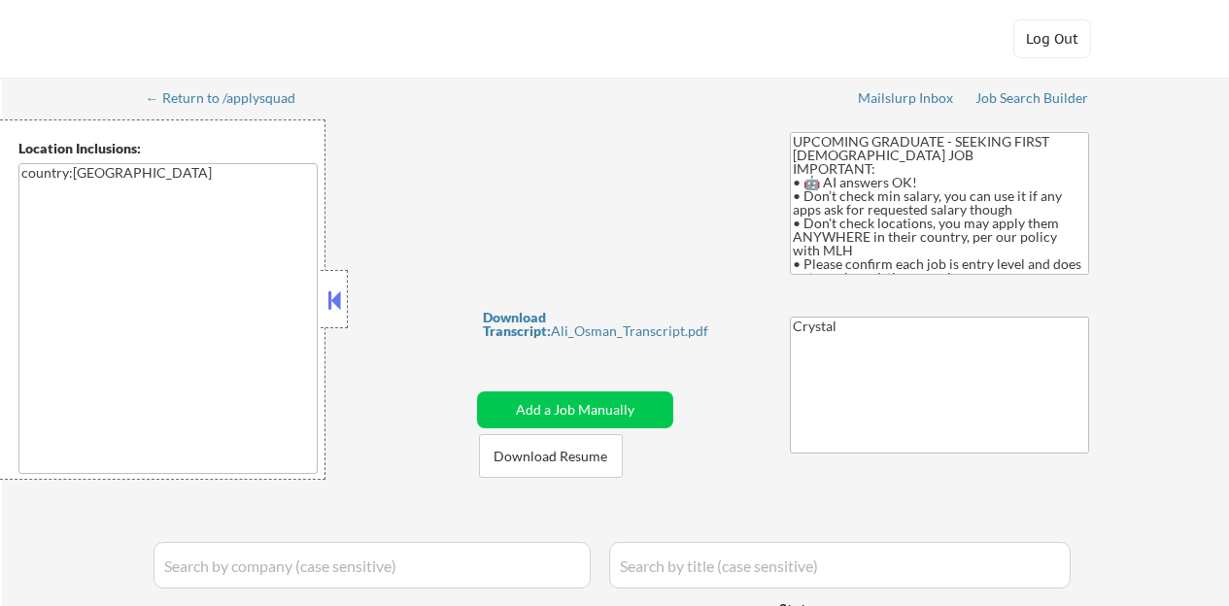
select select ""pending""
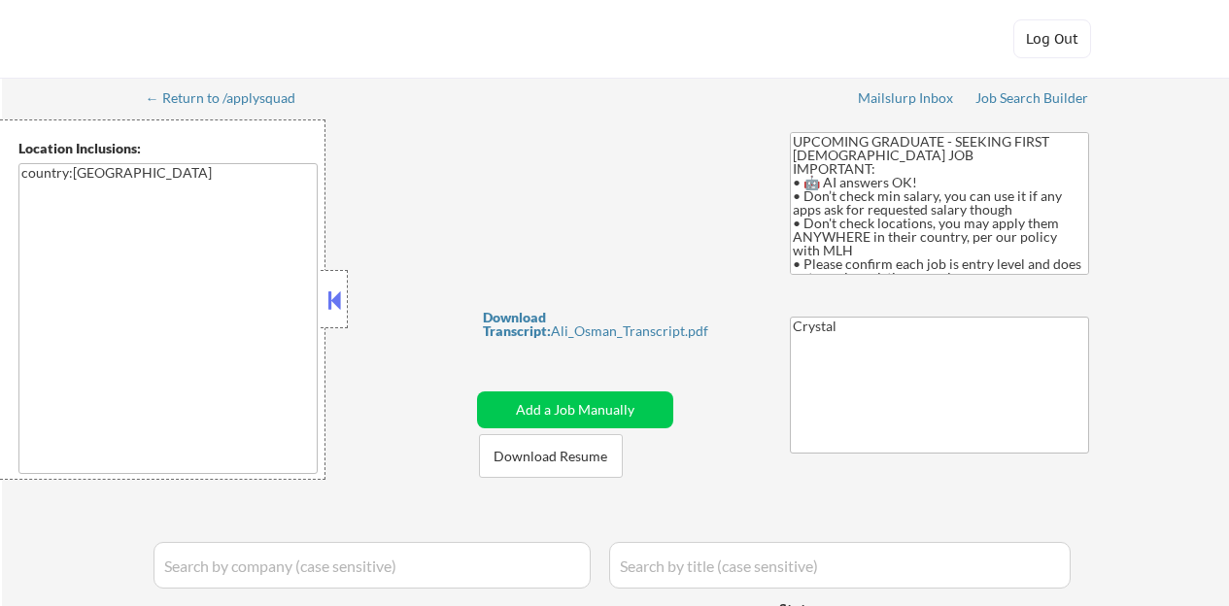
select select ""pending""
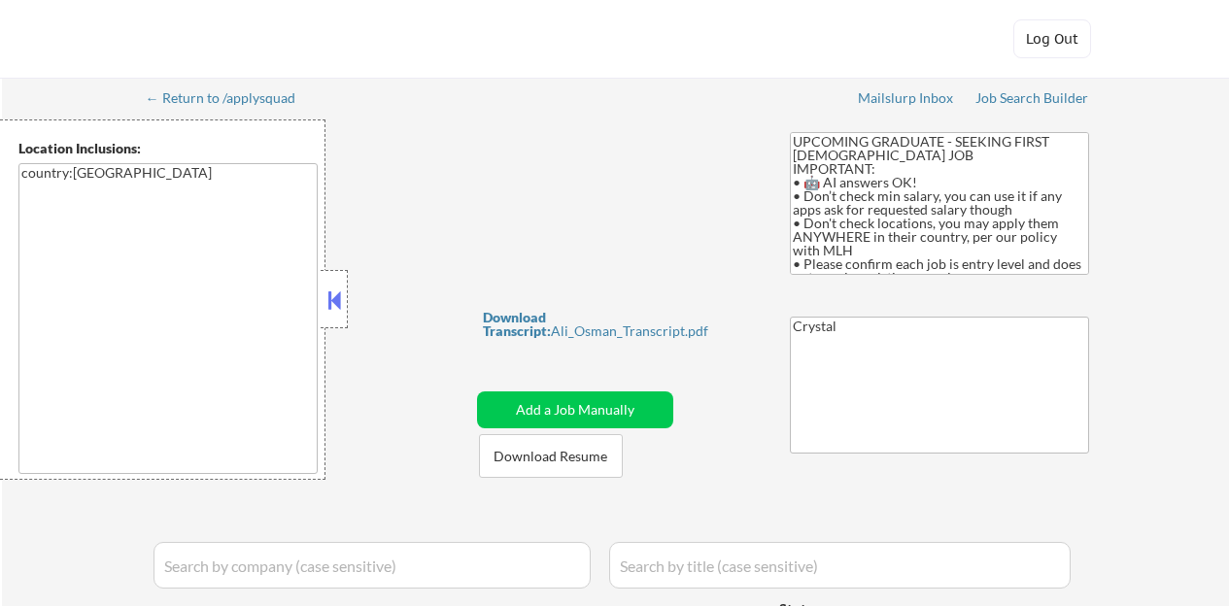
select select ""pending""
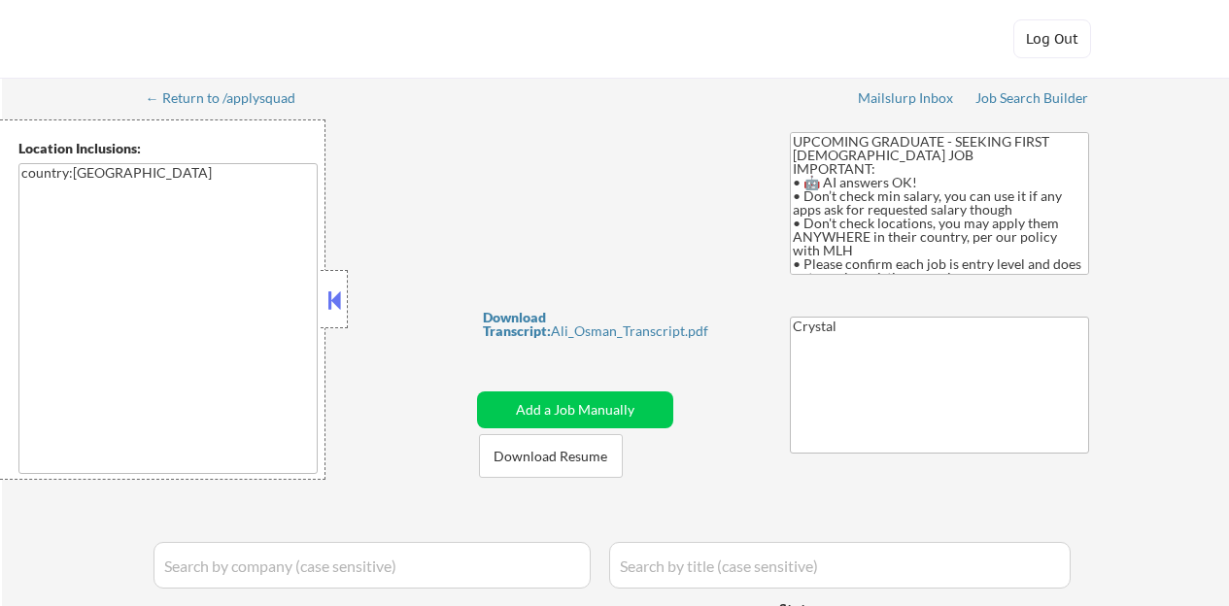
select select ""pending""
select select ""excluded__expired_""
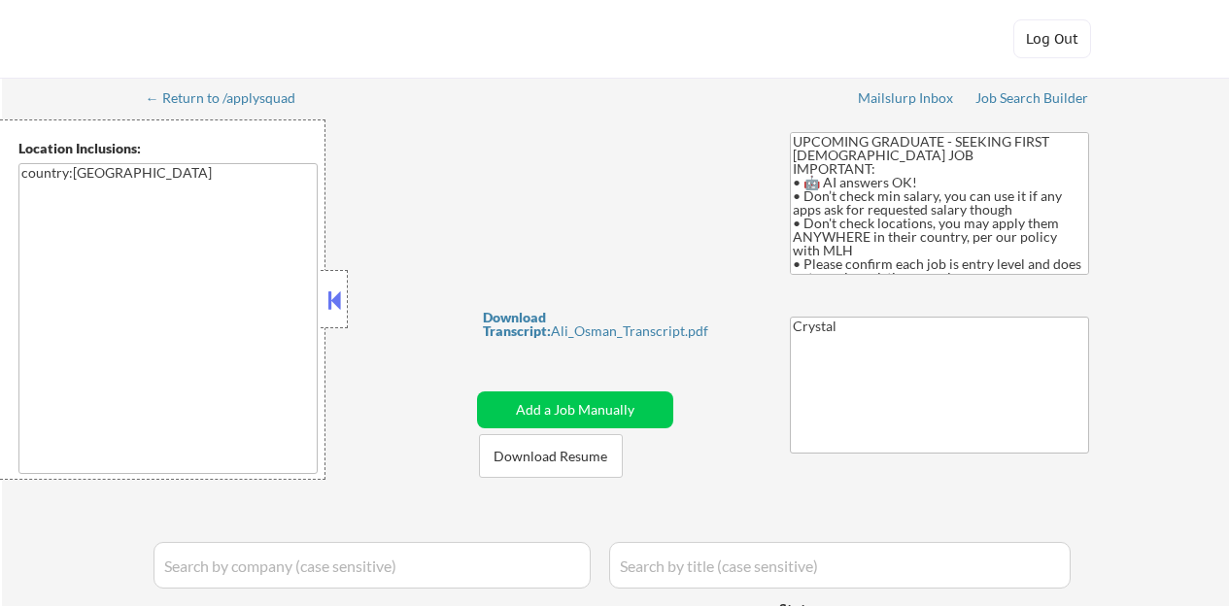
select select ""excluded""
select select ""pending""
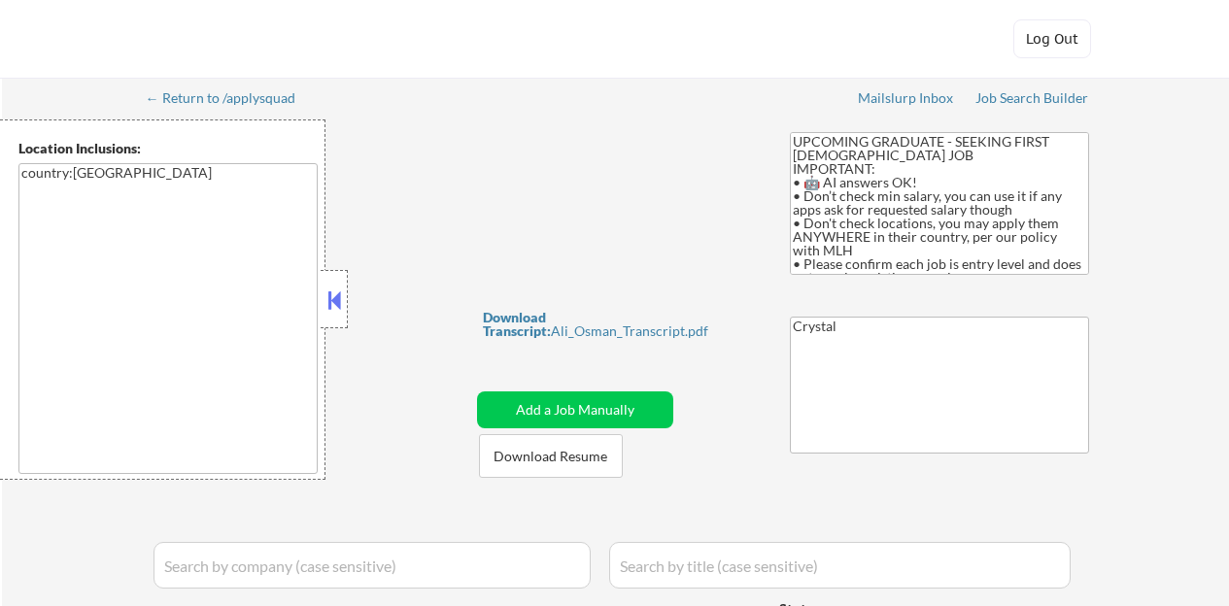
select select ""pending""
select select ""excluded__bad_match_""
select select ""pending""
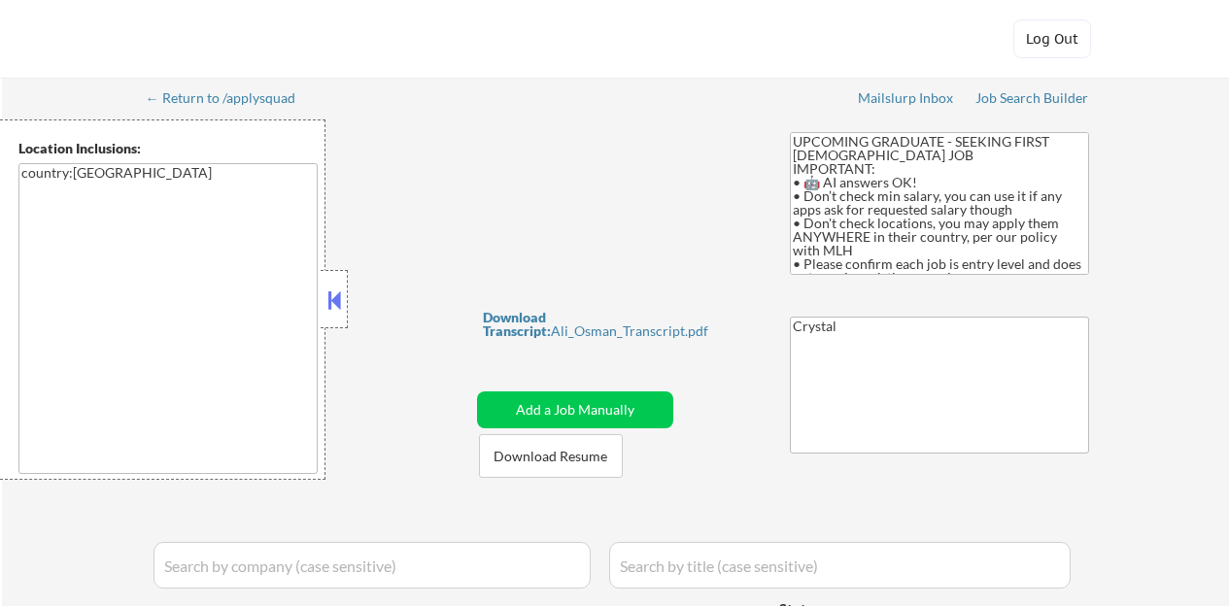
select select ""pending""
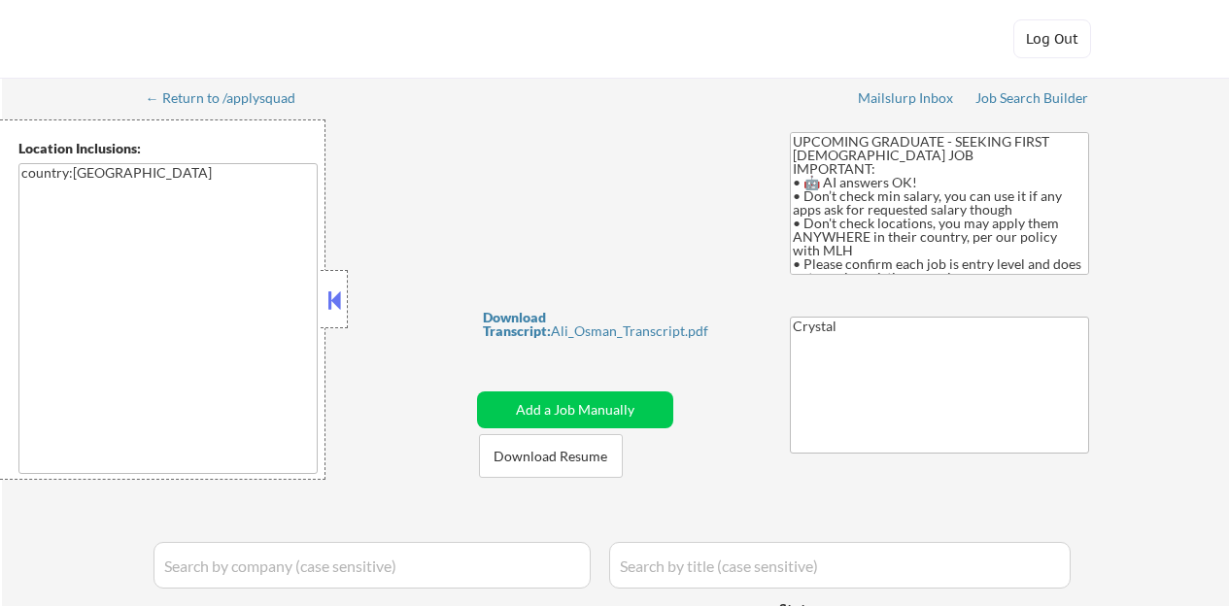
select select ""pending""
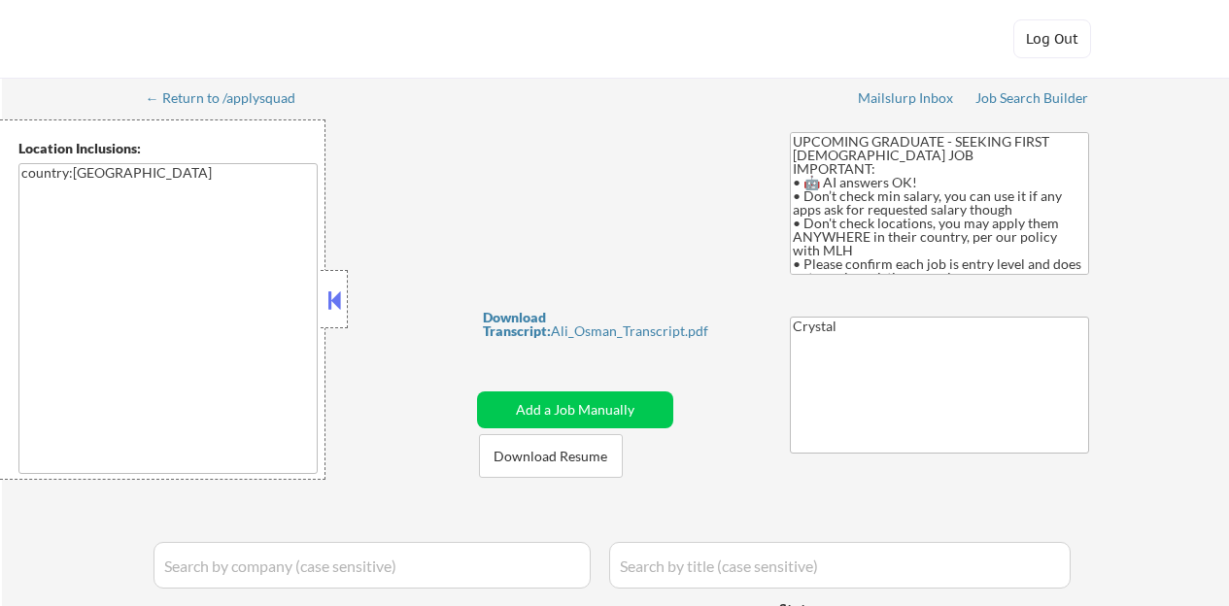
select select ""pending""
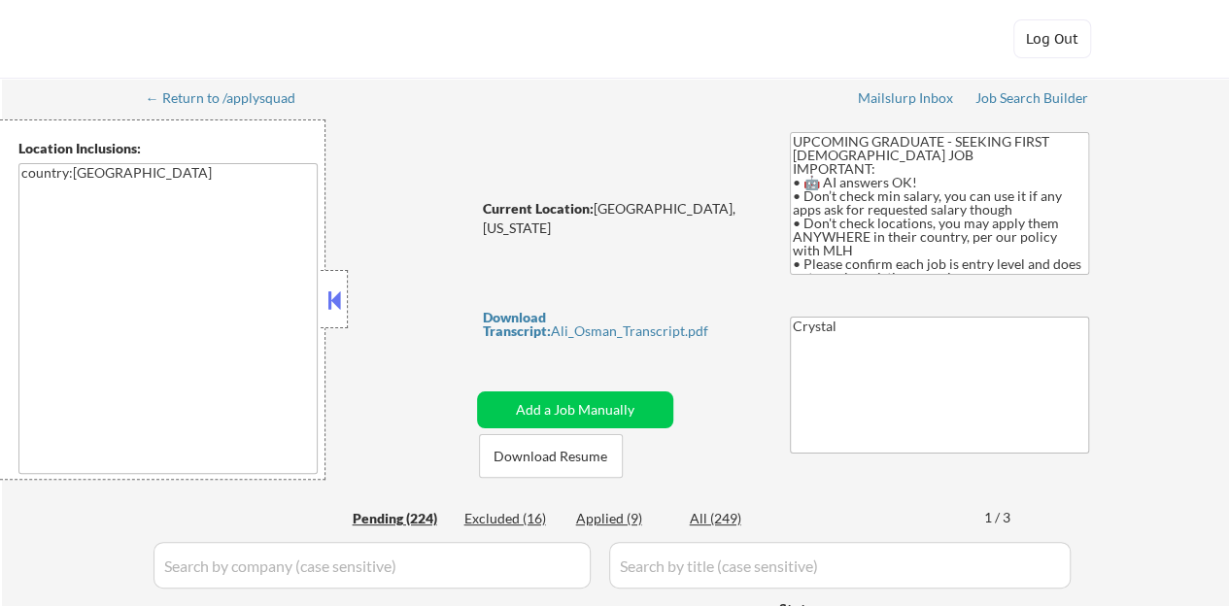
select select ""pending""
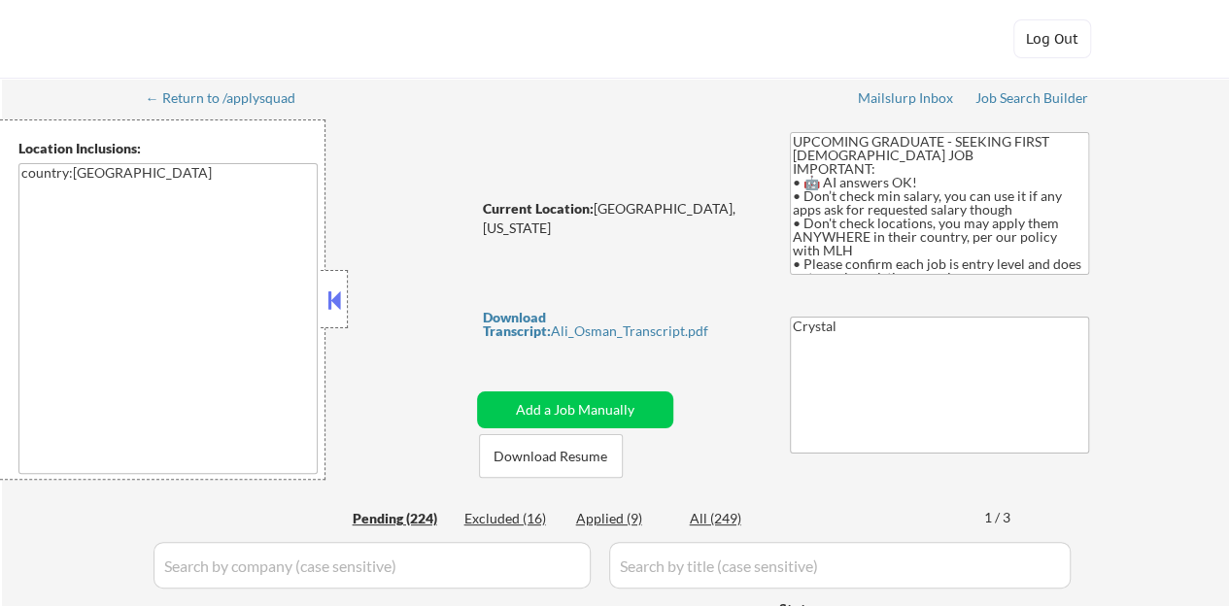
select select ""pending""
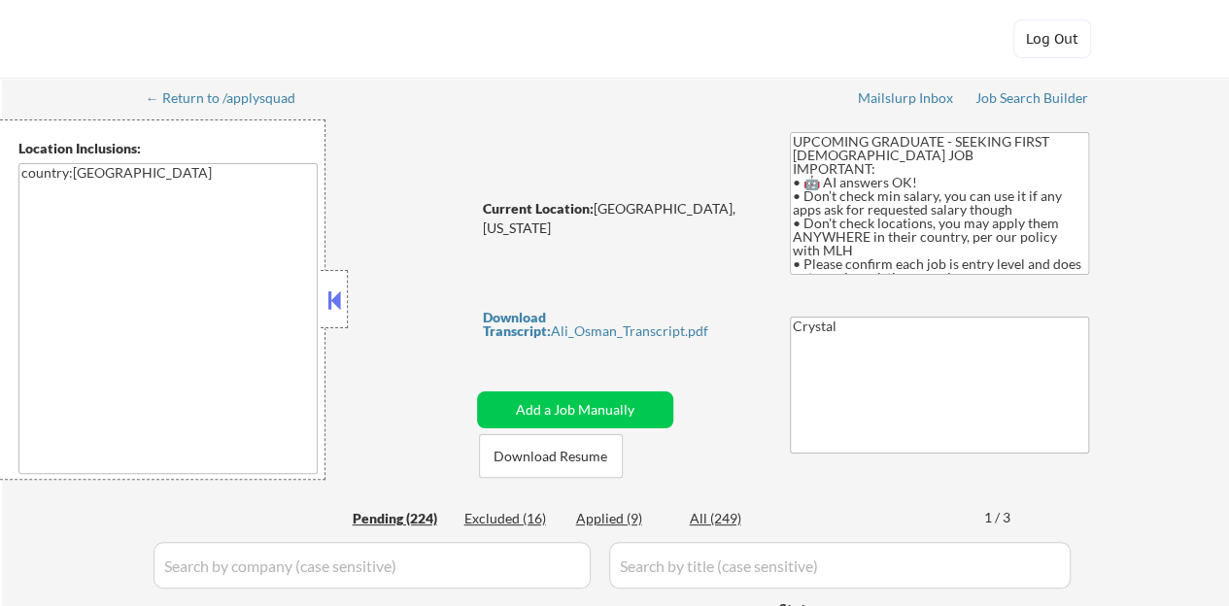
select select ""pending""
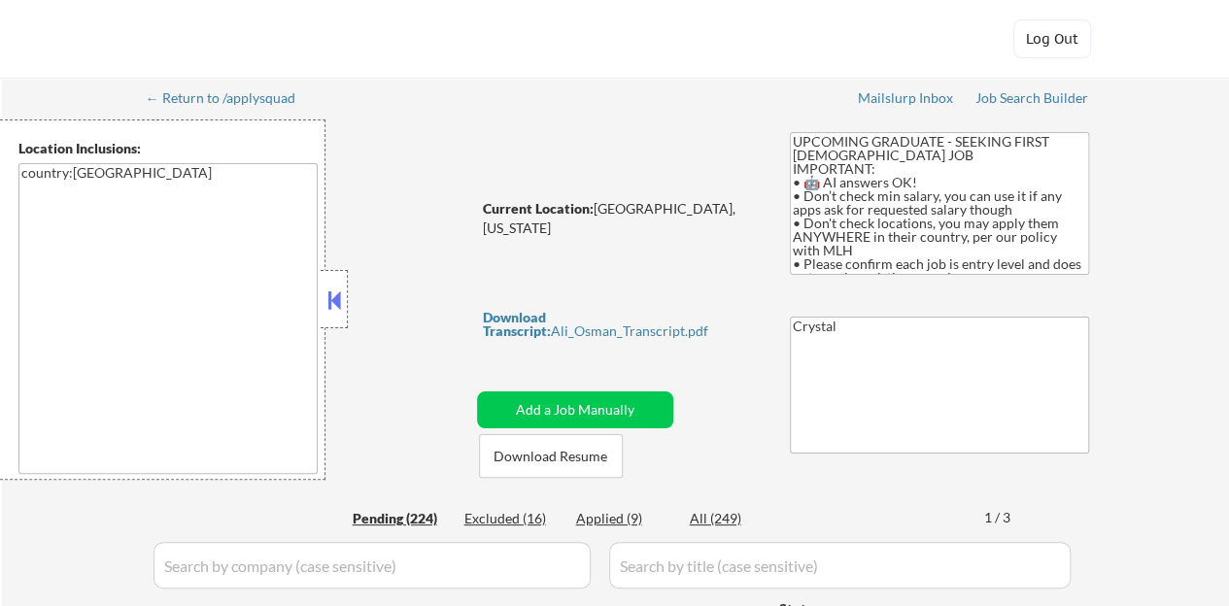
select select ""pending""
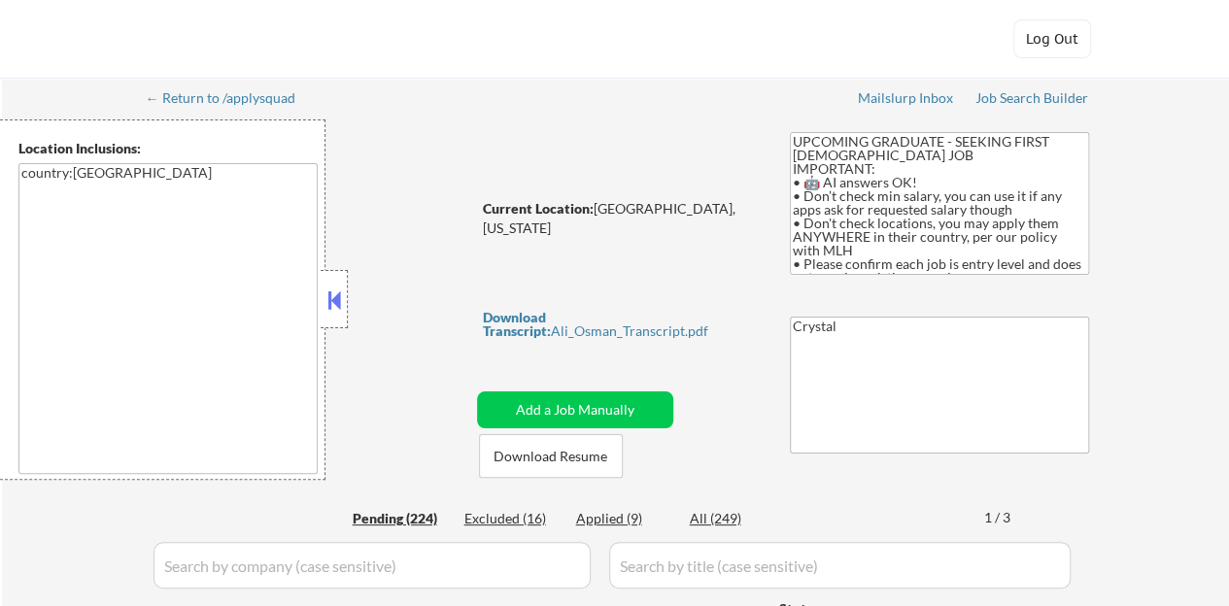
select select ""pending""
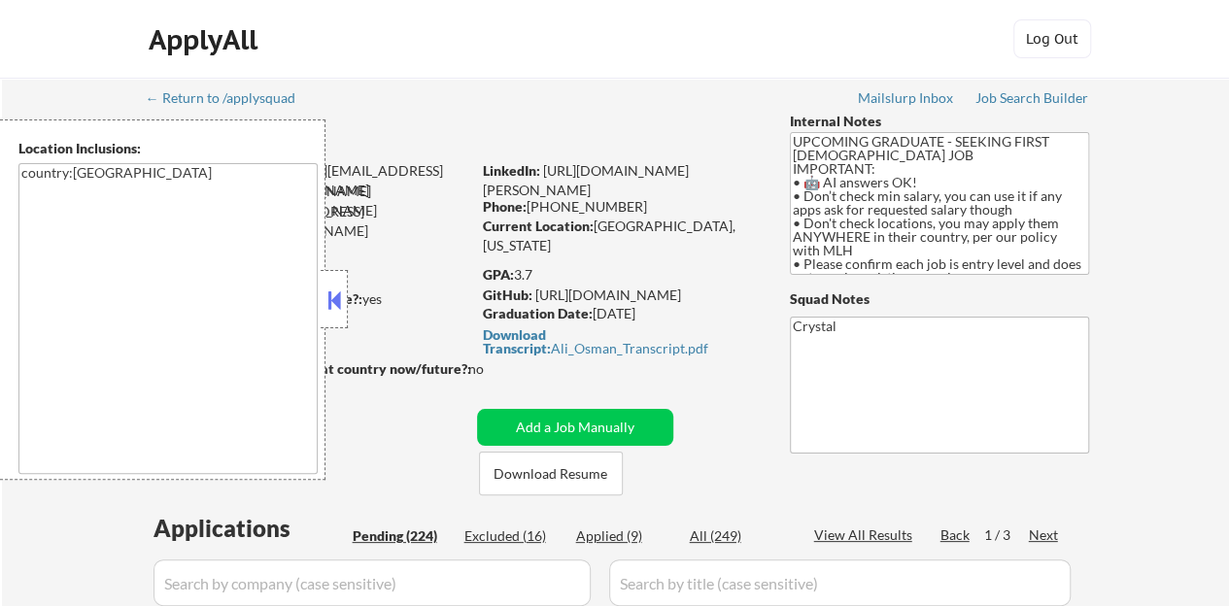
click at [341, 304] on button at bounding box center [333, 300] width 21 height 29
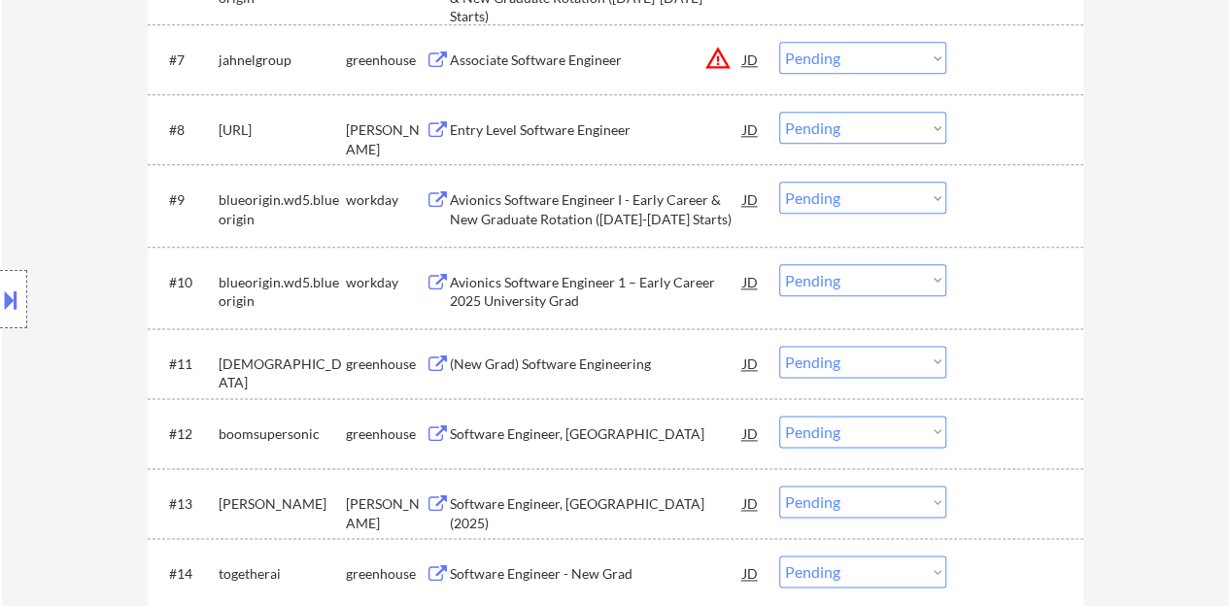
scroll to position [1166, 0]
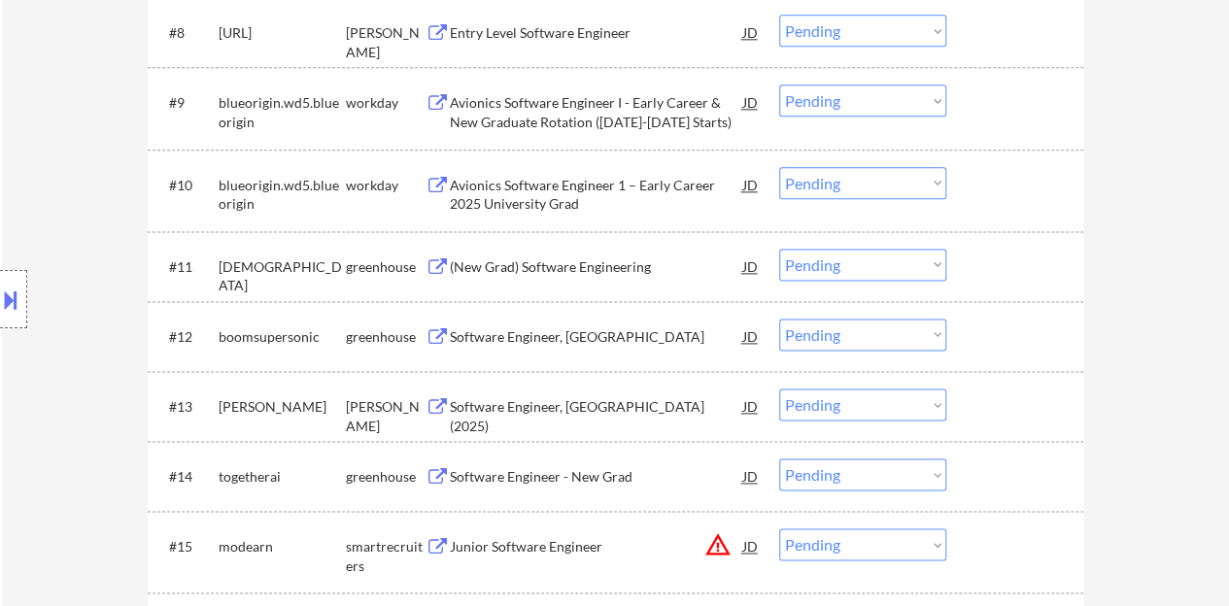
click at [575, 267] on div "(New Grad) Software Engineering" at bounding box center [596, 266] width 293 height 19
